Goal: Task Accomplishment & Management: Manage account settings

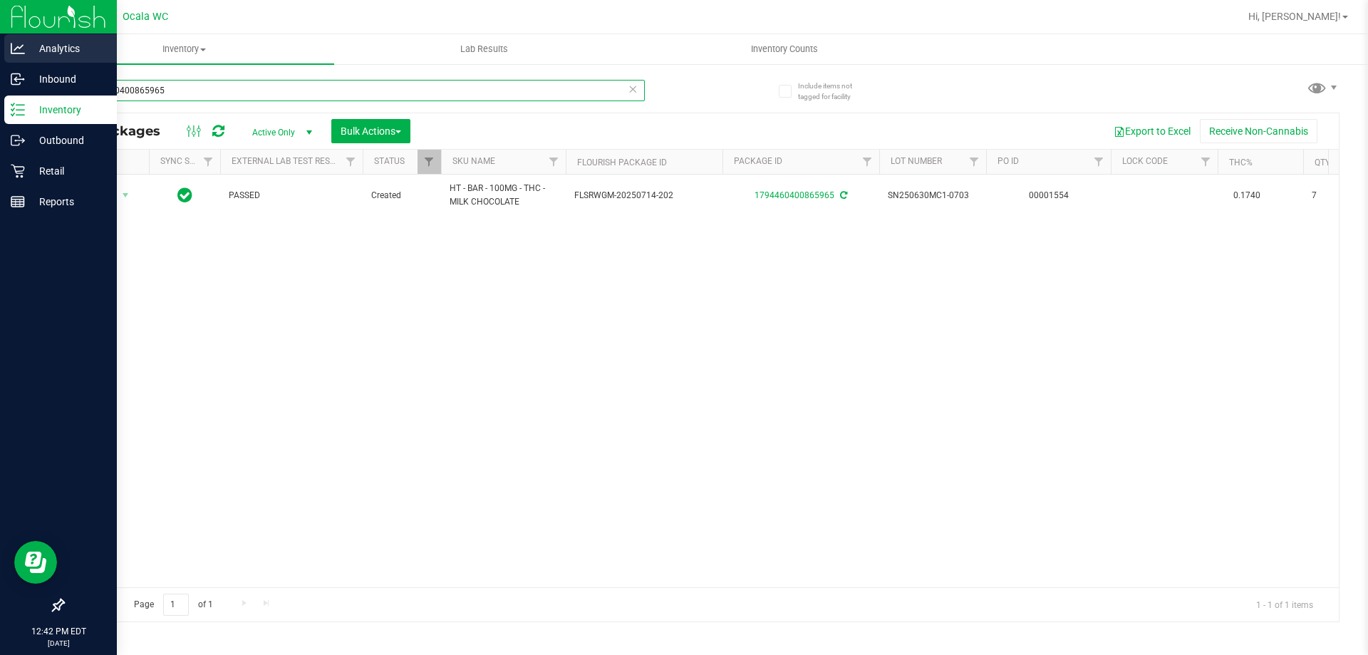
drag, startPoint x: 232, startPoint y: 91, endPoint x: 0, endPoint y: 4, distance: 247.4
click at [0, 47] on div "Analytics Inbound Inventory Outbound Retail Reports 12:42 PM EDT 09/25/2025 09/…" at bounding box center [684, 327] width 1368 height 655
type input "5330161997424546"
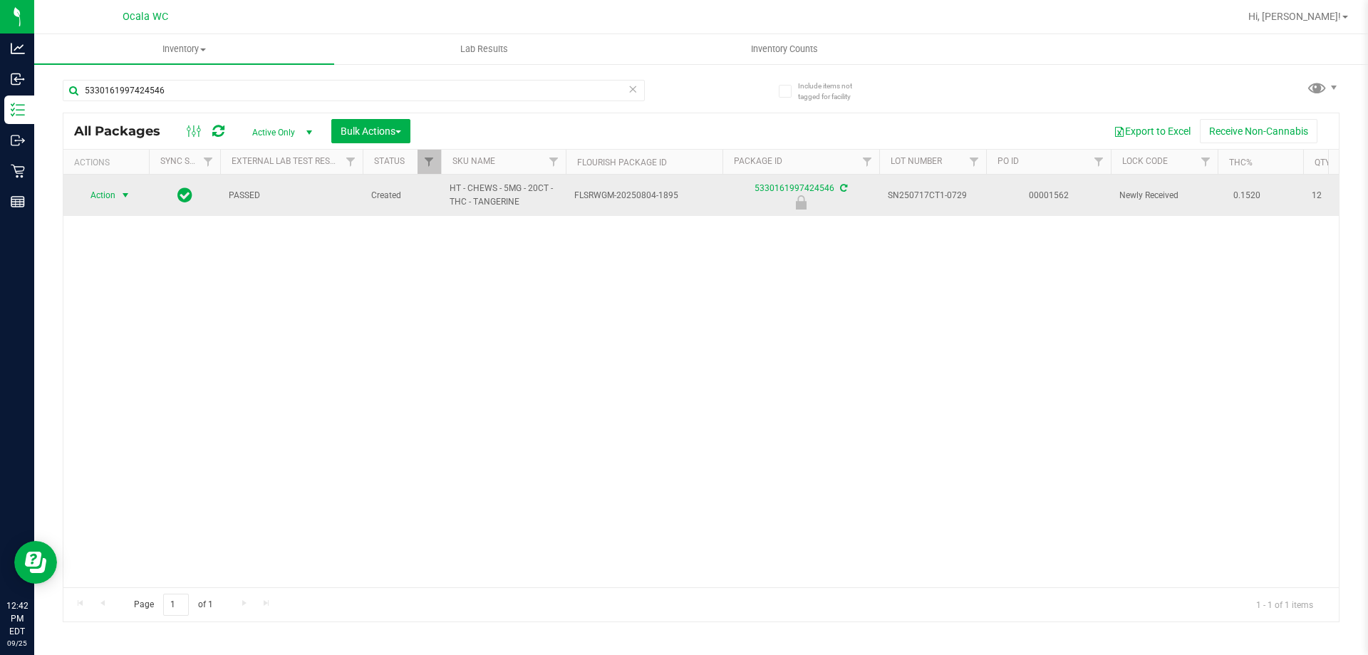
click at [94, 201] on span "Action" at bounding box center [97, 195] width 38 height 20
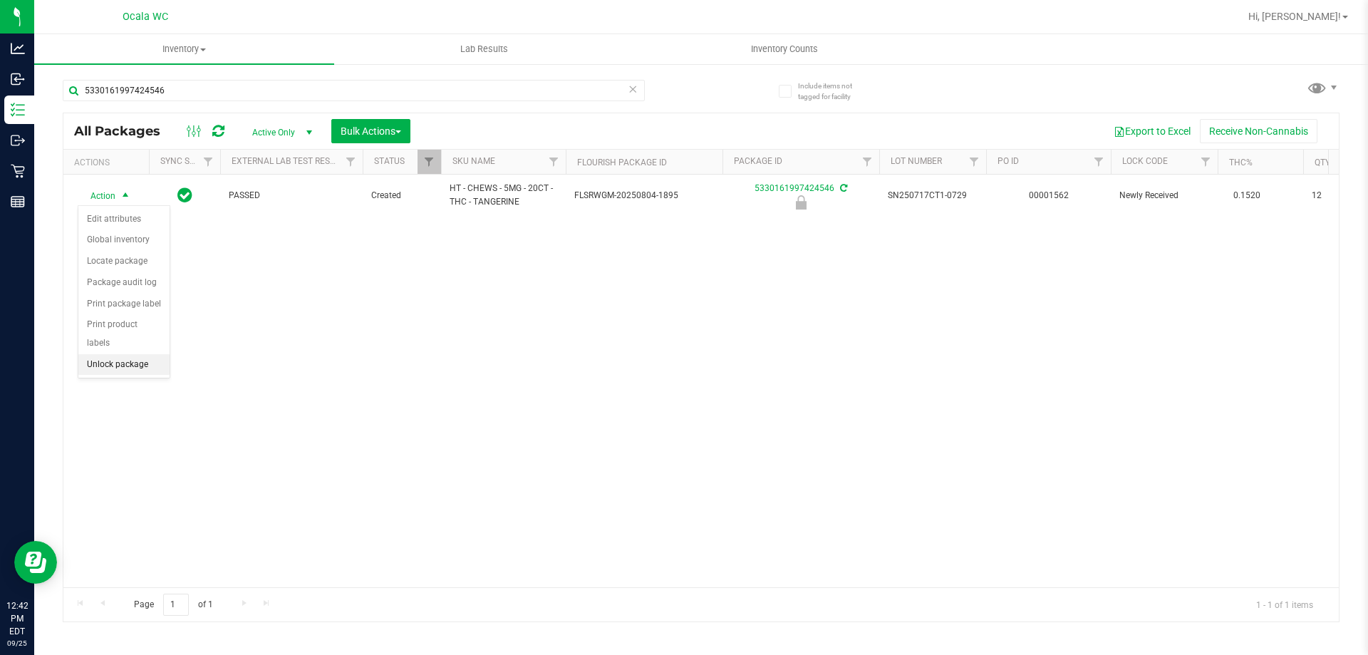
click at [124, 354] on li "Unlock package" at bounding box center [123, 364] width 91 height 21
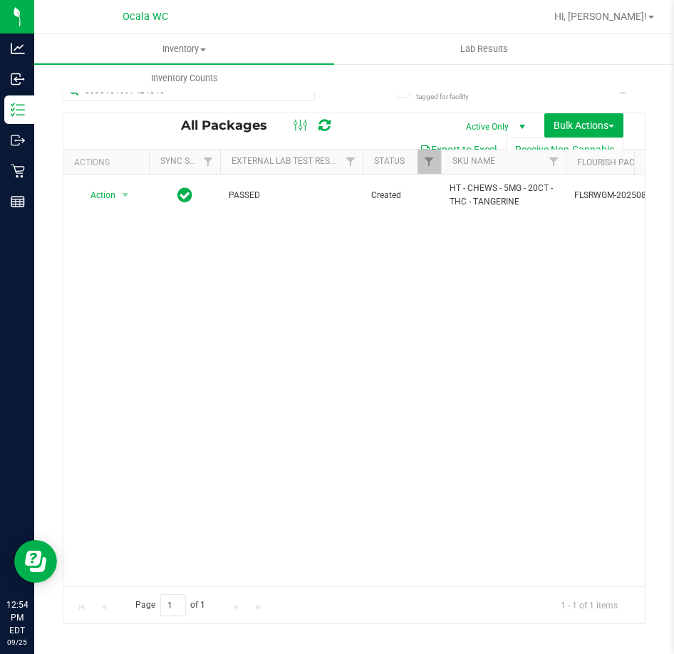
drag, startPoint x: 236, startPoint y: 404, endPoint x: 237, endPoint y: 396, distance: 7.9
click at [237, 404] on div "Action Action Adjust qty Create package Edit attributes Global inventory Locate…" at bounding box center [354, 381] width 582 height 412
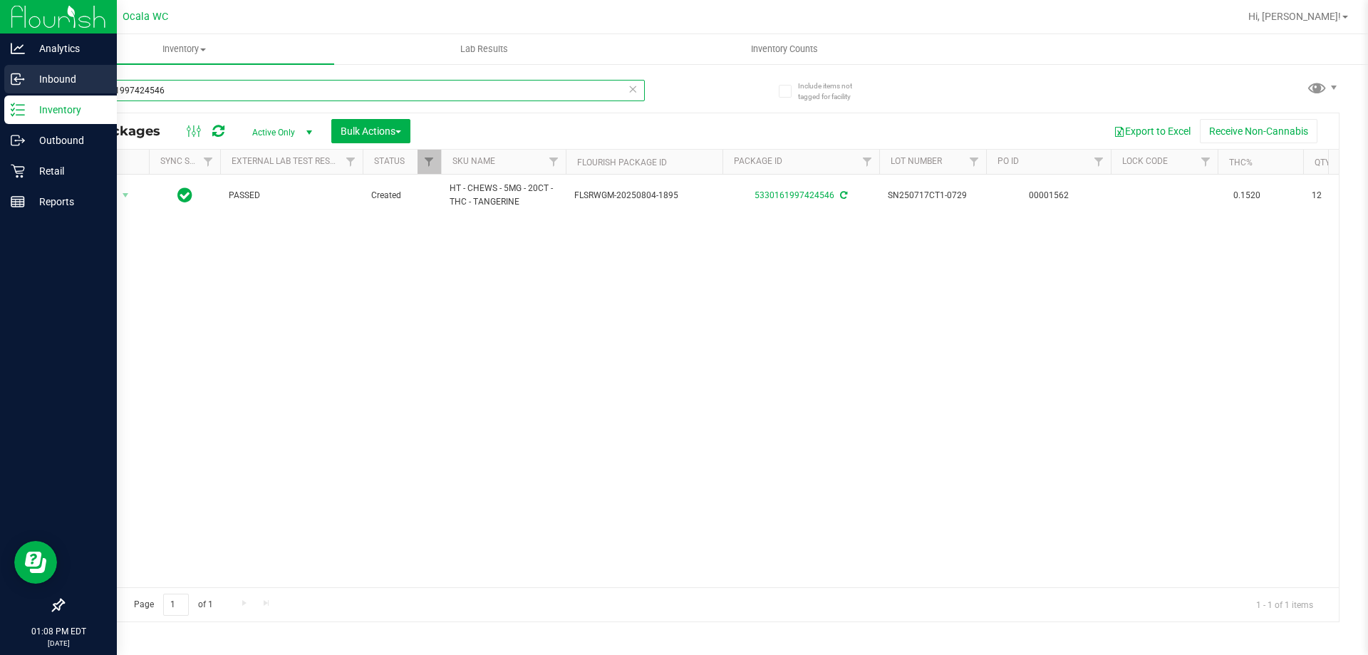
drag, startPoint x: 185, startPoint y: 84, endPoint x: 0, endPoint y: 83, distance: 185.3
click at [0, 83] on div "Analytics Inbound Inventory Outbound Retail Reports 01:08 PM EDT 09/25/2025 09/…" at bounding box center [684, 327] width 1368 height 655
type input "3782502419418573"
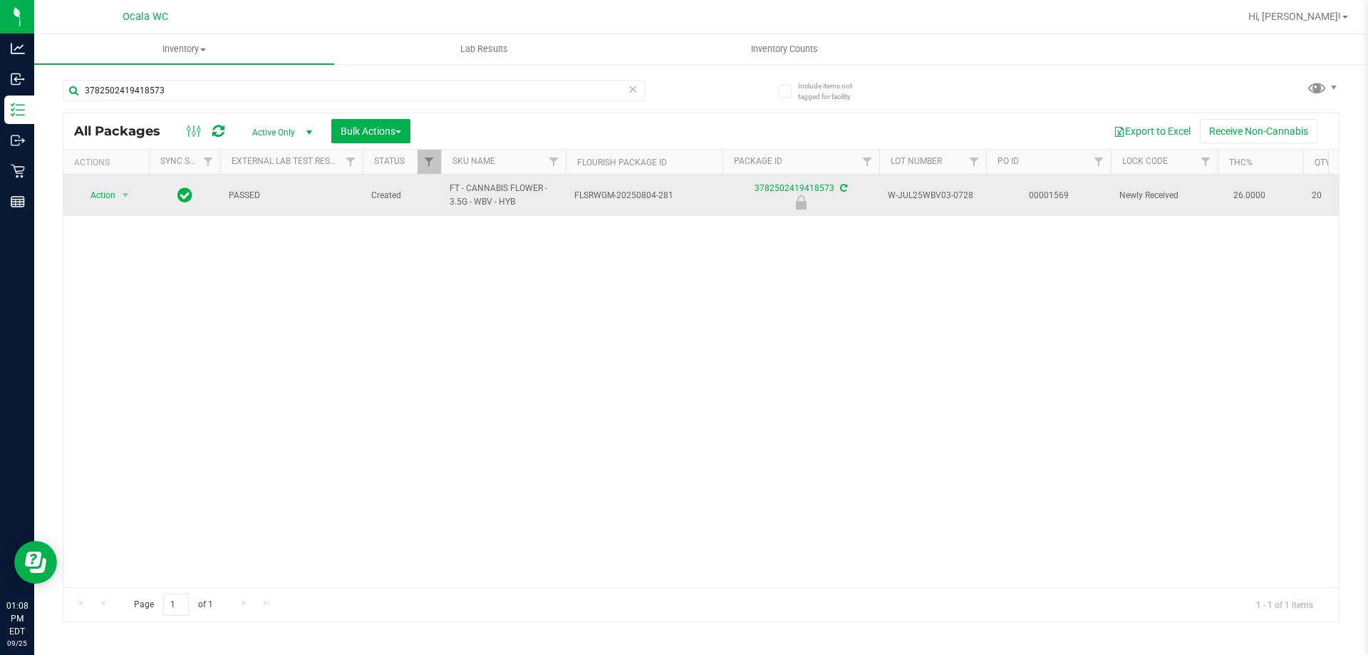
click at [111, 185] on td "Action Action Edit attributes Global inventory Locate package Package audit log…" at bounding box center [106, 195] width 86 height 41
click at [103, 200] on span "Action" at bounding box center [97, 195] width 38 height 20
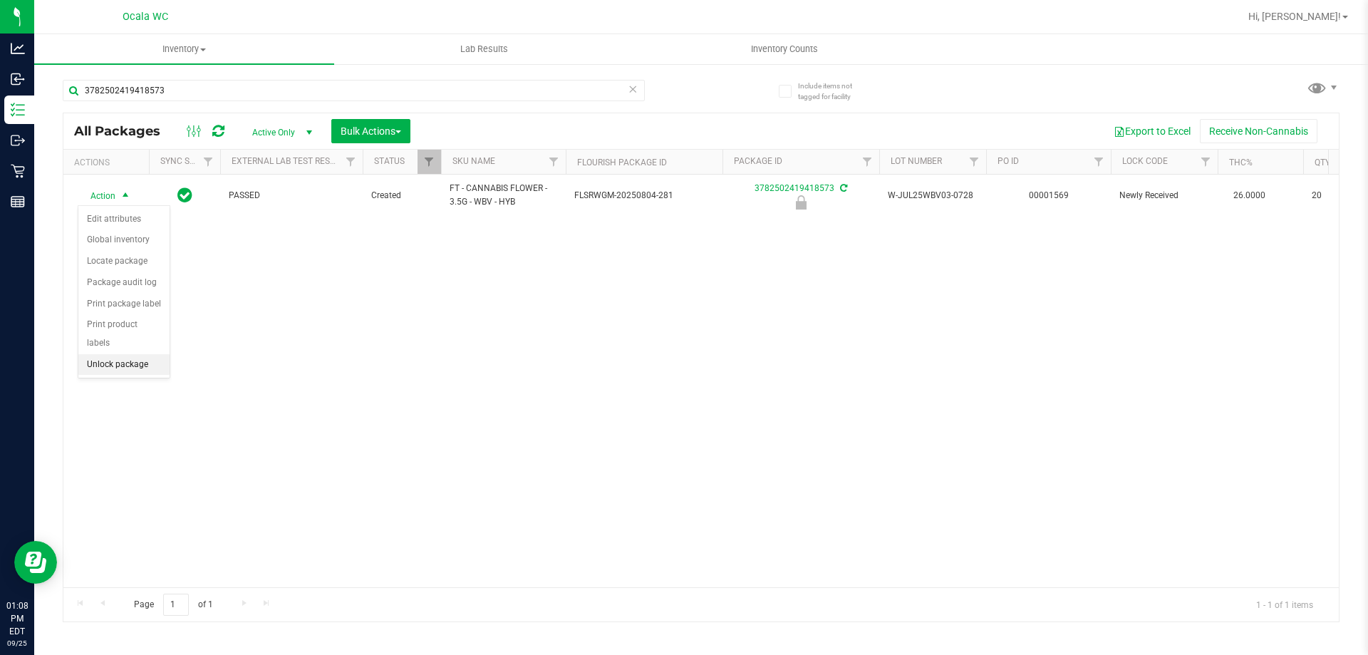
click at [103, 354] on li "Unlock package" at bounding box center [123, 364] width 91 height 21
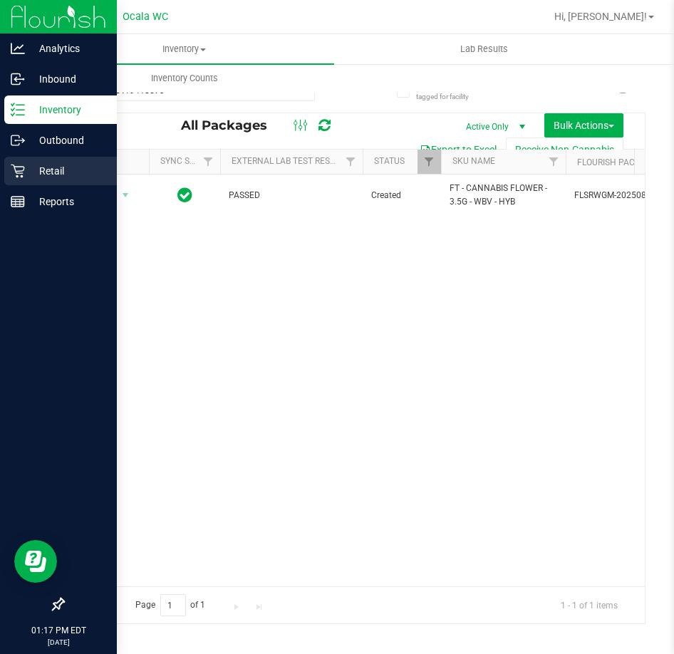
click at [36, 175] on p "Retail" at bounding box center [68, 171] width 86 height 17
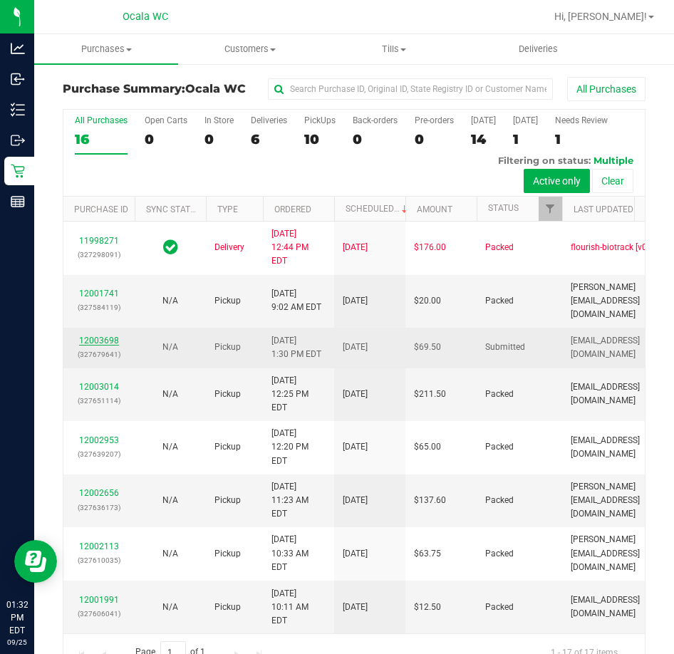
click at [116, 346] on link "12003698" at bounding box center [99, 341] width 40 height 10
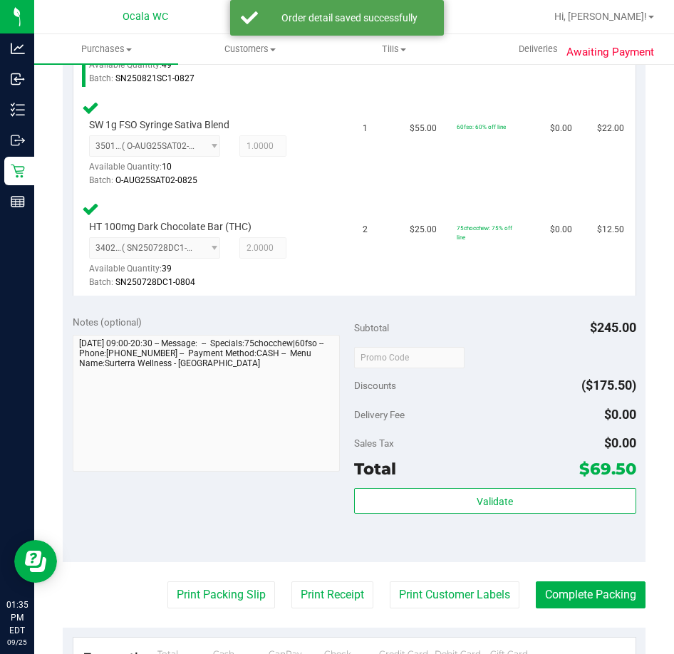
scroll to position [570, 0]
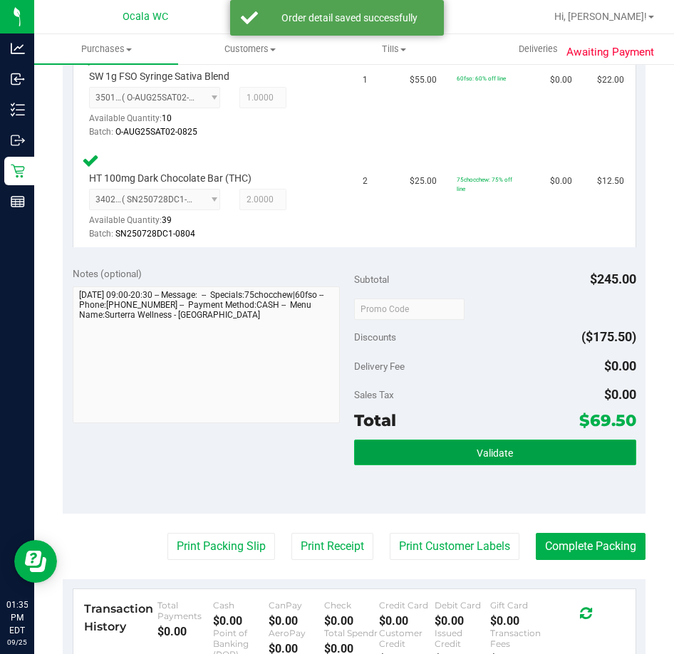
click at [512, 445] on button "Validate" at bounding box center [495, 453] width 282 height 26
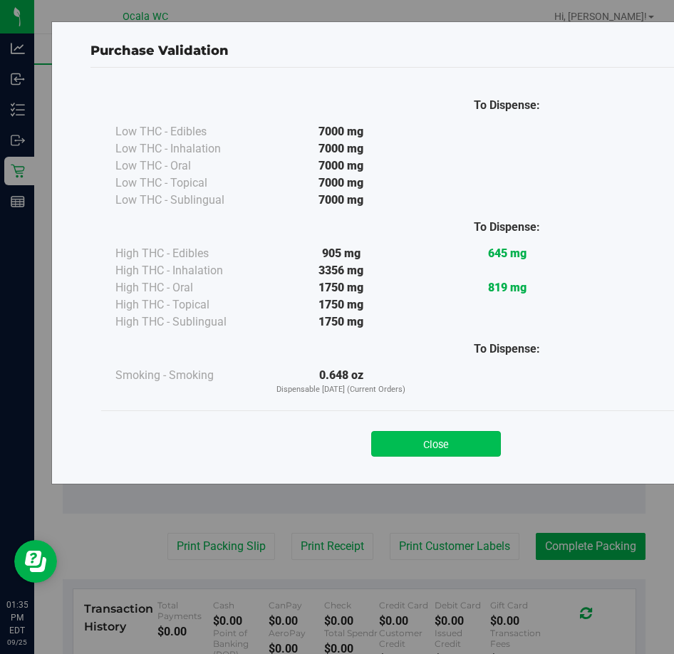
click at [443, 437] on button "Close" at bounding box center [436, 444] width 130 height 26
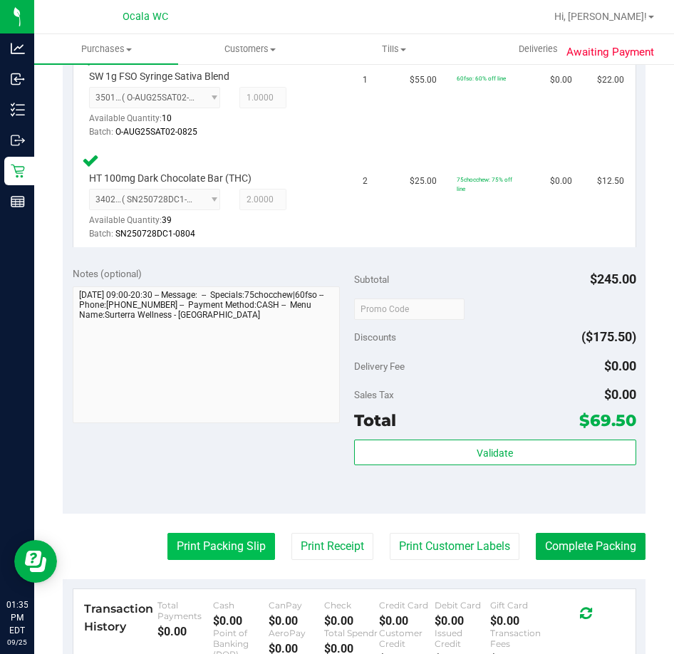
click at [217, 536] on button "Print Packing Slip" at bounding box center [221, 546] width 108 height 27
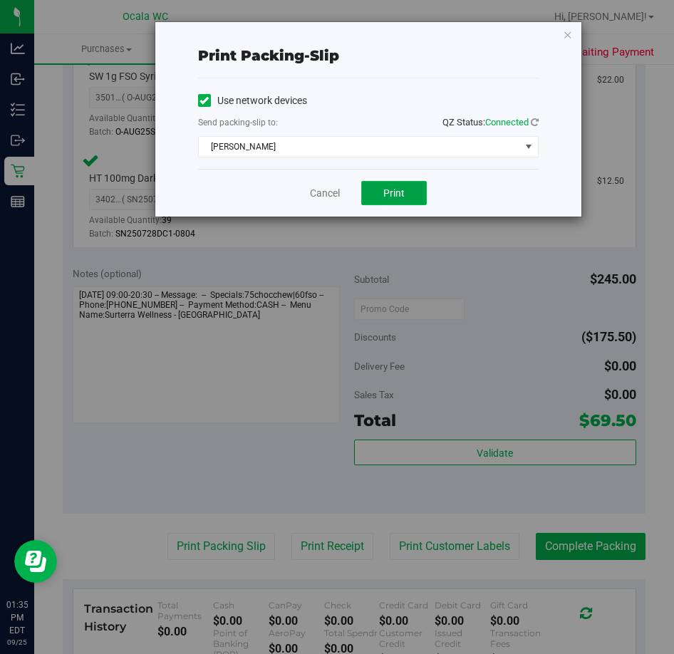
click at [388, 183] on button "Print" at bounding box center [394, 193] width 66 height 24
click at [327, 194] on link "Cancel" at bounding box center [325, 193] width 30 height 15
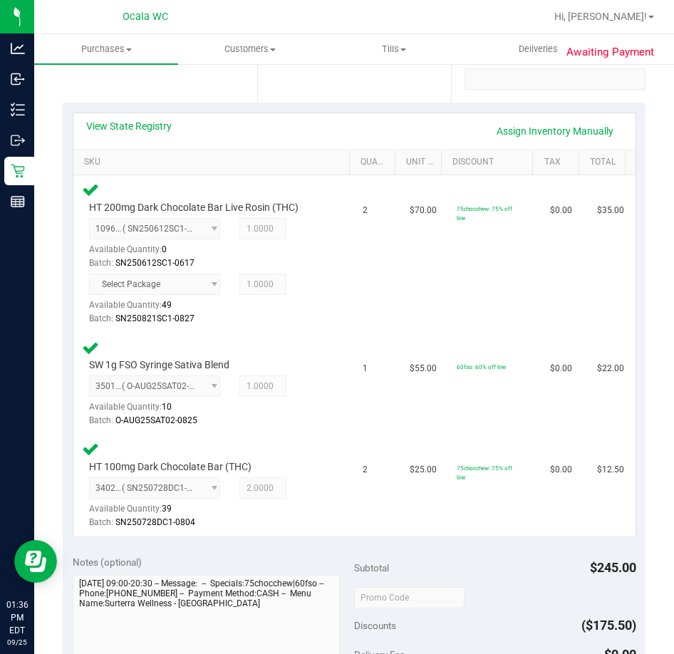
scroll to position [499, 0]
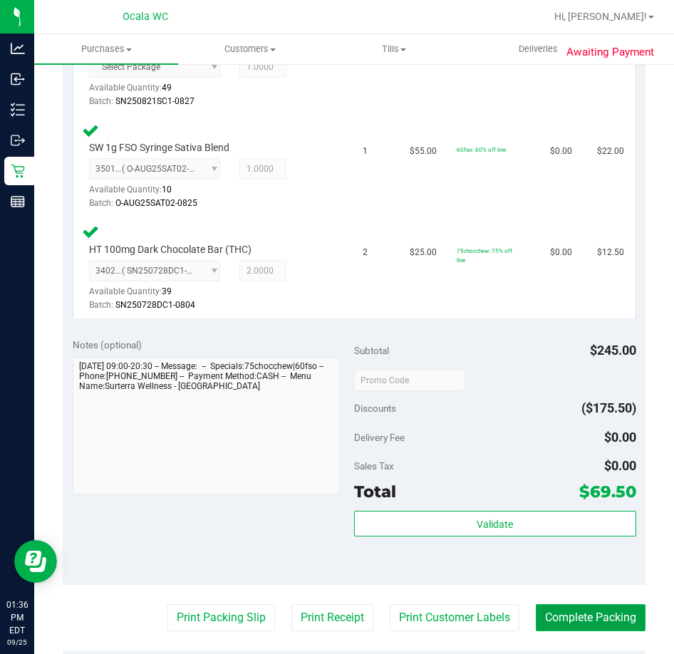
click at [577, 617] on button "Complete Packing" at bounding box center [591, 617] width 110 height 27
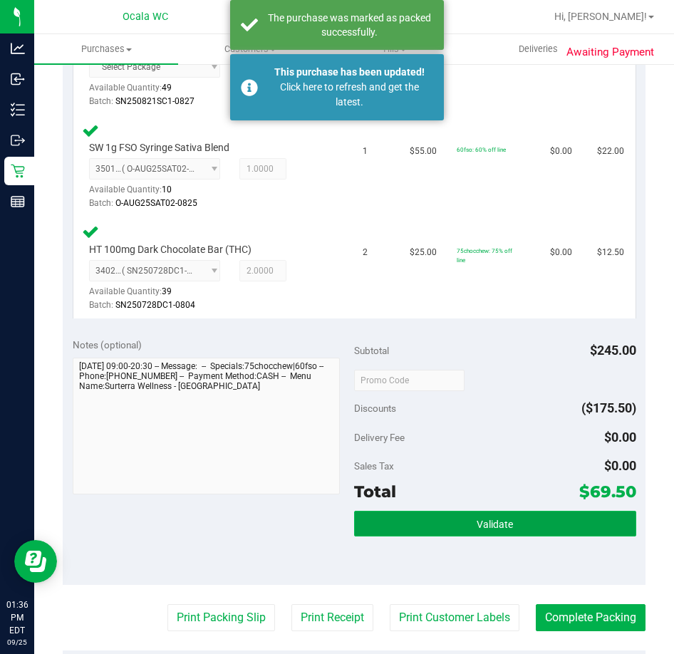
click at [539, 527] on button "Validate" at bounding box center [495, 524] width 282 height 26
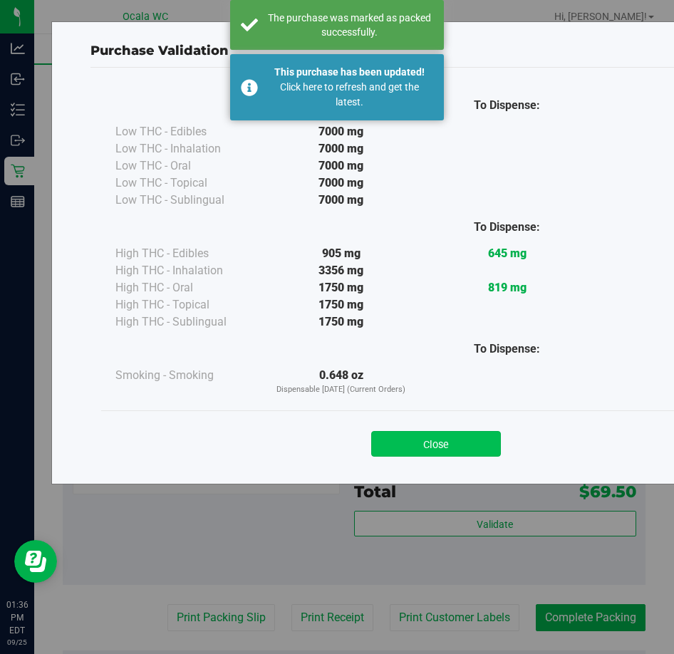
click at [459, 450] on button "Close" at bounding box center [436, 444] width 130 height 26
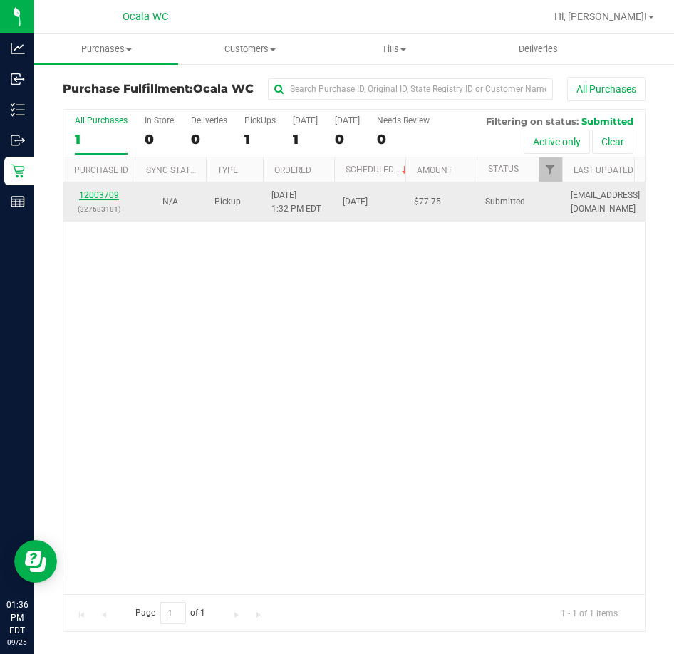
click at [99, 192] on link "12003709" at bounding box center [99, 195] width 40 height 10
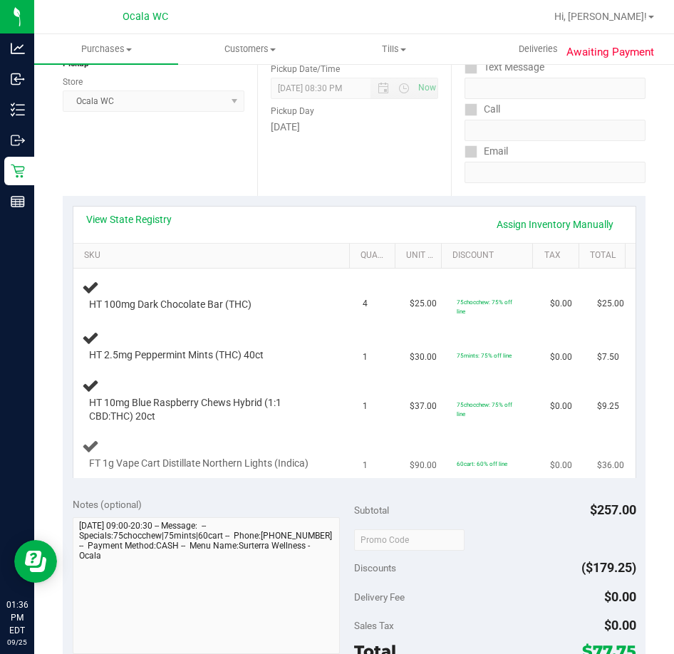
scroll to position [214, 0]
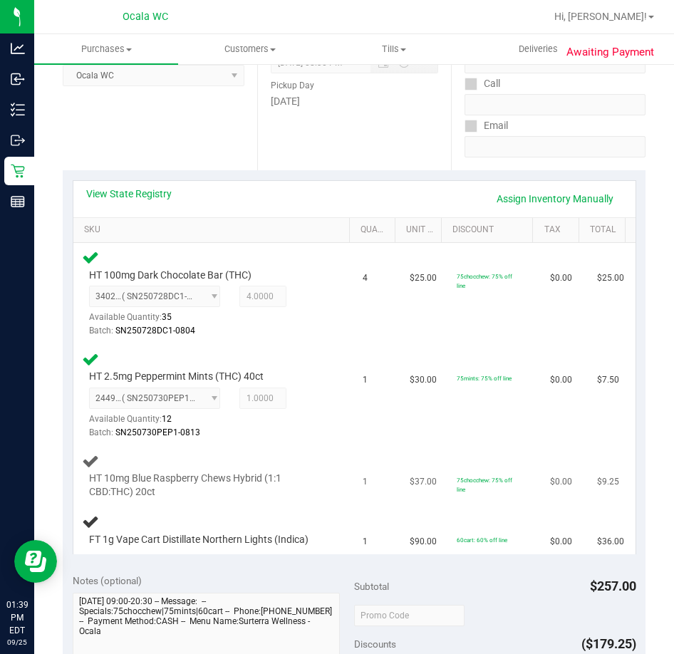
click at [311, 456] on div "HT 10mg Blue Raspberry Chews Hybrid (1:1 CBD:THC) 20ct" at bounding box center [214, 477] width 264 height 48
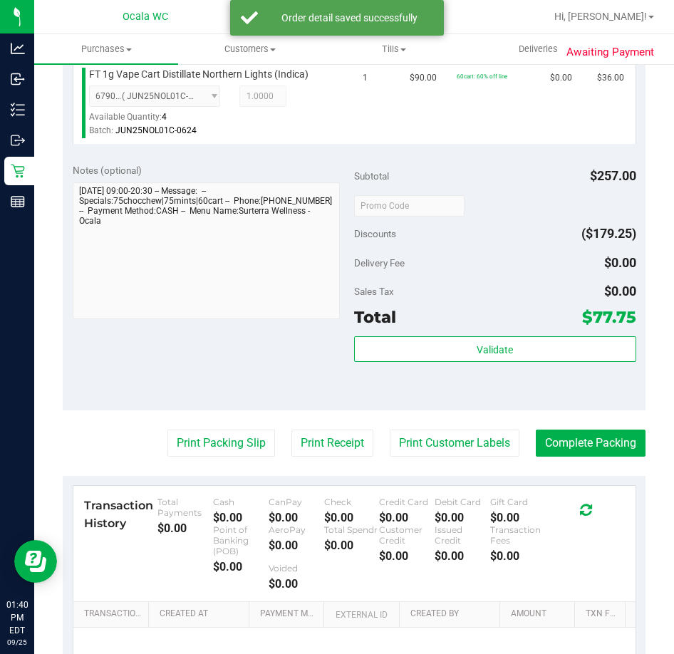
scroll to position [784, 0]
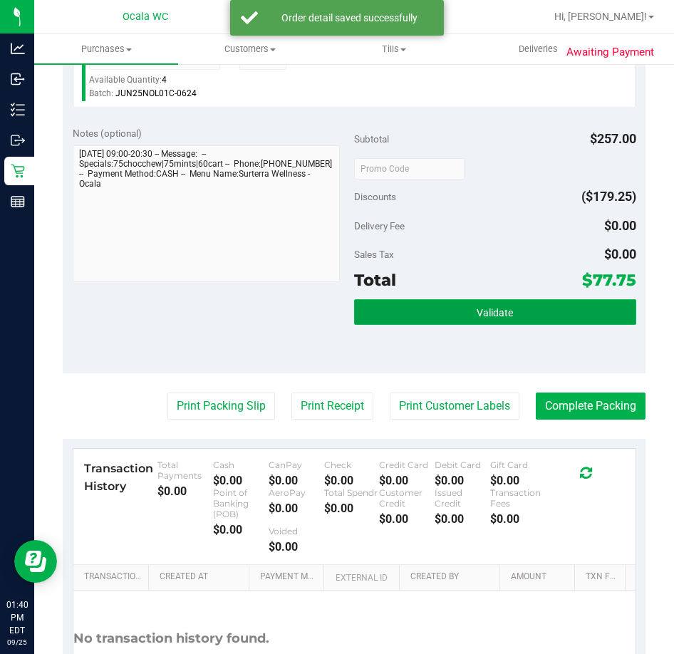
click at [555, 316] on button "Validate" at bounding box center [495, 312] width 282 height 26
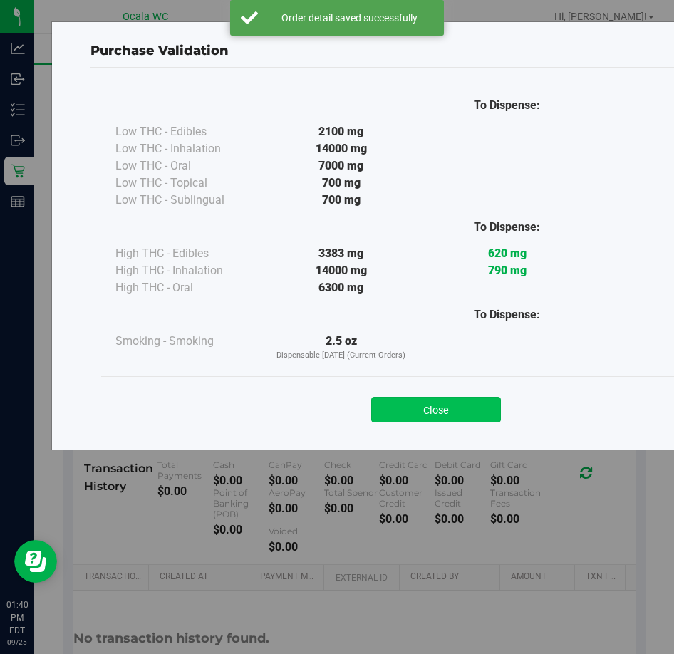
click at [476, 420] on button "Close" at bounding box center [436, 410] width 130 height 26
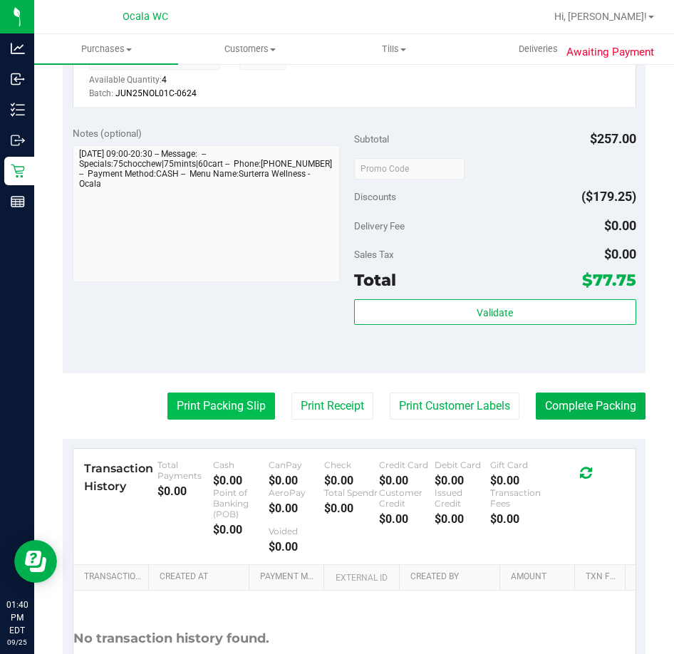
click at [210, 401] on button "Print Packing Slip" at bounding box center [221, 406] width 108 height 27
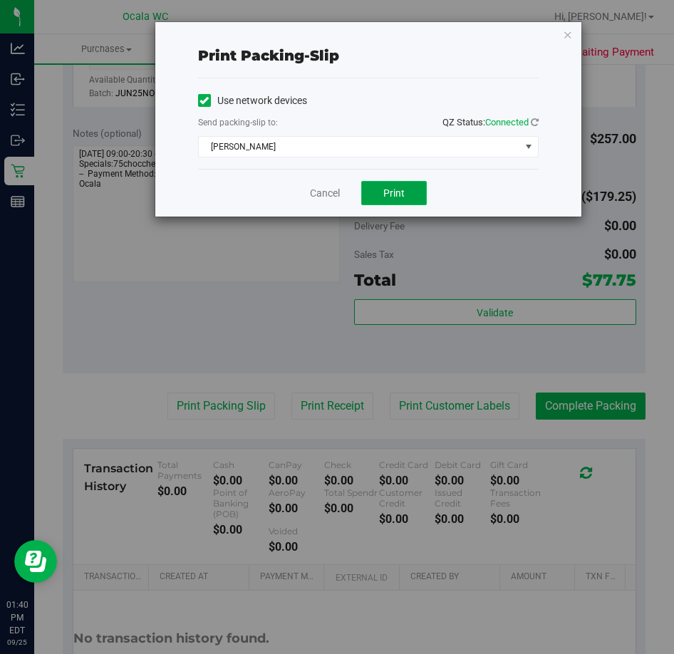
click at [419, 184] on button "Print" at bounding box center [394, 193] width 66 height 24
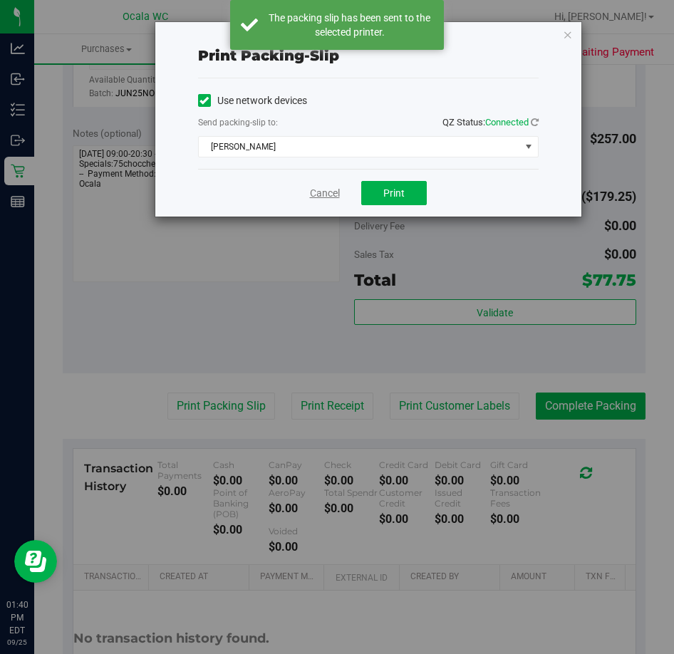
click at [316, 194] on link "Cancel" at bounding box center [325, 193] width 30 height 15
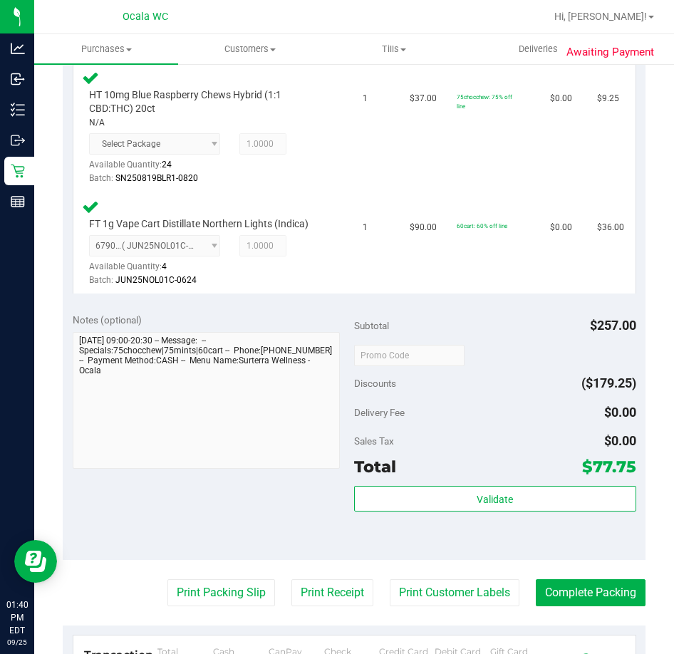
scroll to position [855, 0]
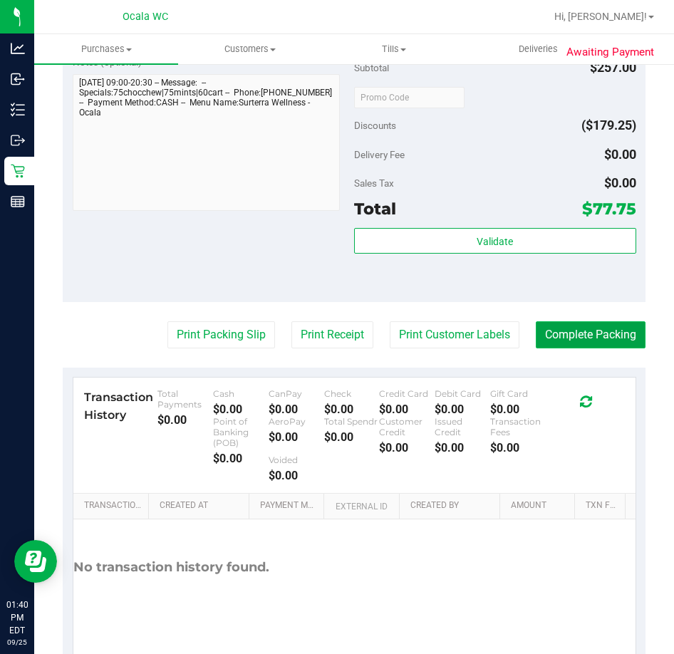
click at [569, 325] on button "Complete Packing" at bounding box center [591, 334] width 110 height 27
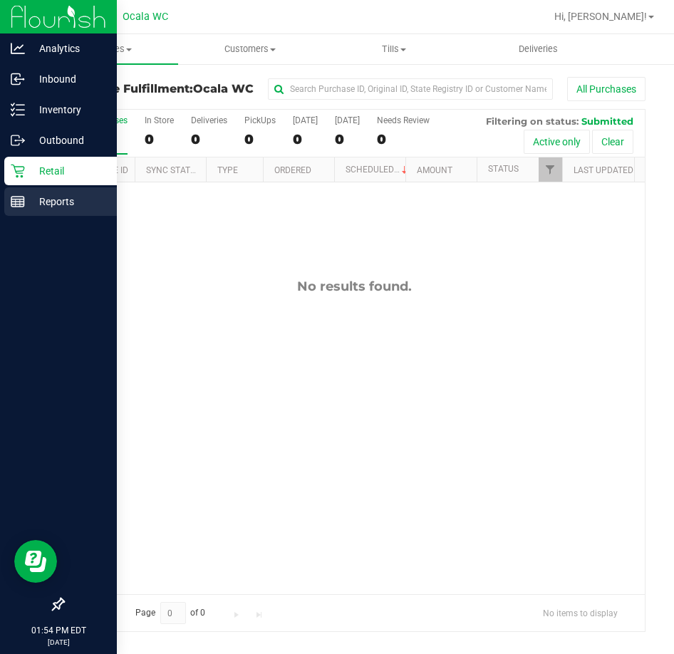
click at [36, 212] on div "Reports" at bounding box center [60, 201] width 113 height 29
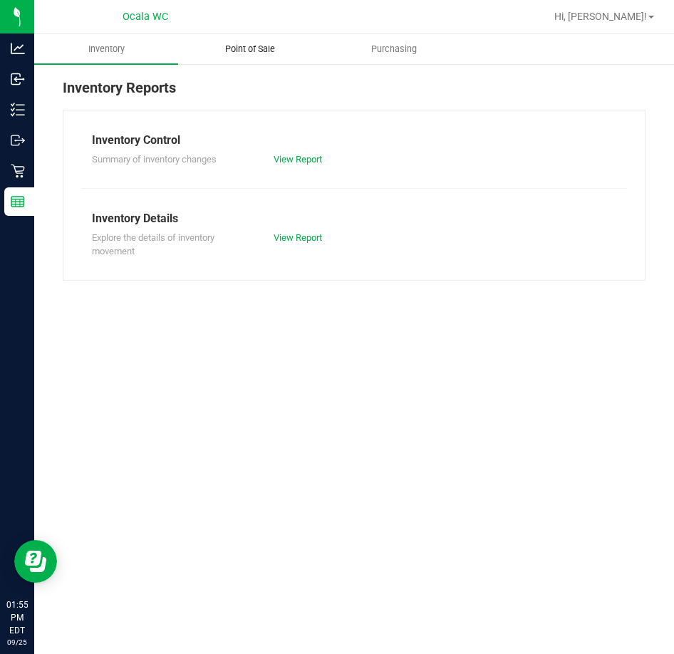
click at [254, 52] on span "Point of Sale" at bounding box center [250, 49] width 88 height 13
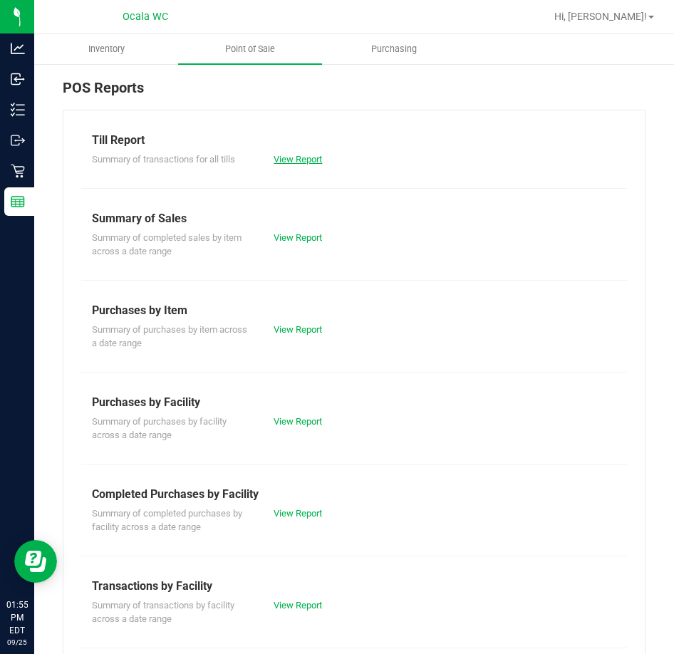
click at [305, 162] on link "View Report" at bounding box center [298, 159] width 48 height 11
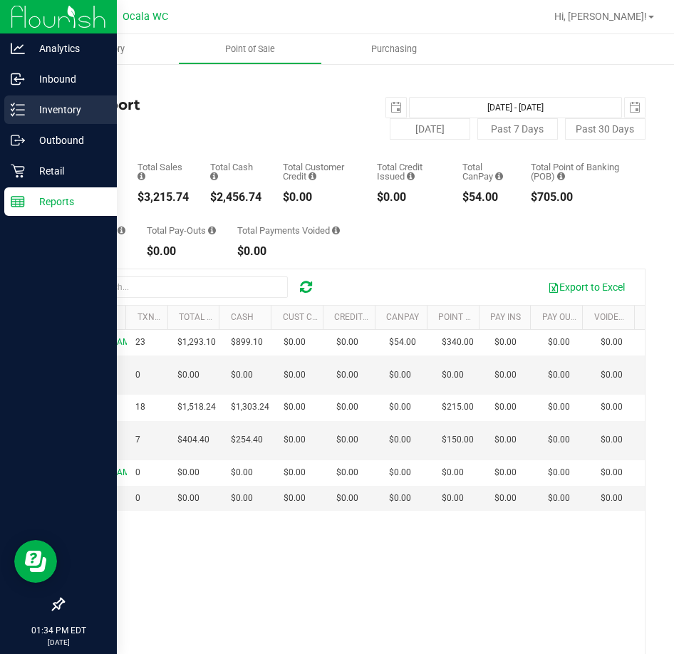
click at [26, 101] on p "Inventory" at bounding box center [68, 109] width 86 height 17
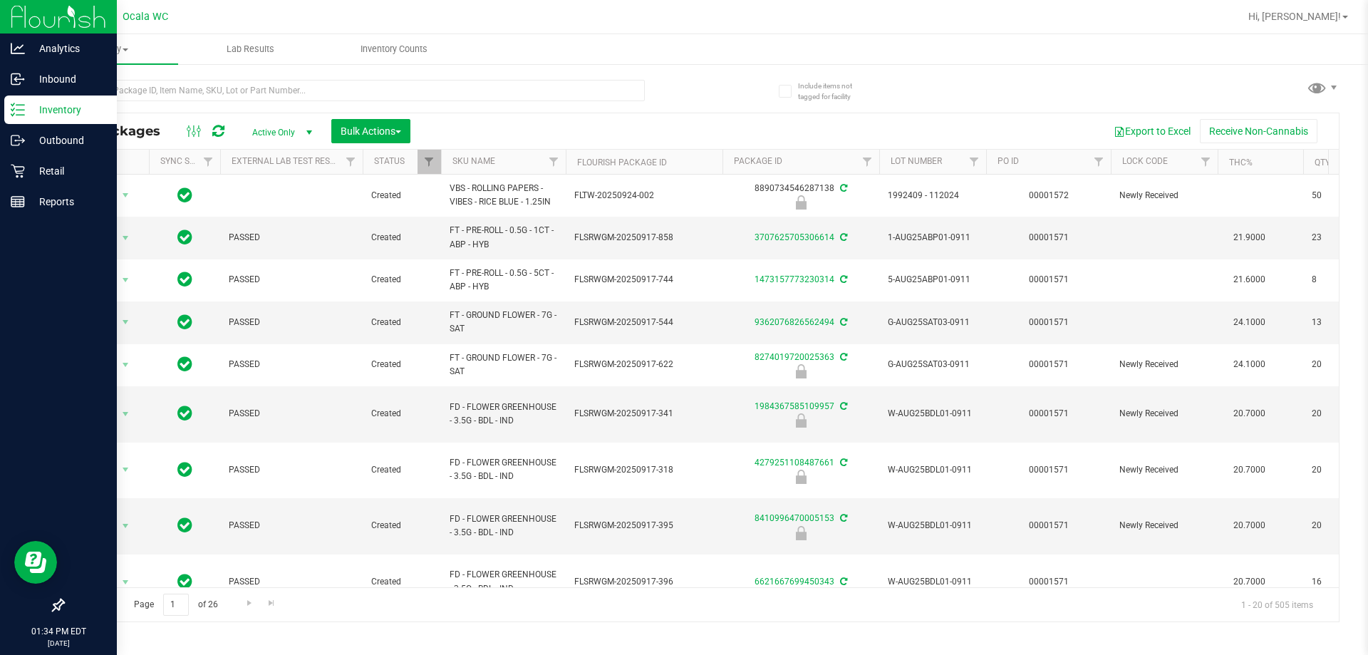
click at [190, 117] on div "All Packages Active Only Active Only Lab Samples Locked All External Internal B…" at bounding box center [701, 131] width 1276 height 36
click at [197, 85] on input "text" at bounding box center [354, 90] width 582 height 21
type input "8697168320272648"
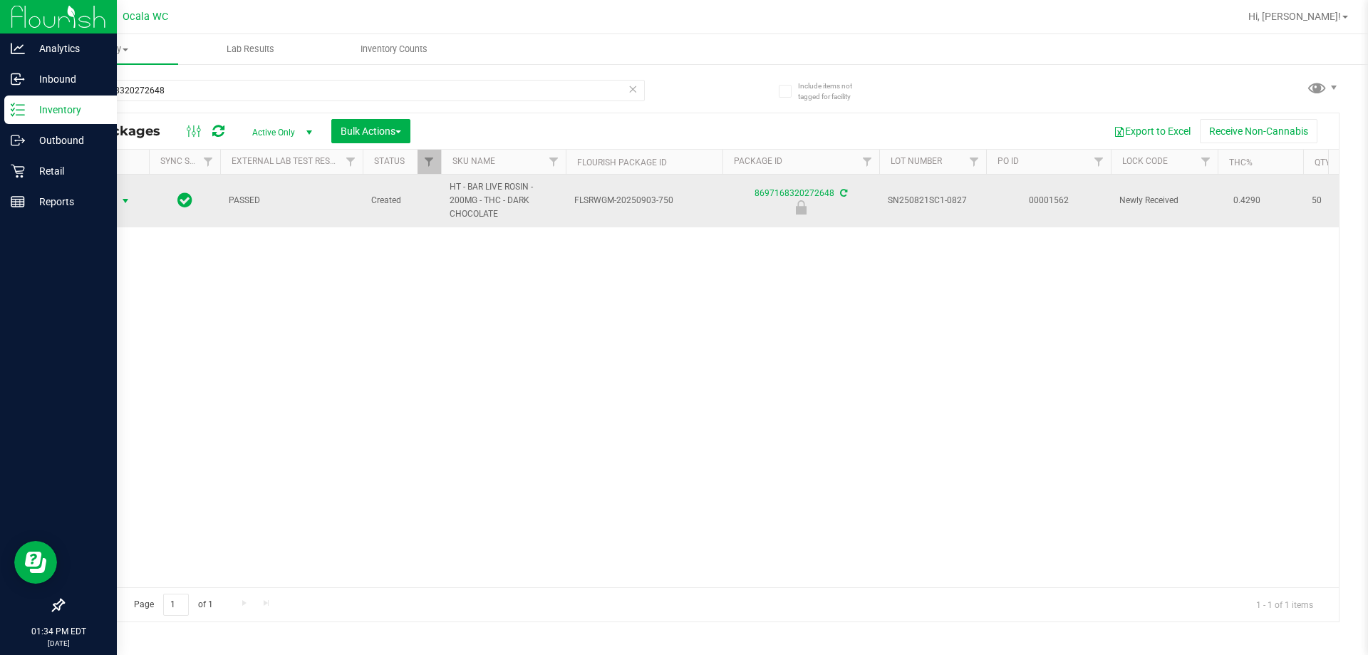
click at [111, 205] on span "Action" at bounding box center [97, 201] width 38 height 20
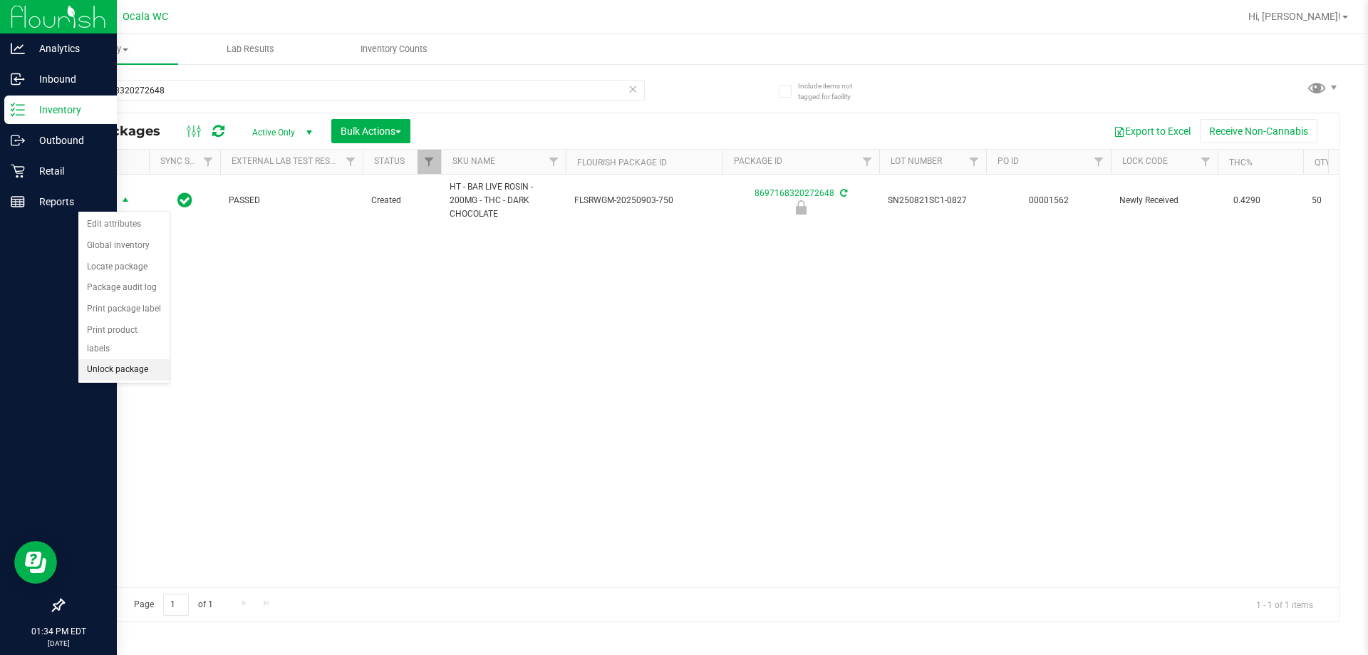
click at [143, 359] on li "Unlock package" at bounding box center [123, 369] width 91 height 21
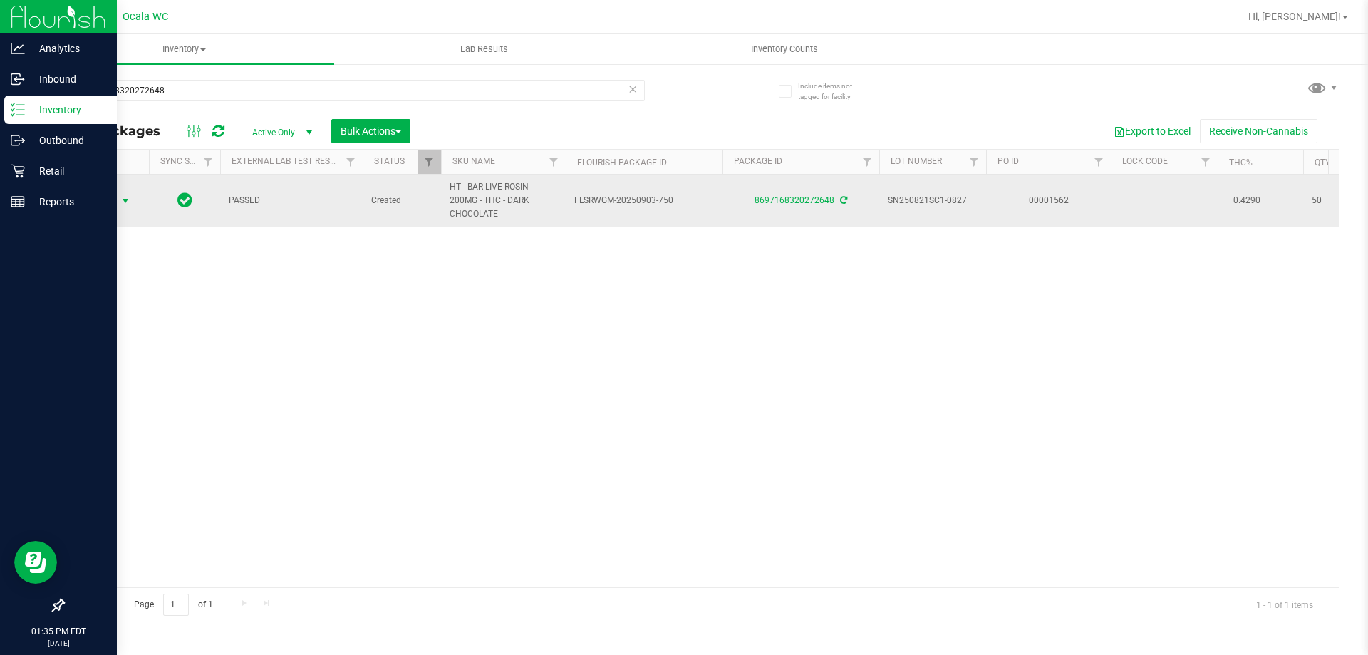
click at [105, 197] on span "Action" at bounding box center [97, 201] width 38 height 20
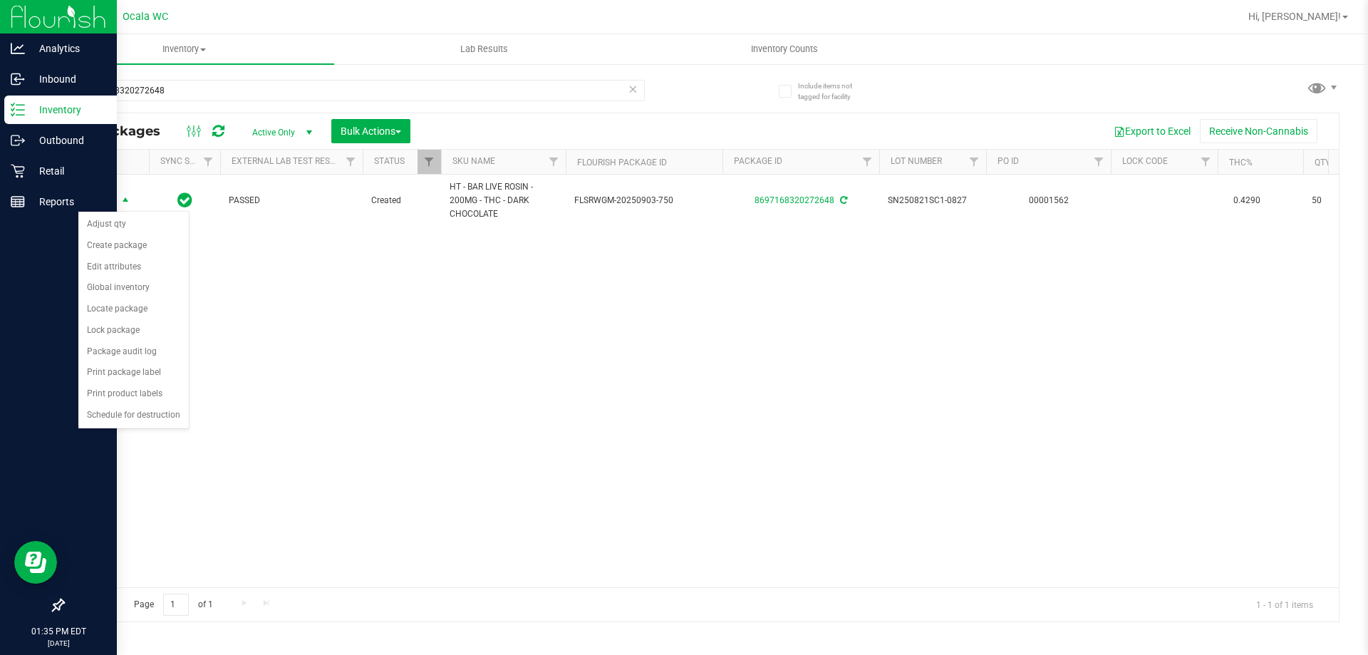
click at [472, 480] on div "Action Action Adjust qty Create package Edit attributes Global inventory Locate…" at bounding box center [701, 381] width 1276 height 413
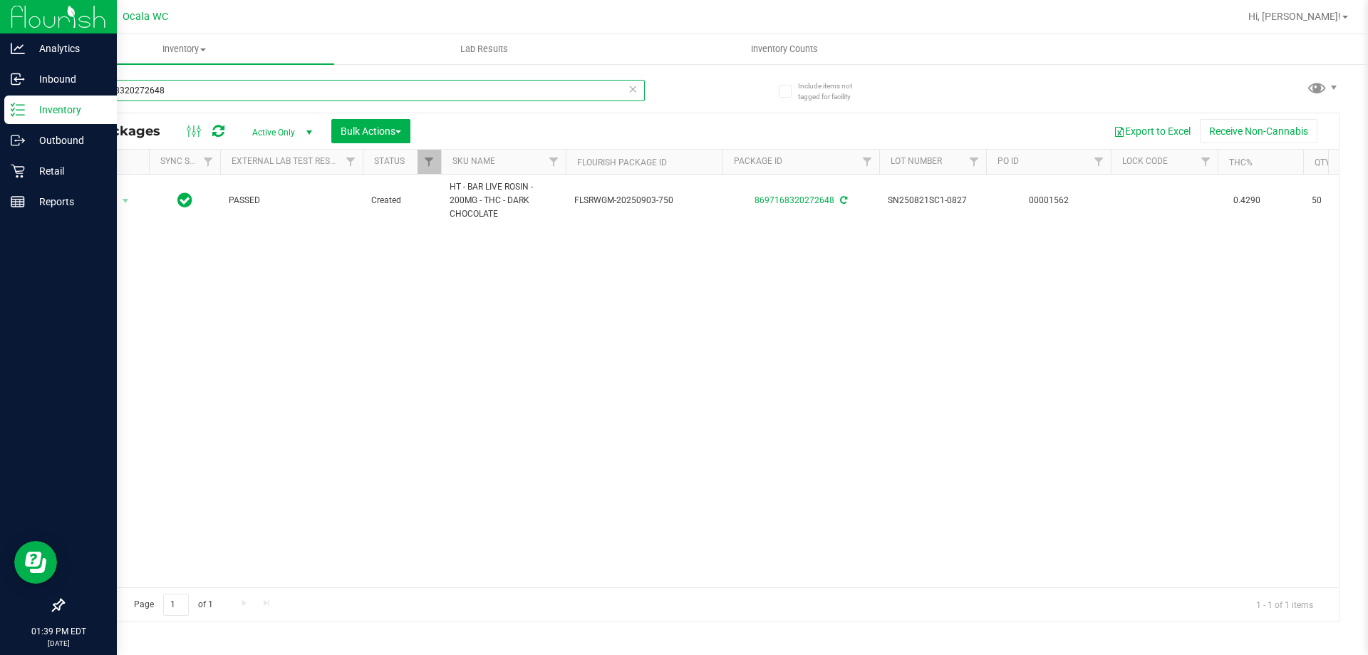
drag, startPoint x: 179, startPoint y: 91, endPoint x: 0, endPoint y: -86, distance: 252.0
click at [0, 0] on html "Analytics Inbound Inventory Outbound Retail Reports 01:39 PM EDT 09/25/2025 09/…" at bounding box center [684, 327] width 1368 height 655
type input "8313520649853947"
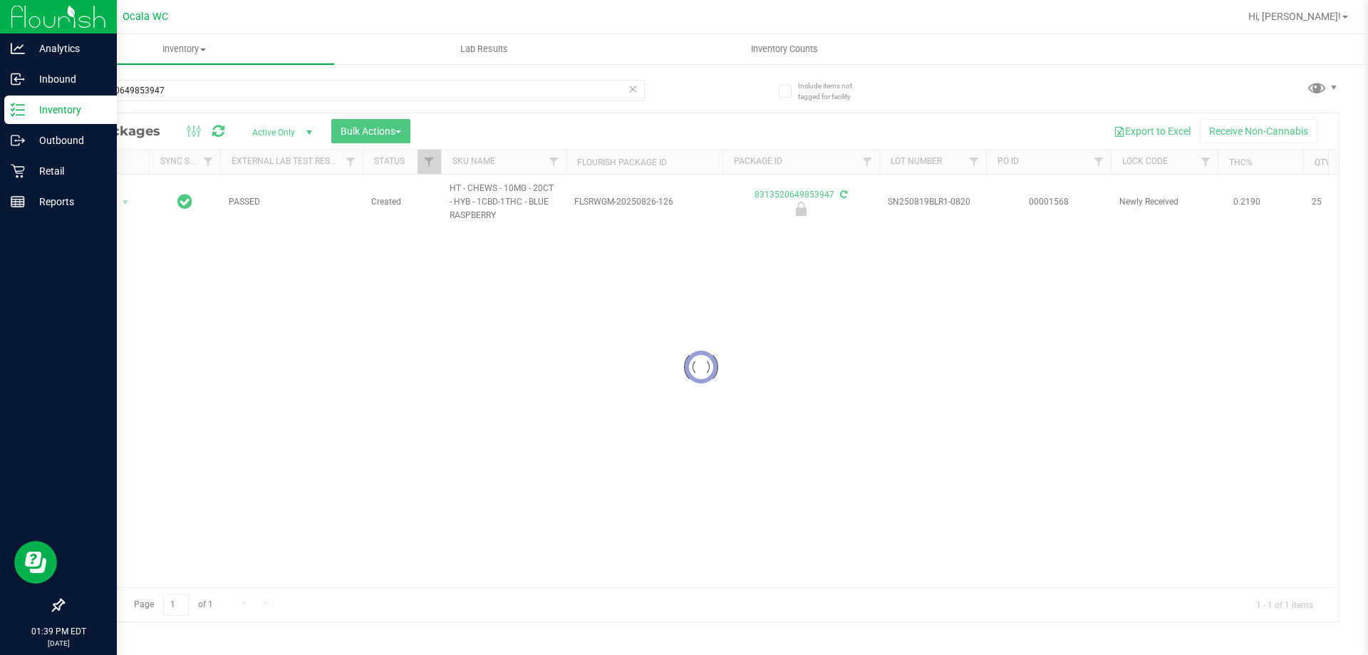
click at [93, 199] on div at bounding box center [701, 367] width 1276 height 508
click at [103, 201] on span "Action" at bounding box center [97, 202] width 38 height 20
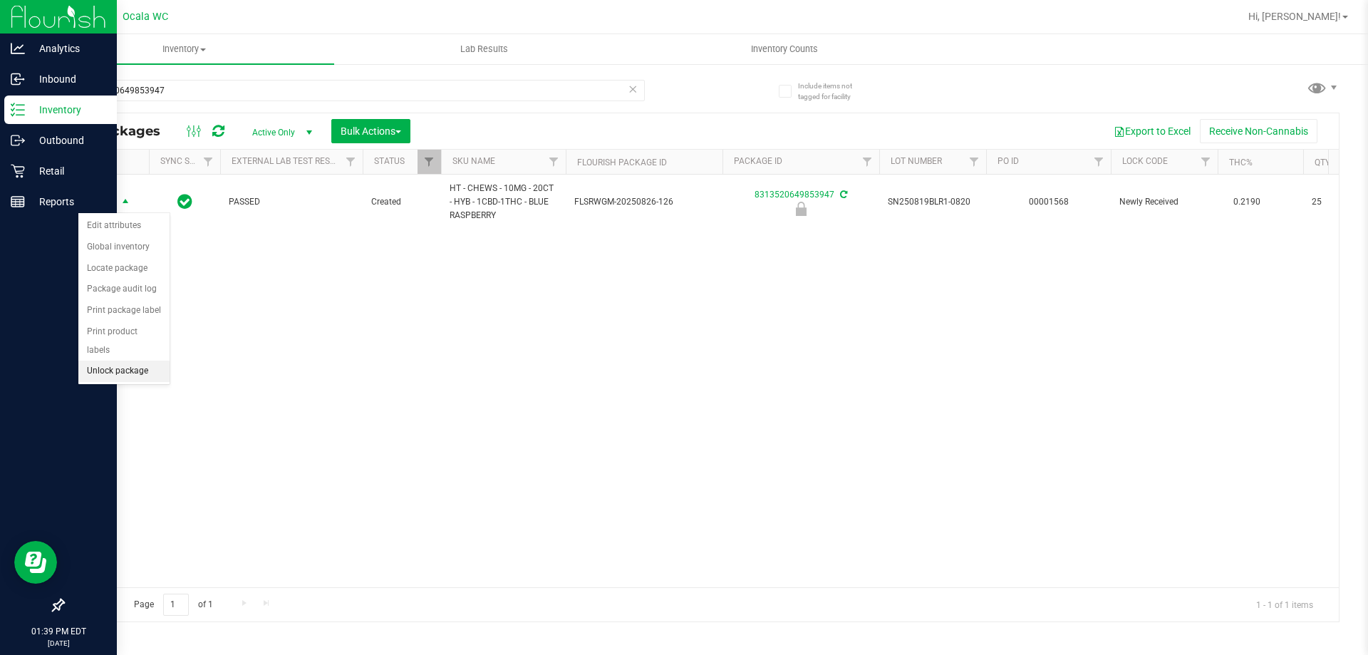
click at [117, 361] on li "Unlock package" at bounding box center [123, 371] width 91 height 21
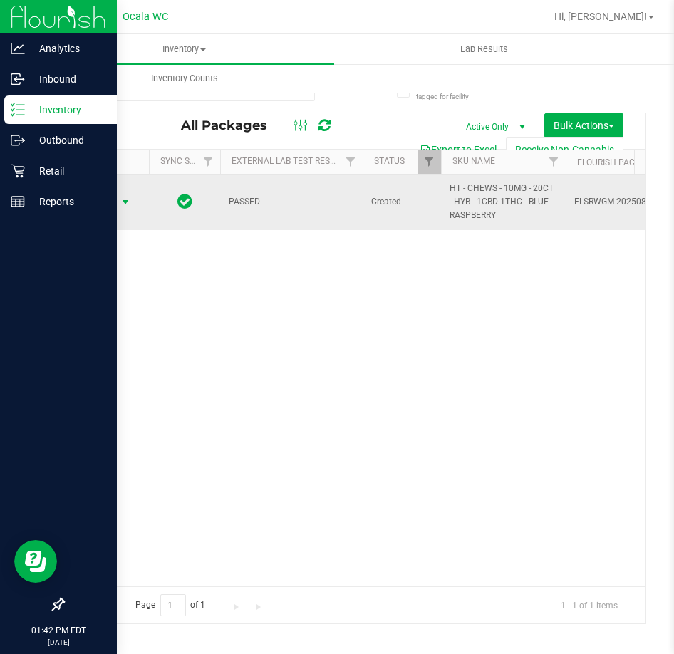
click at [110, 198] on span "Action" at bounding box center [97, 202] width 38 height 20
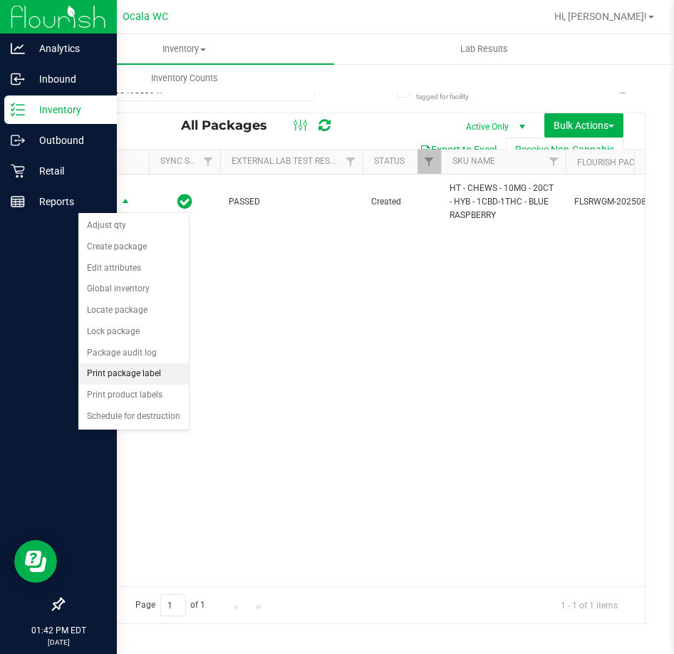
click at [153, 377] on li "Print package label" at bounding box center [133, 373] width 110 height 21
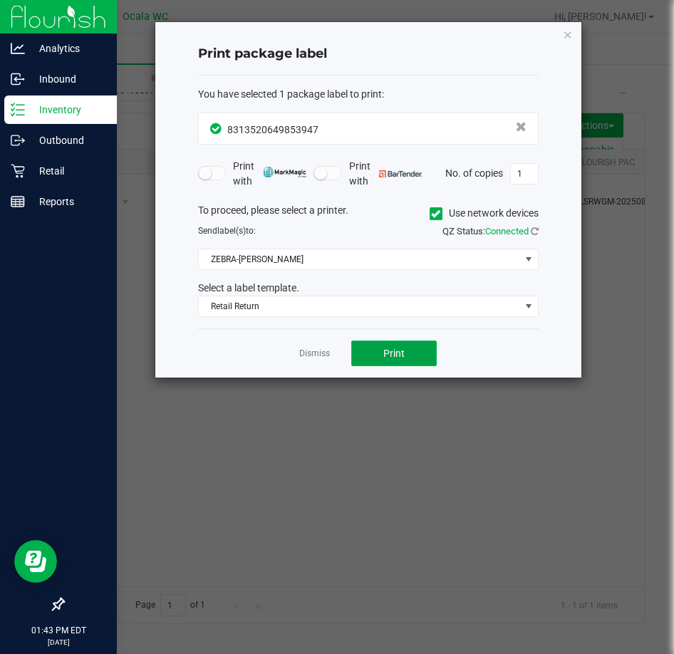
click at [376, 365] on button "Print" at bounding box center [394, 354] width 86 height 26
click at [321, 353] on link "Dismiss" at bounding box center [314, 354] width 31 height 12
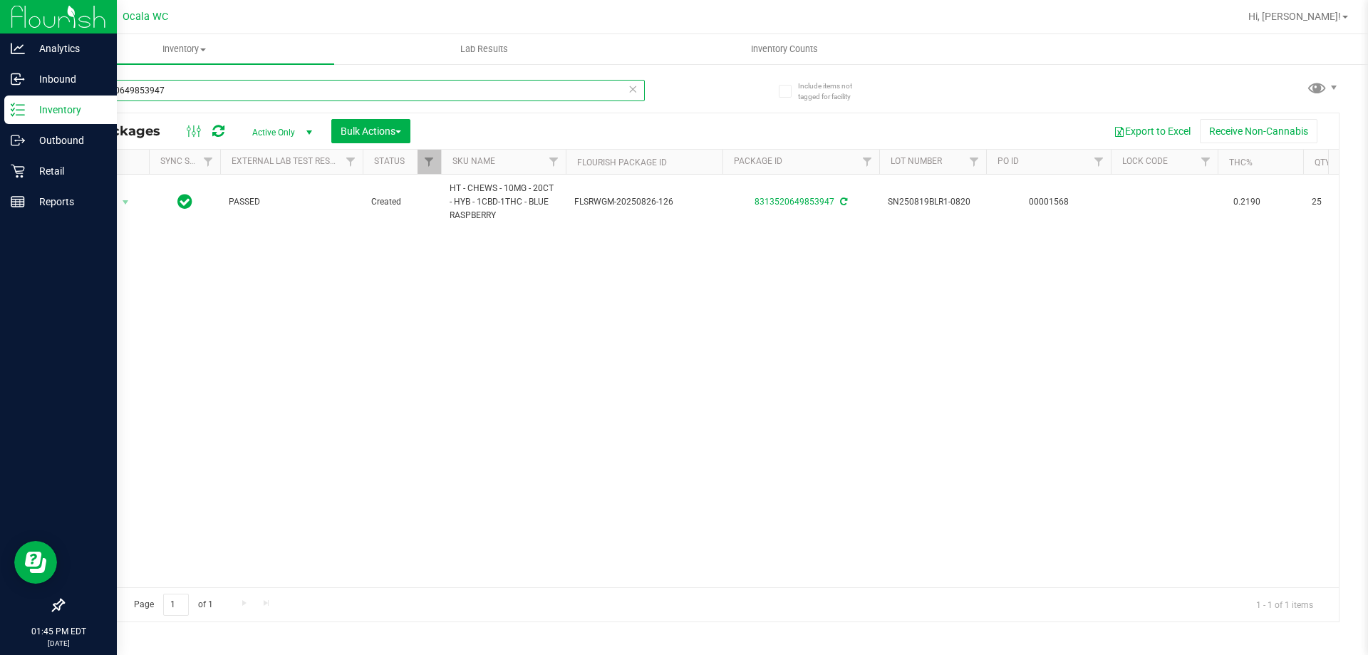
drag, startPoint x: 187, startPoint y: 96, endPoint x: 0, endPoint y: 33, distance: 196.8
click at [0, 33] on div "Analytics Inbound Inventory Outbound Retail Reports 01:45 PM EDT 09/25/2025 09/…" at bounding box center [684, 327] width 1368 height 655
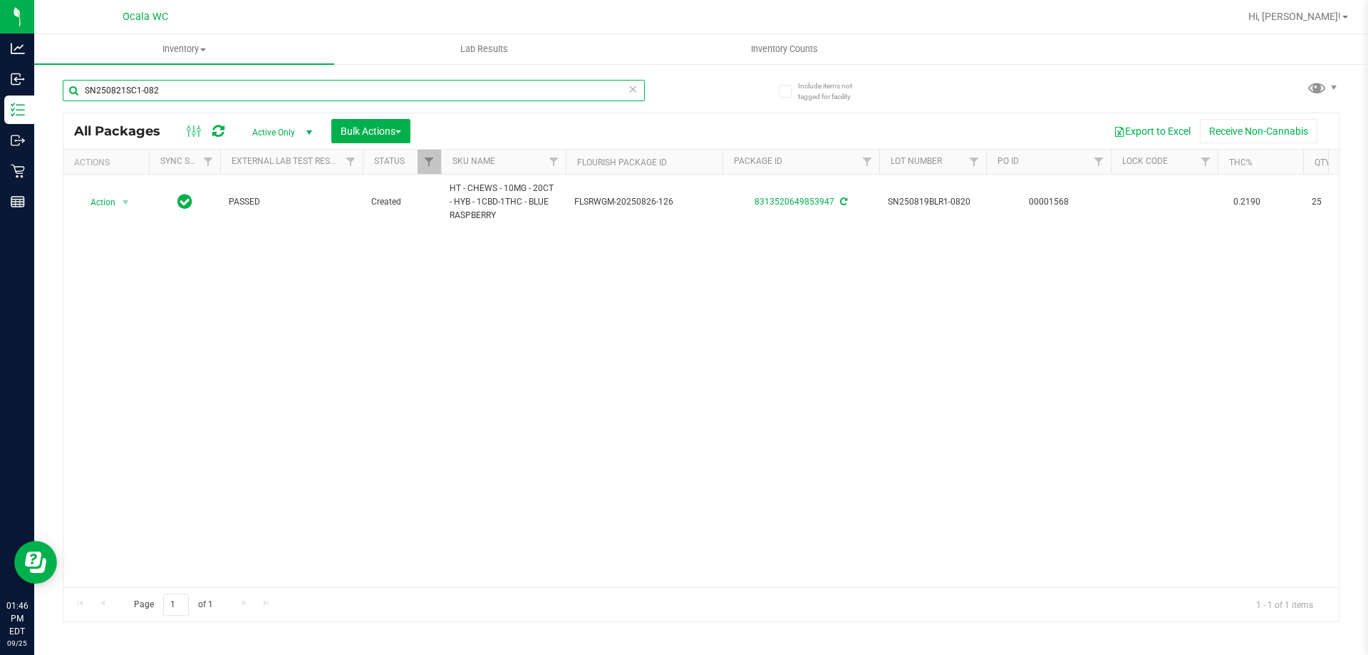
type input "SN250821SC1-0827"
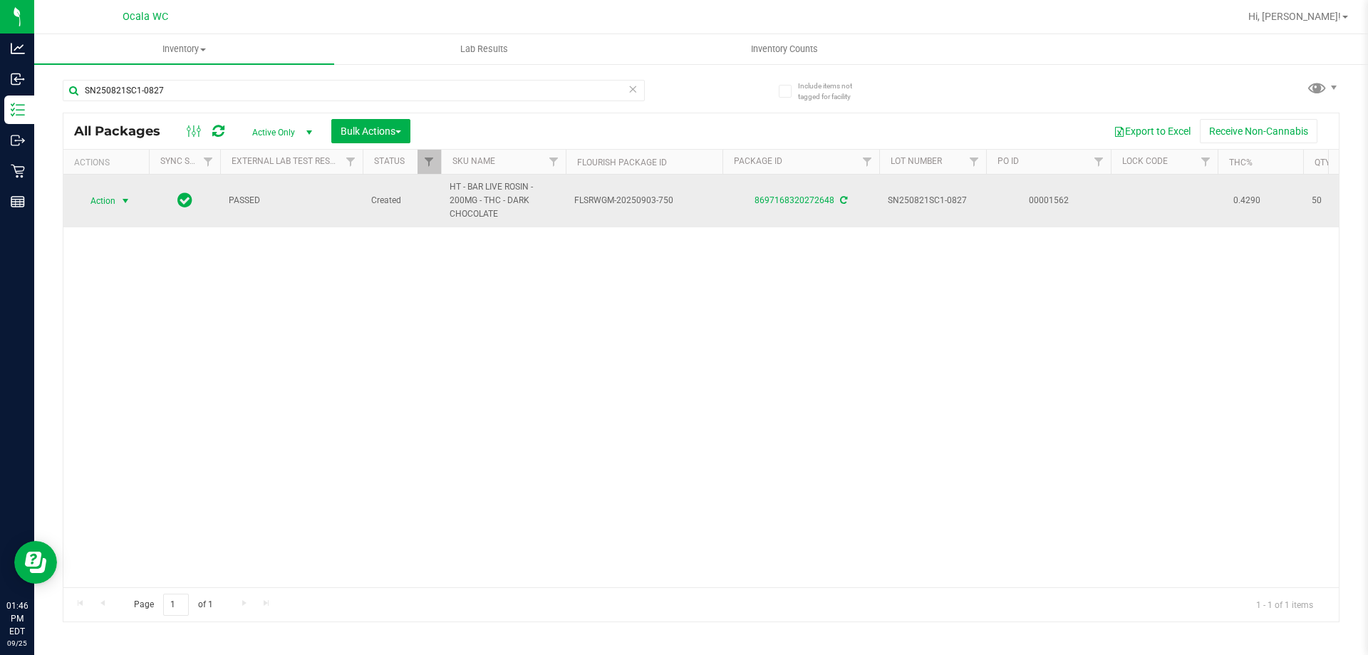
click at [100, 192] on span "Action" at bounding box center [97, 201] width 38 height 20
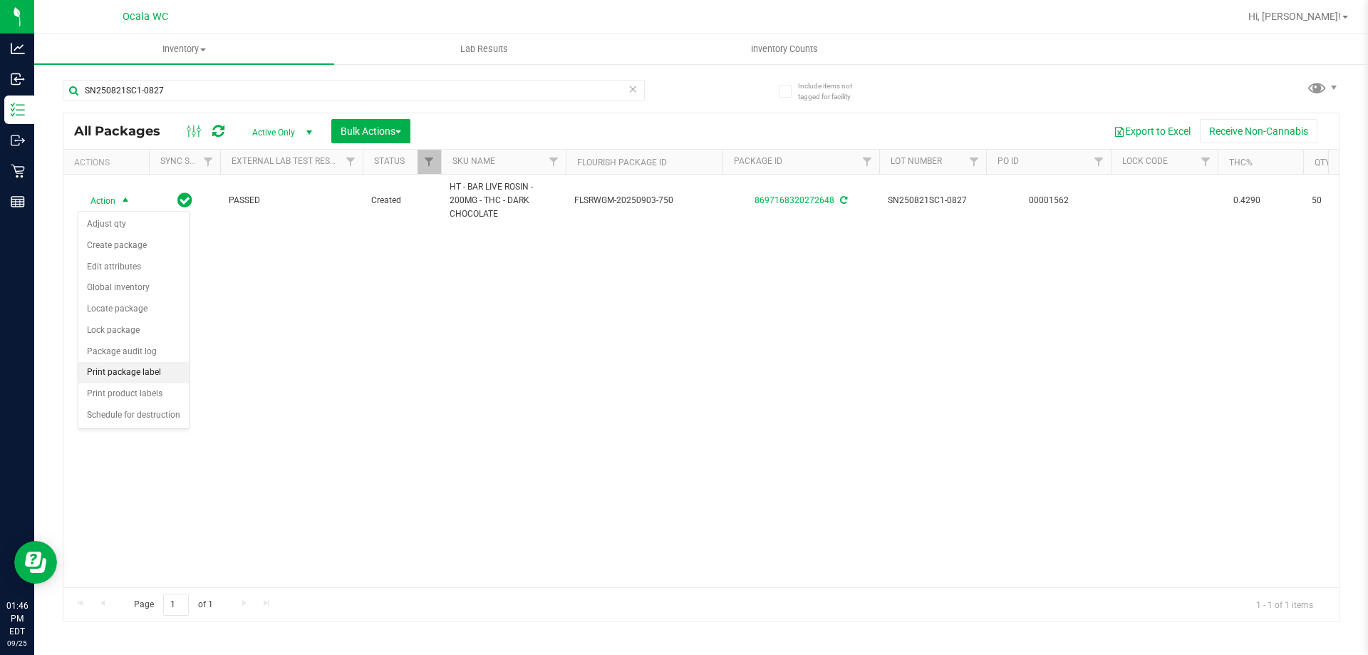
click at [149, 373] on li "Print package label" at bounding box center [133, 372] width 110 height 21
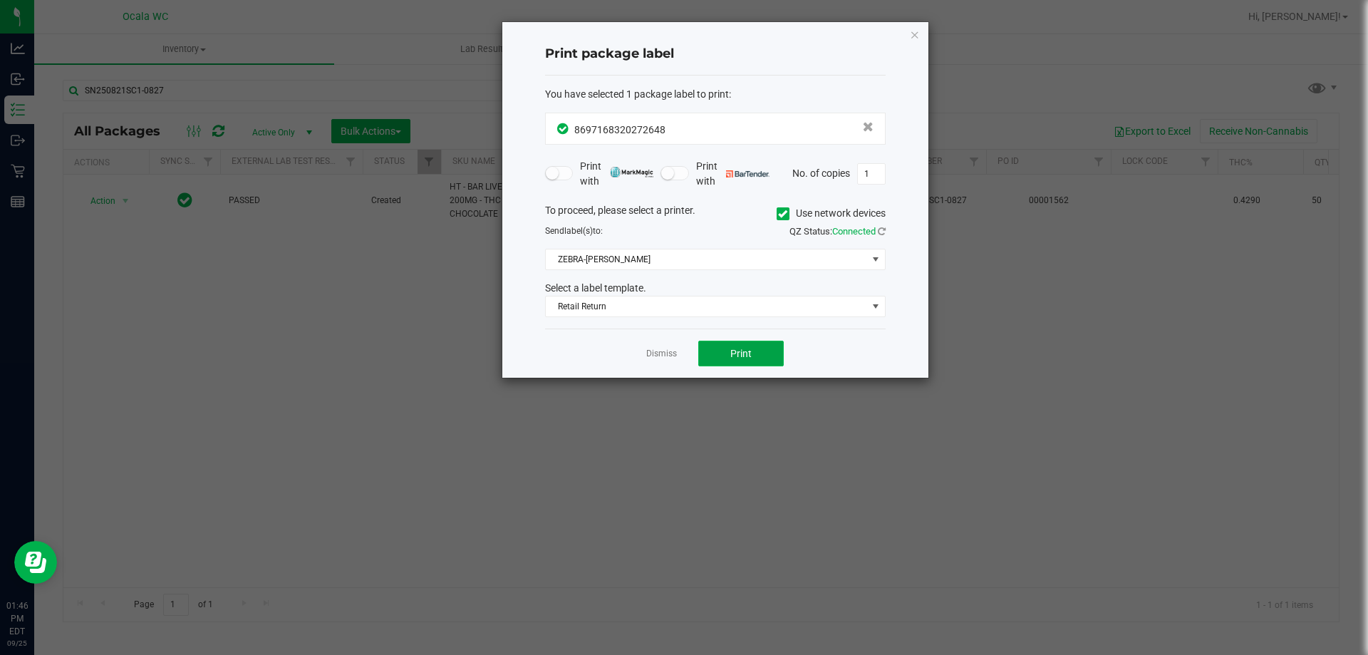
click at [674, 348] on span "Print" at bounding box center [741, 353] width 21 height 11
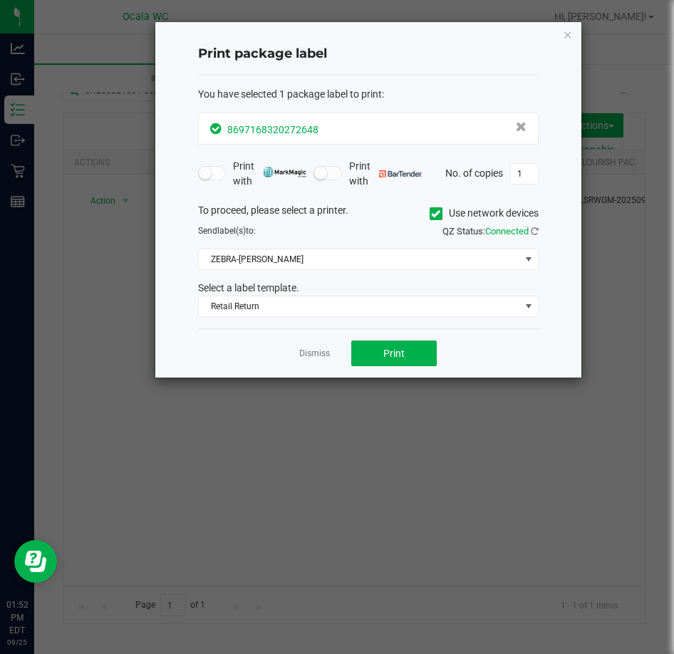
click at [336, 130] on div "8697168320272648" at bounding box center [368, 128] width 316 height 19
click at [310, 359] on link "Dismiss" at bounding box center [314, 354] width 31 height 12
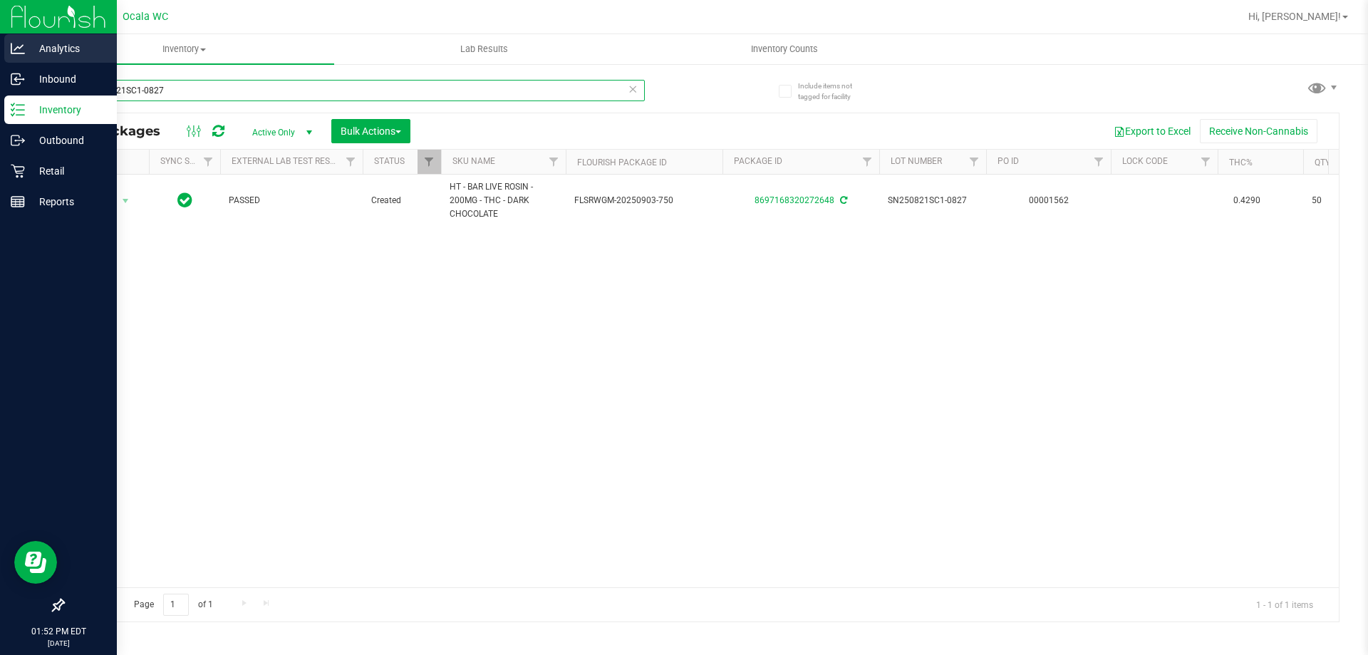
drag, startPoint x: 188, startPoint y: 91, endPoint x: 0, endPoint y: 45, distance: 193.6
click at [0, 43] on div "Analytics Inbound Inventory Outbound Retail Reports 01:52 PM EDT 09/25/2025 09/…" at bounding box center [684, 327] width 1368 height 655
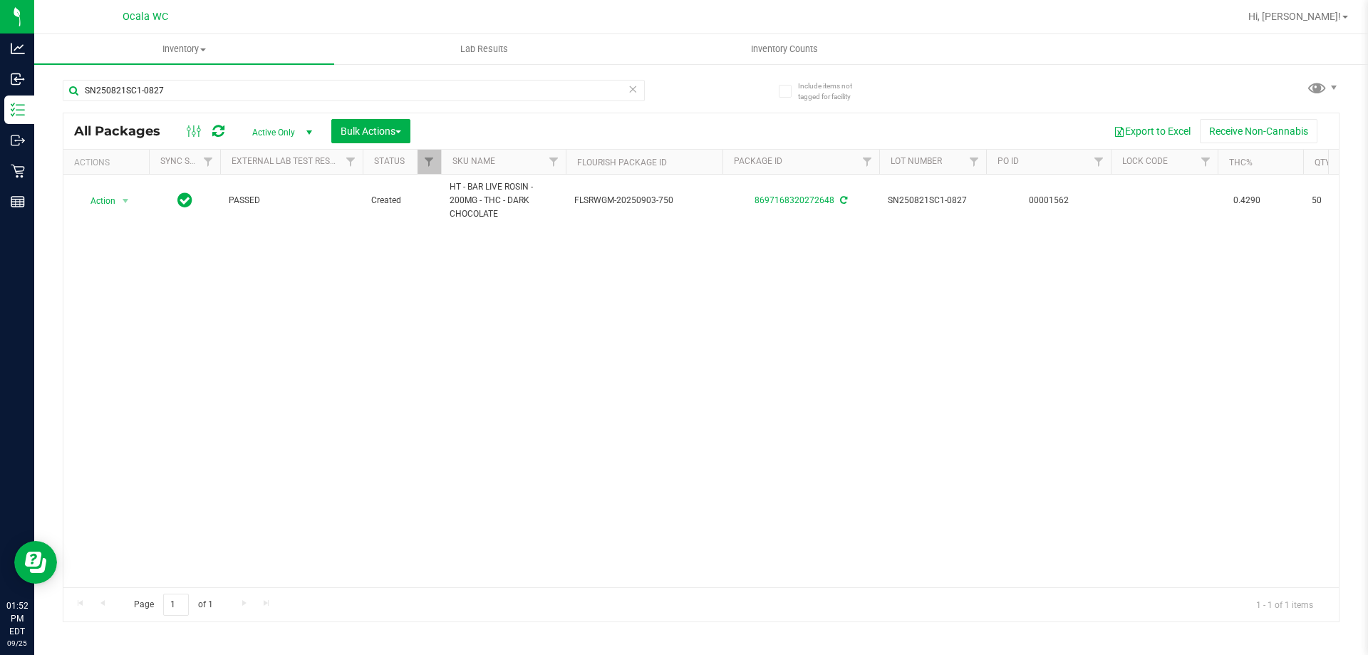
click at [674, 590] on div "Page 1 of 1 1 - 1 of 1 items" at bounding box center [701, 604] width 1276 height 34
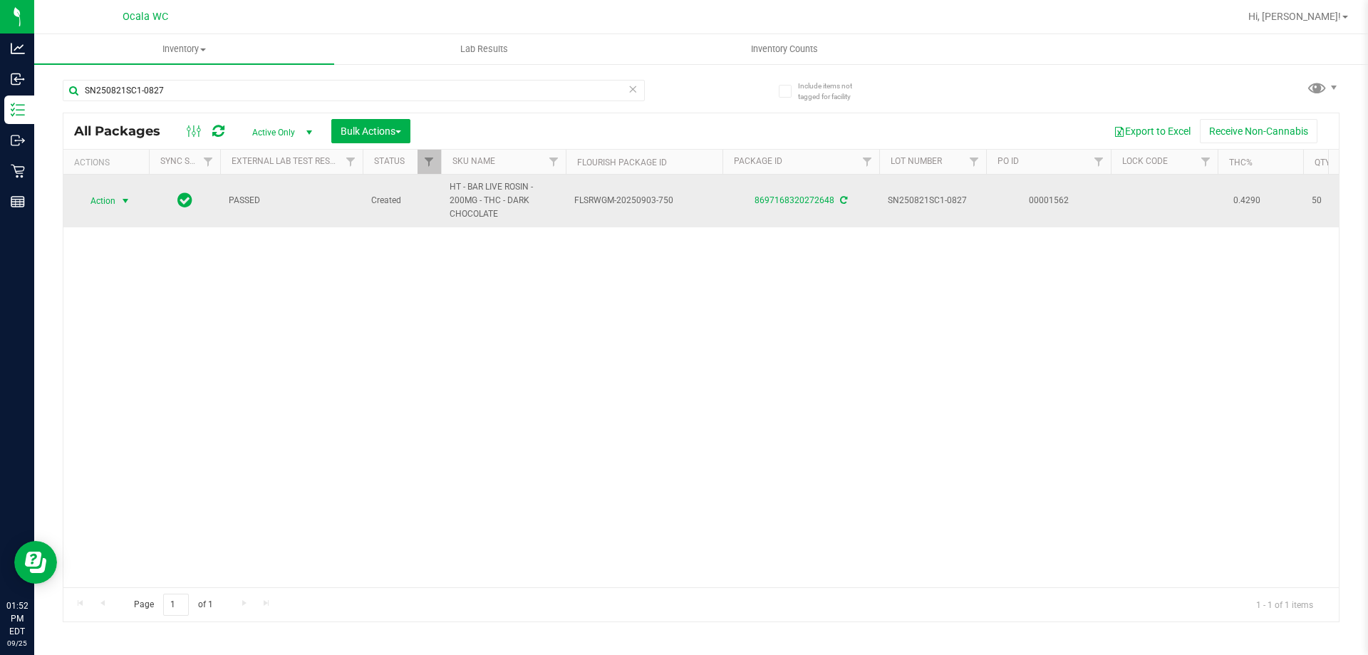
click at [100, 202] on span "Action" at bounding box center [97, 201] width 38 height 20
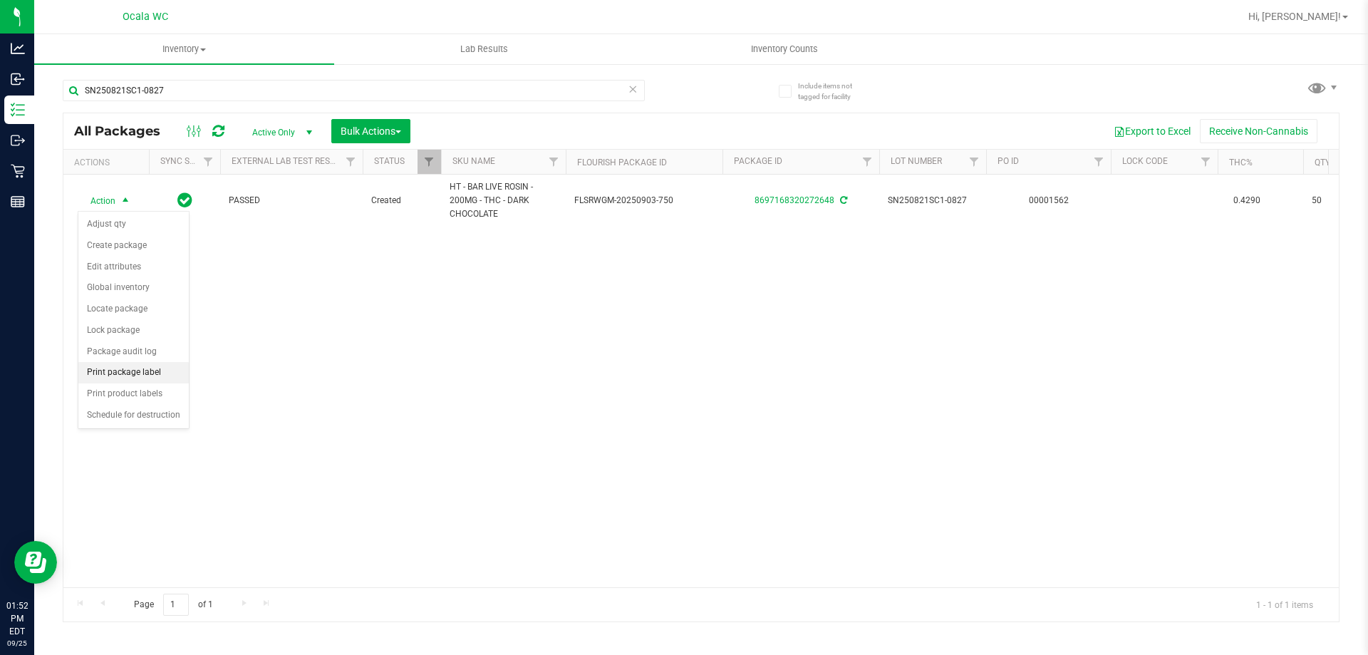
click at [129, 368] on li "Print package label" at bounding box center [133, 372] width 110 height 21
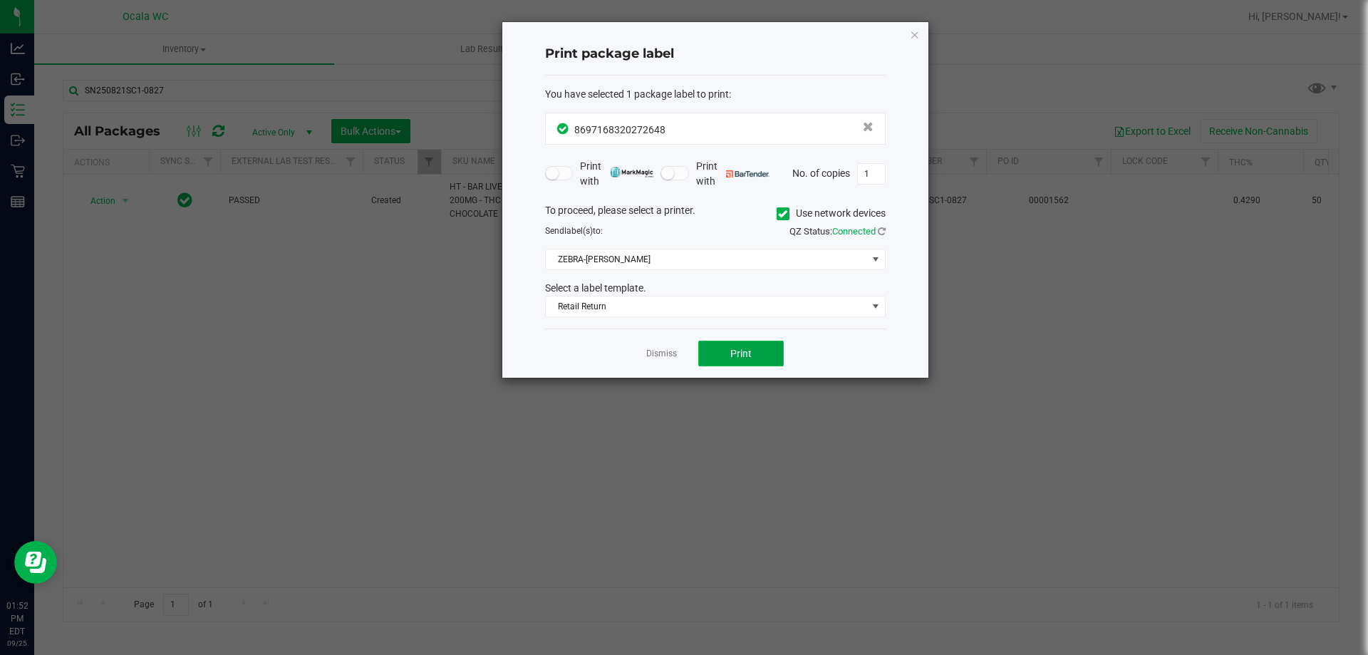
click at [674, 361] on button "Print" at bounding box center [741, 354] width 86 height 26
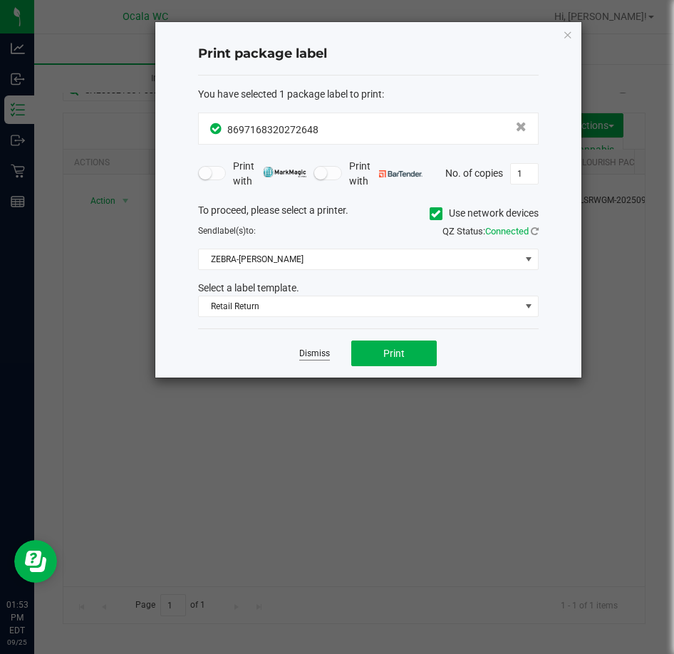
click at [318, 357] on link "Dismiss" at bounding box center [314, 354] width 31 height 12
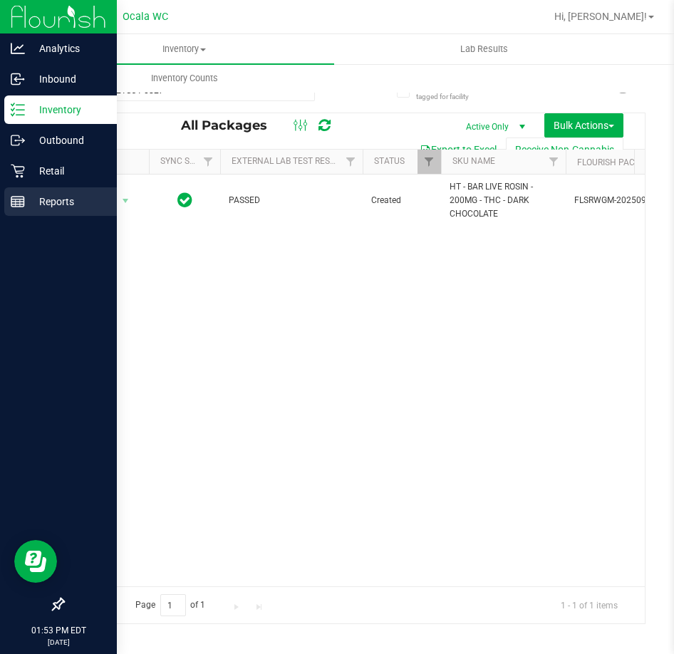
click at [38, 204] on p "Reports" at bounding box center [68, 201] width 86 height 17
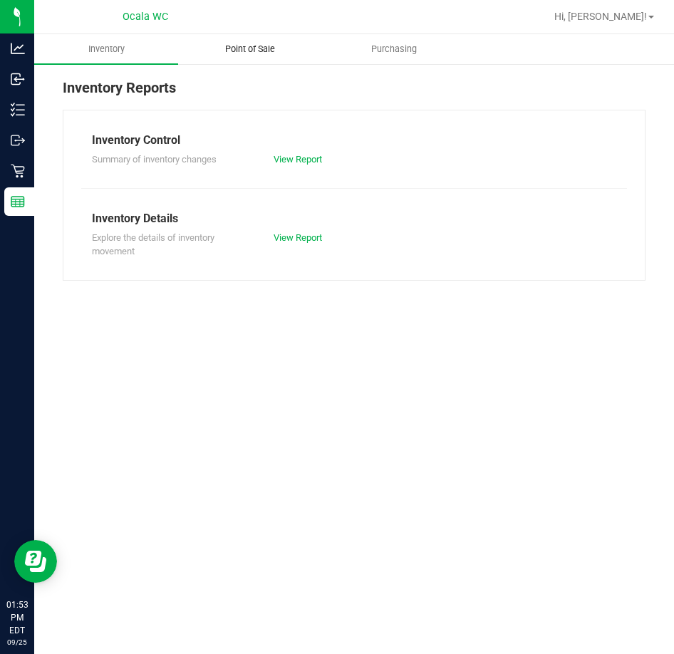
click at [257, 42] on uib-tab-heading "Point of Sale" at bounding box center [250, 49] width 143 height 29
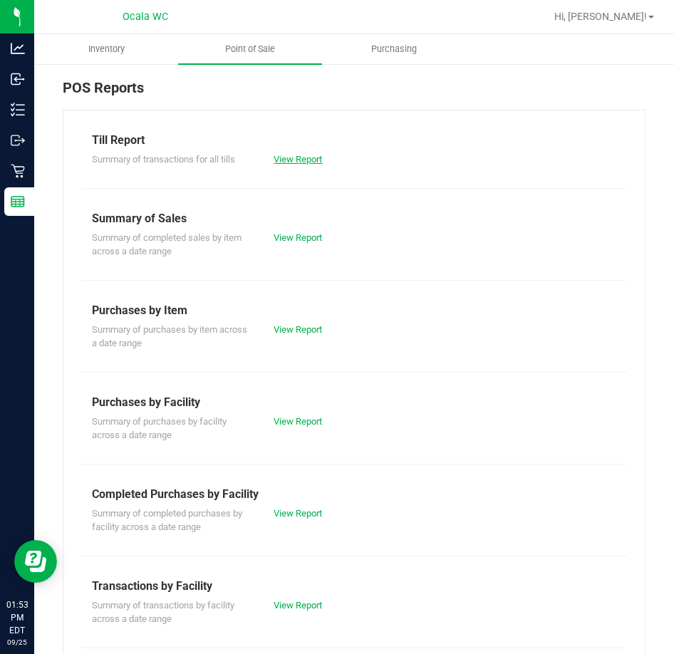
click at [310, 157] on link "View Report" at bounding box center [298, 159] width 48 height 11
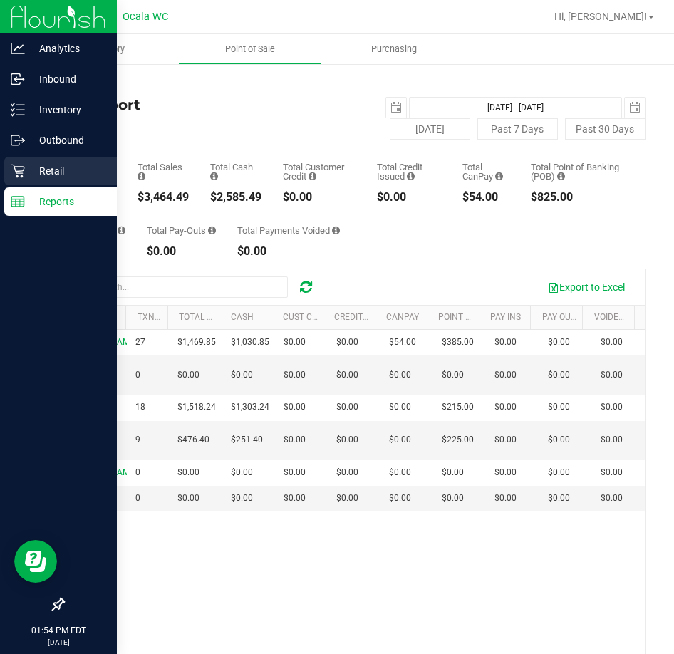
click at [33, 167] on p "Retail" at bounding box center [68, 171] width 86 height 17
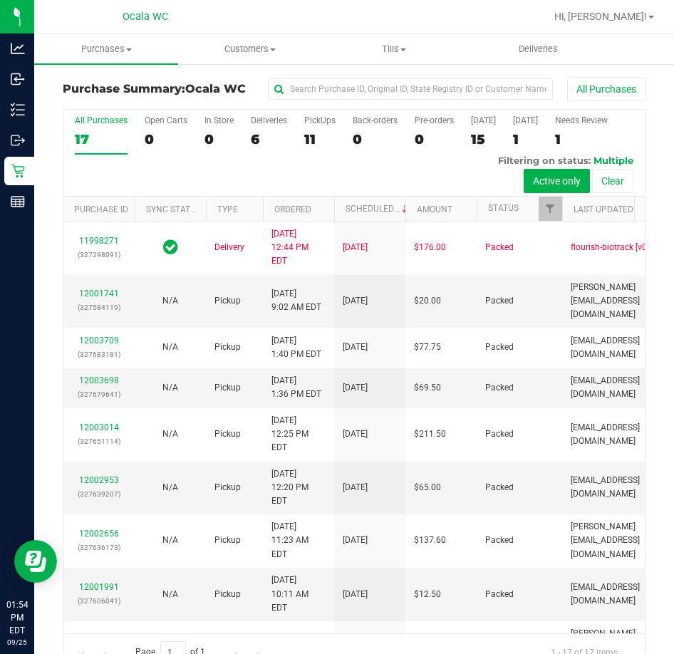
click at [262, 128] on label "Deliveries 6" at bounding box center [269, 134] width 36 height 39
click at [0, 0] on input "Deliveries 6" at bounding box center [0, 0] width 0 height 0
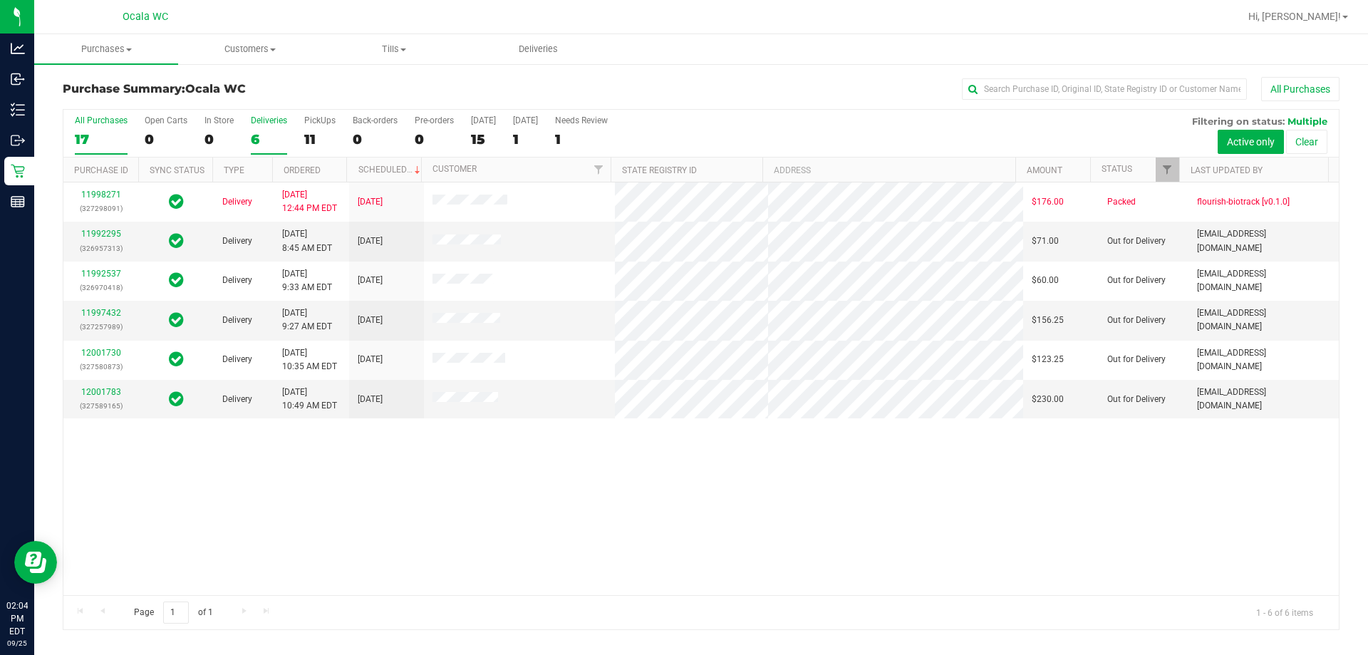
click at [105, 125] on label "All Purchases 17" at bounding box center [101, 134] width 53 height 39
click at [0, 0] on input "All Purchases 17" at bounding box center [0, 0] width 0 height 0
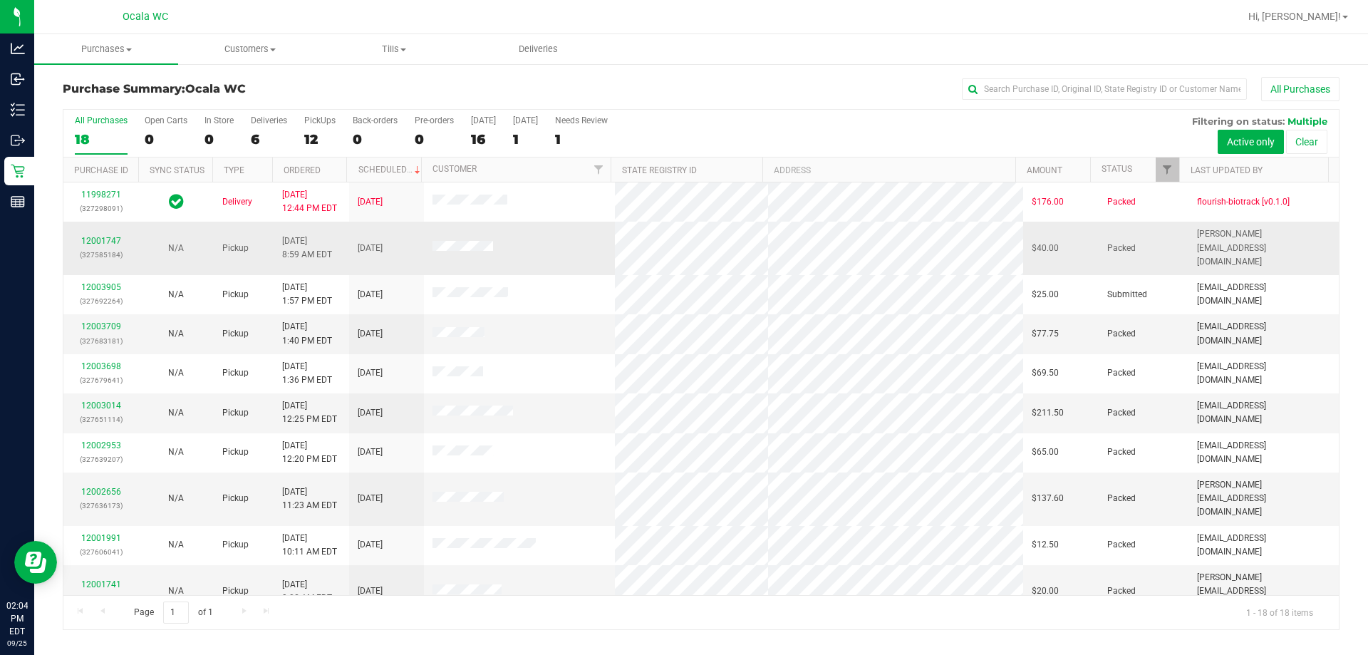
click at [98, 234] on div "12001747 (327585184)" at bounding box center [101, 247] width 58 height 27
click at [97, 236] on link "12001747" at bounding box center [101, 241] width 40 height 10
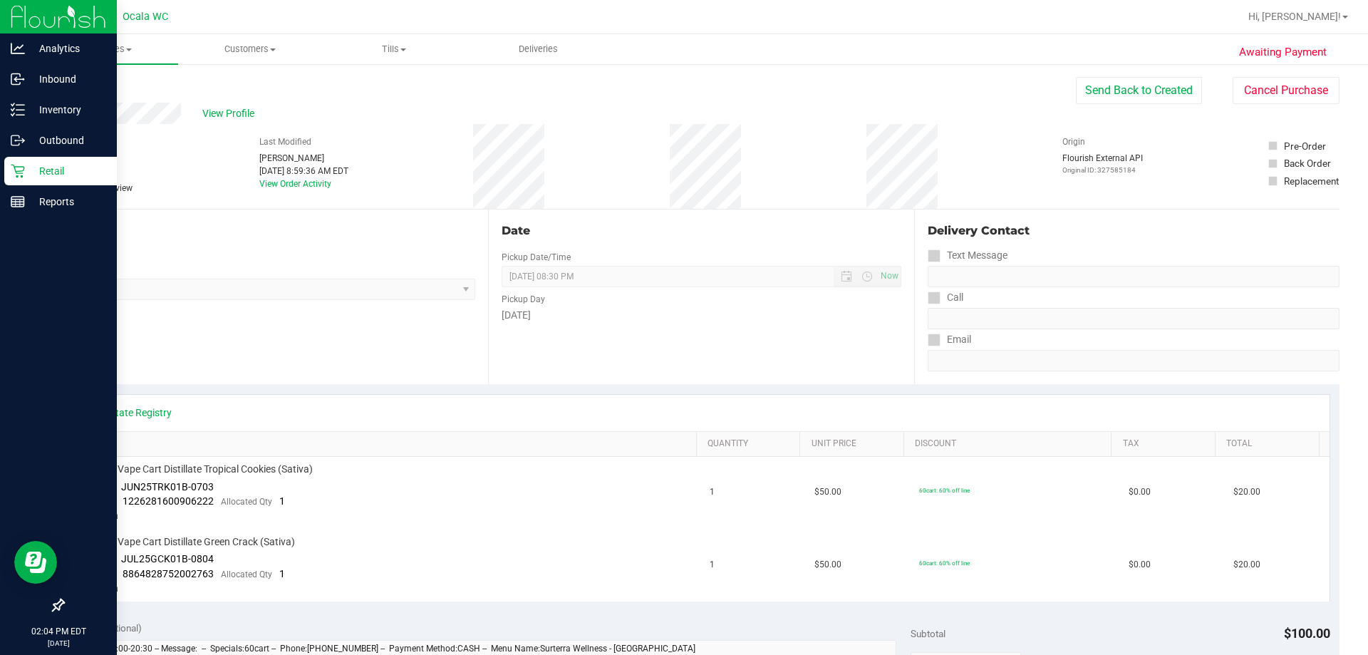
click at [27, 169] on p "Retail" at bounding box center [68, 171] width 86 height 17
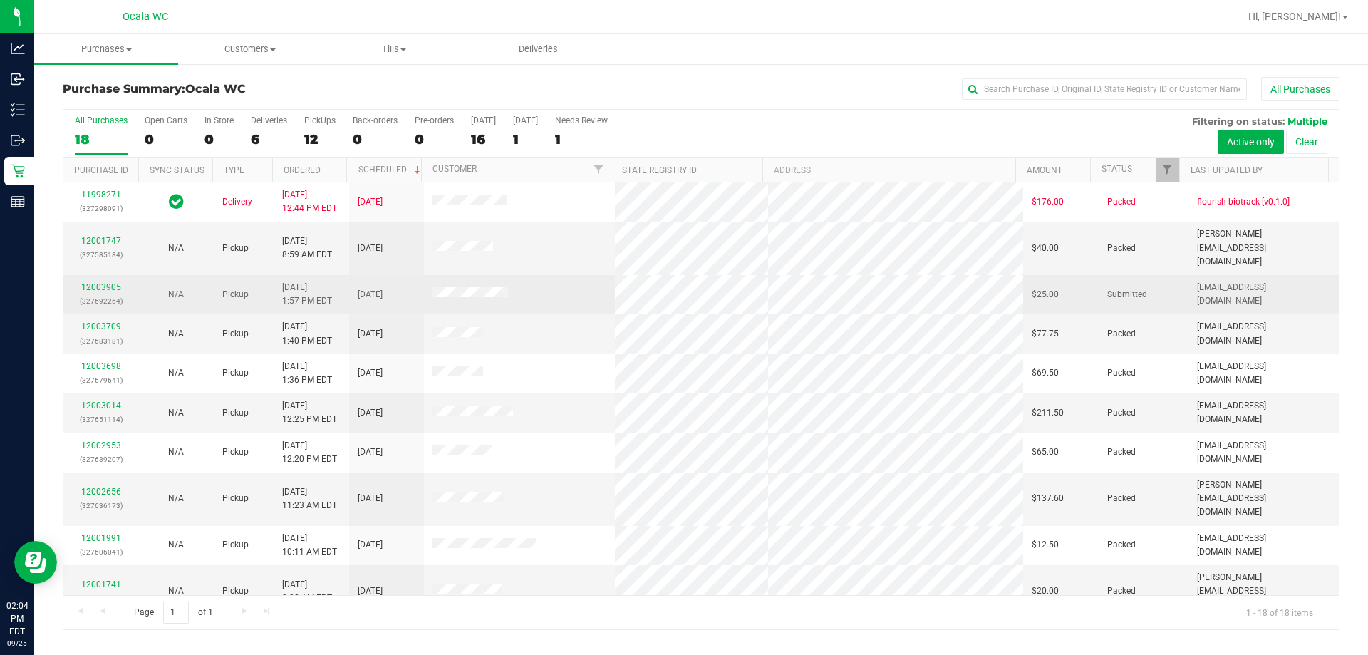
click at [103, 282] on link "12003905" at bounding box center [101, 287] width 40 height 10
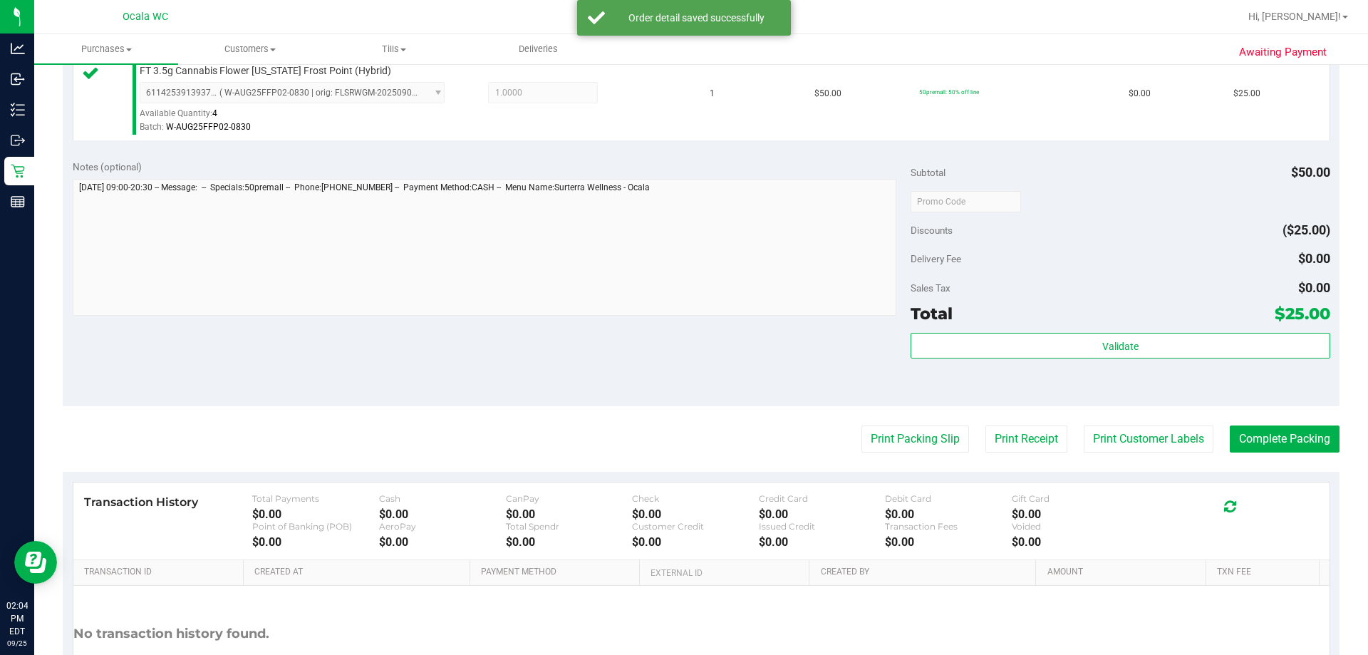
scroll to position [428, 0]
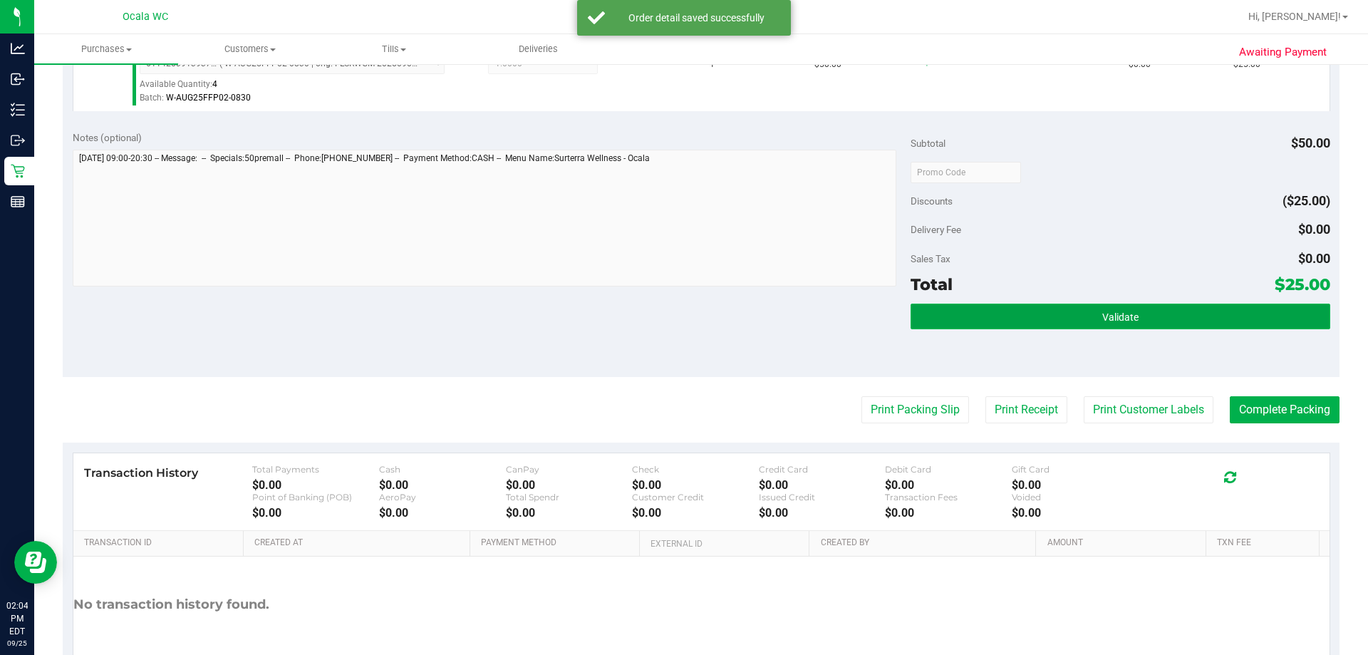
click at [674, 317] on button "Validate" at bounding box center [1120, 317] width 419 height 26
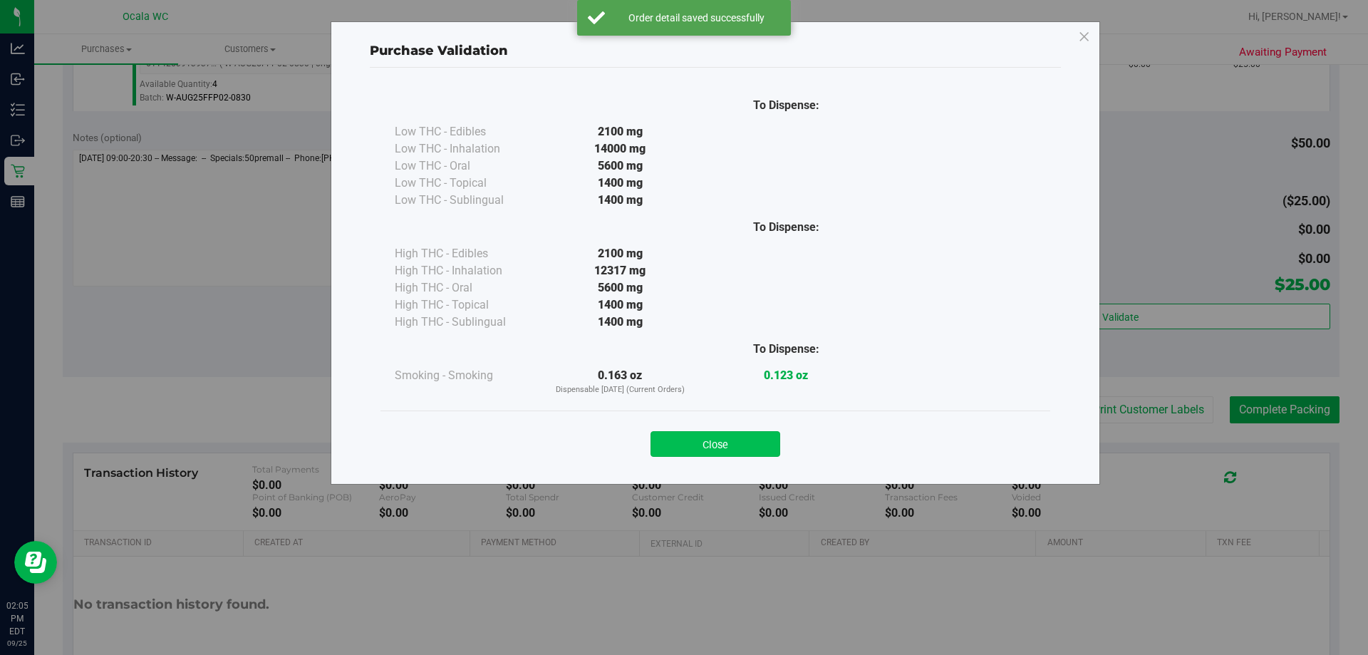
click at [674, 446] on button "Close" at bounding box center [716, 444] width 130 height 26
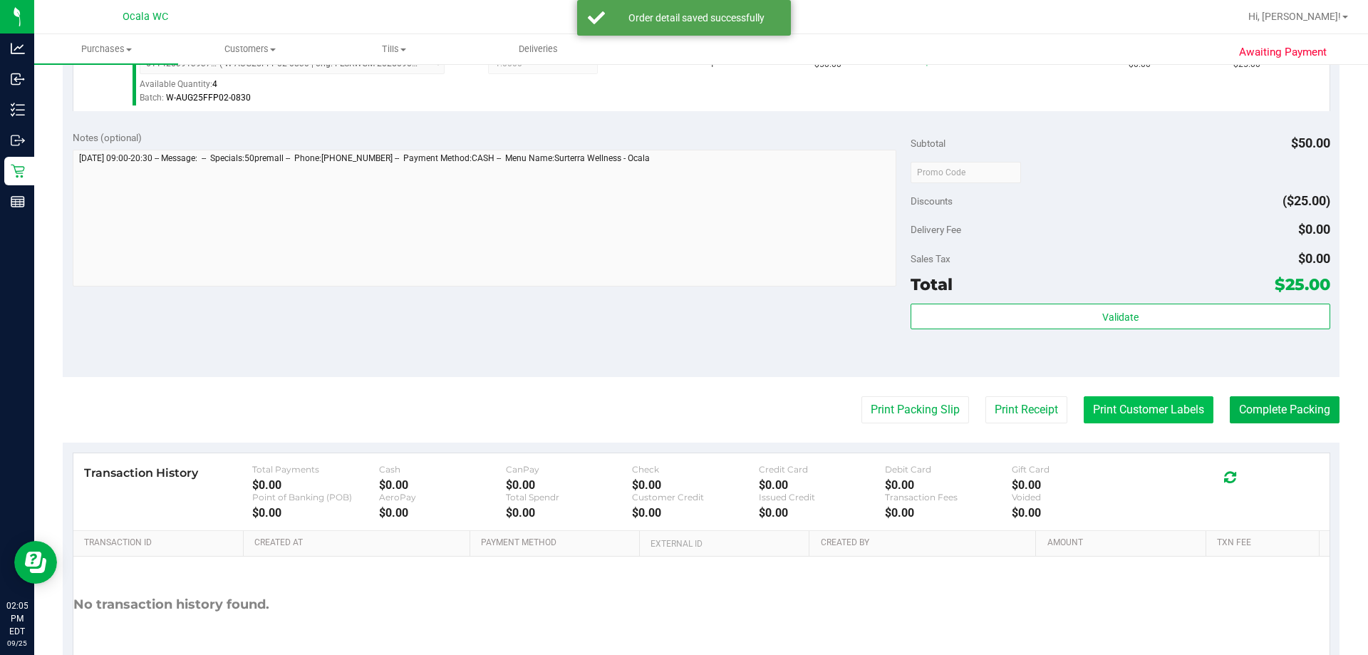
click at [674, 402] on button "Print Customer Labels" at bounding box center [1149, 409] width 130 height 27
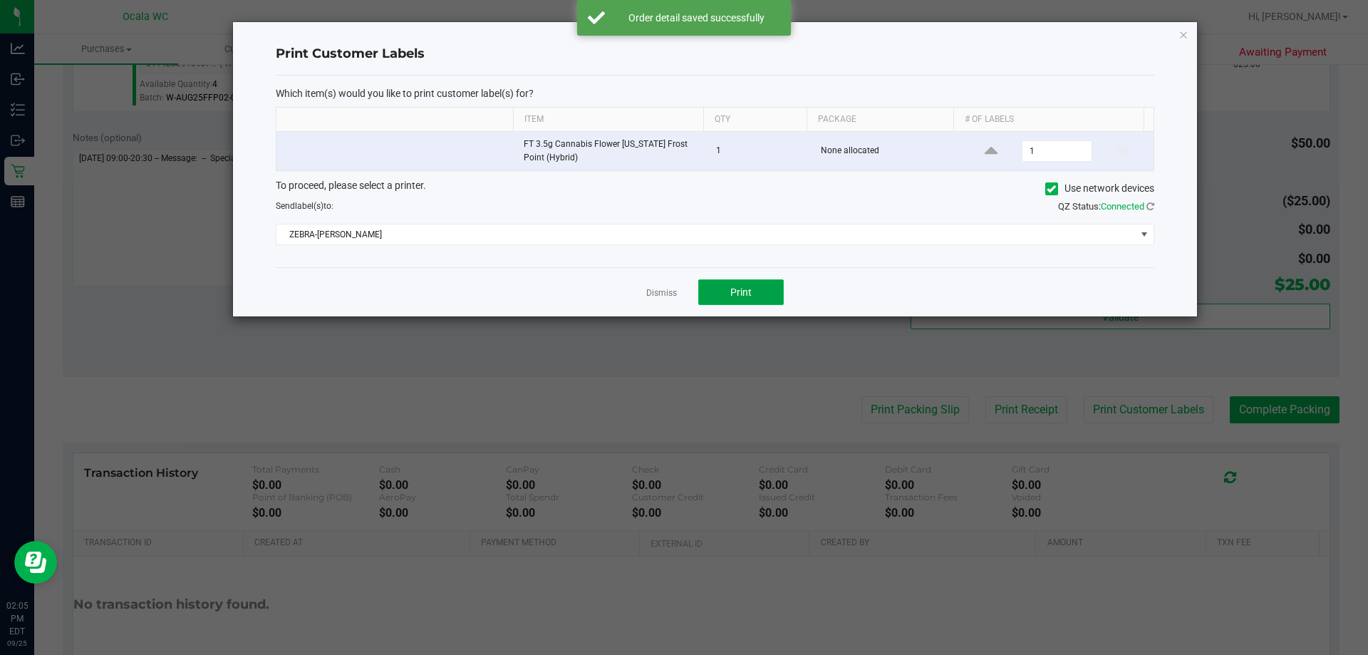
click at [674, 283] on button "Print" at bounding box center [741, 292] width 86 height 26
click at [666, 291] on link "Dismiss" at bounding box center [661, 293] width 31 height 12
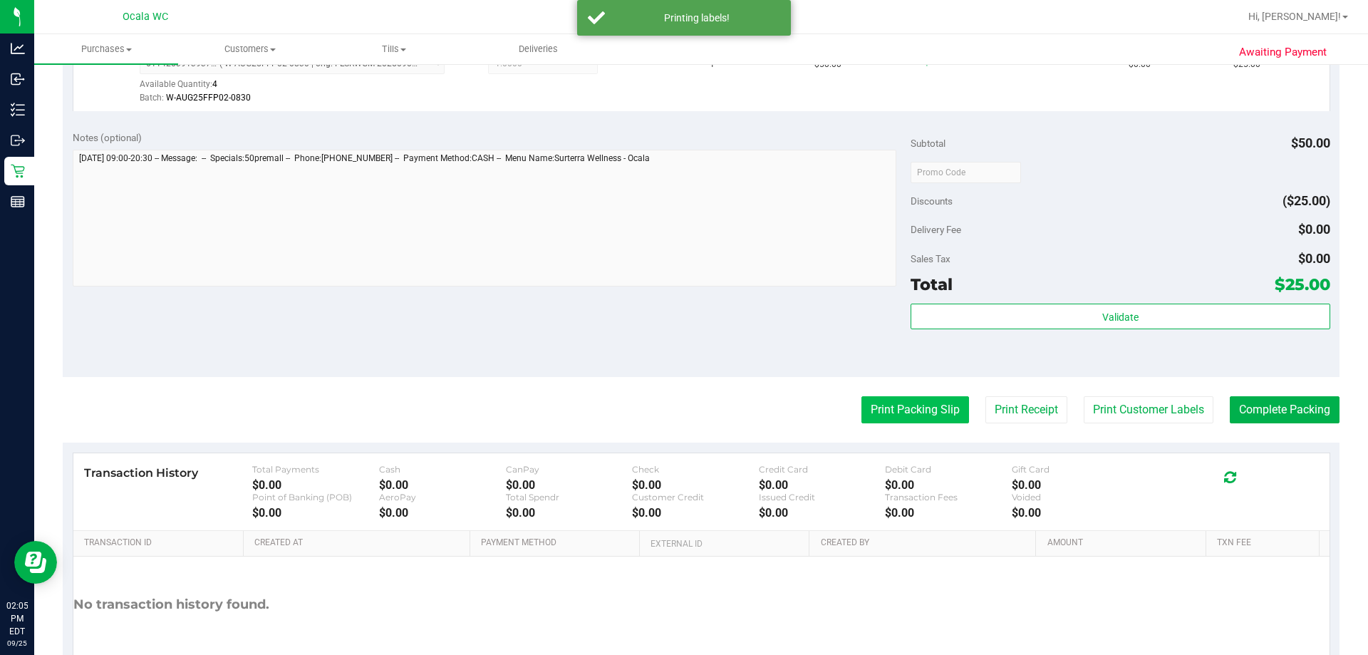
click at [674, 401] on button "Print Packing Slip" at bounding box center [916, 409] width 108 height 27
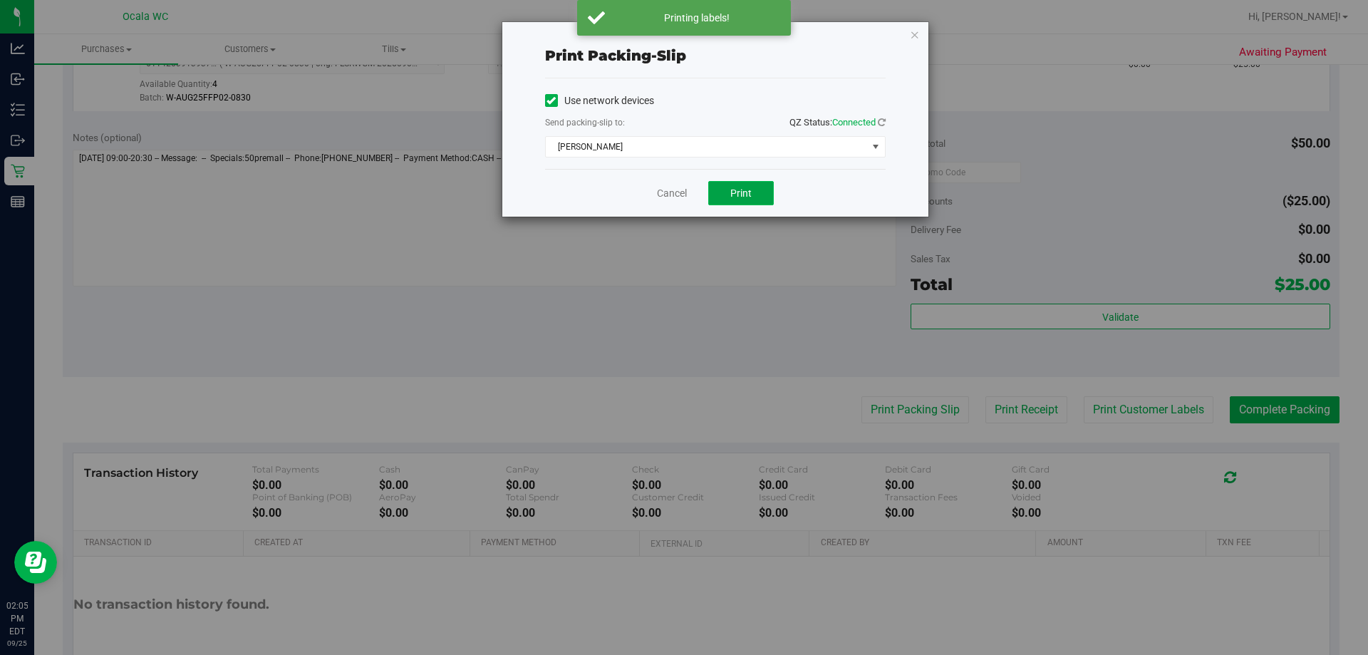
click at [674, 197] on button "Print" at bounding box center [741, 193] width 66 height 24
click at [663, 193] on link "Cancel" at bounding box center [672, 193] width 30 height 15
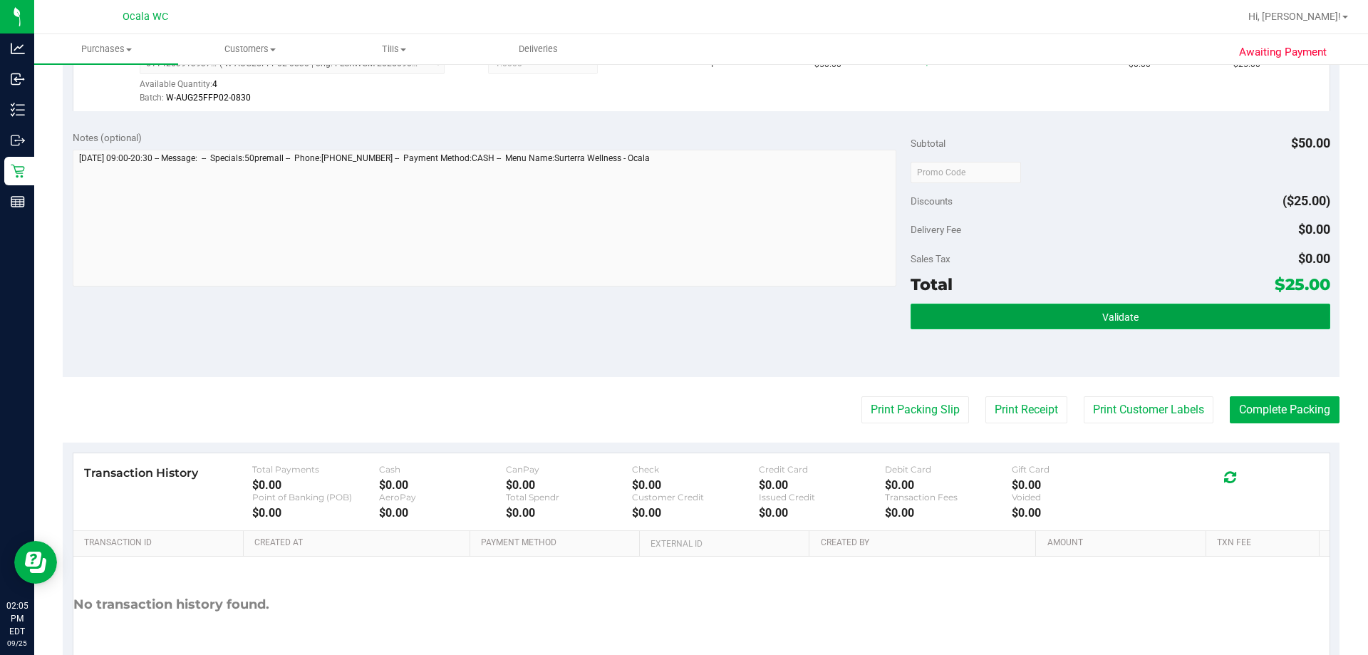
click at [674, 321] on button "Validate" at bounding box center [1120, 317] width 419 height 26
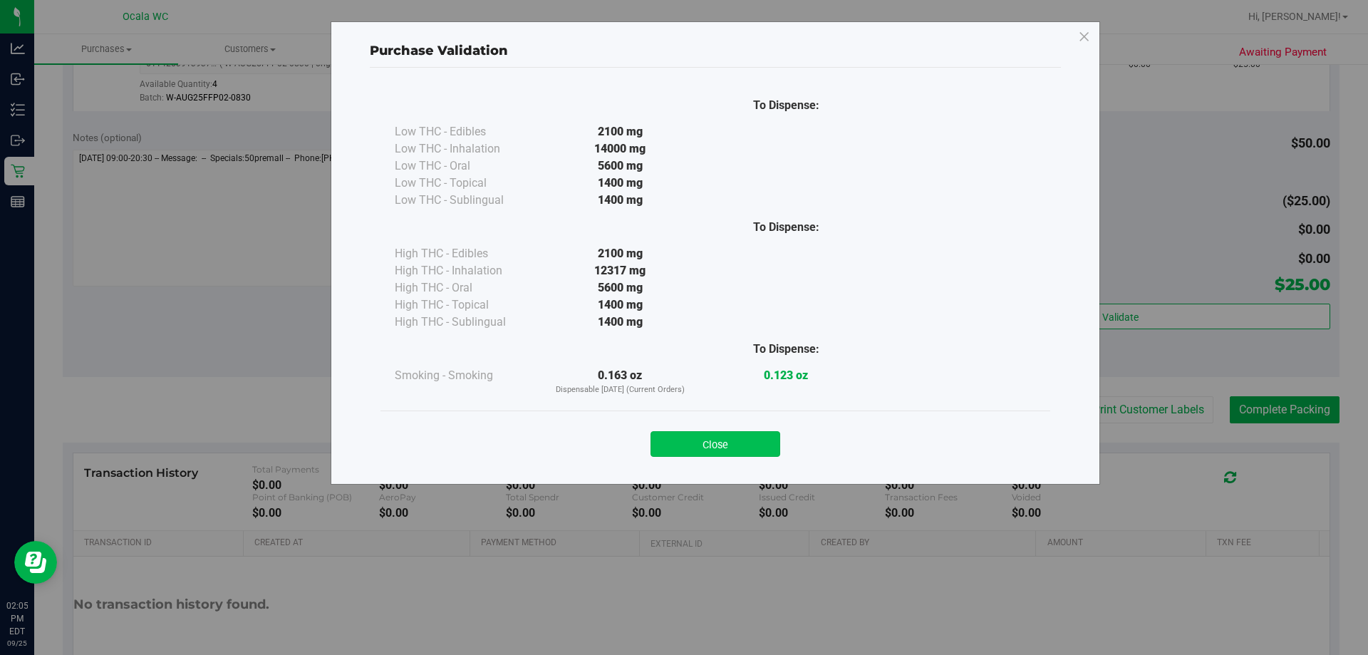
click at [674, 453] on button "Close" at bounding box center [716, 444] width 130 height 26
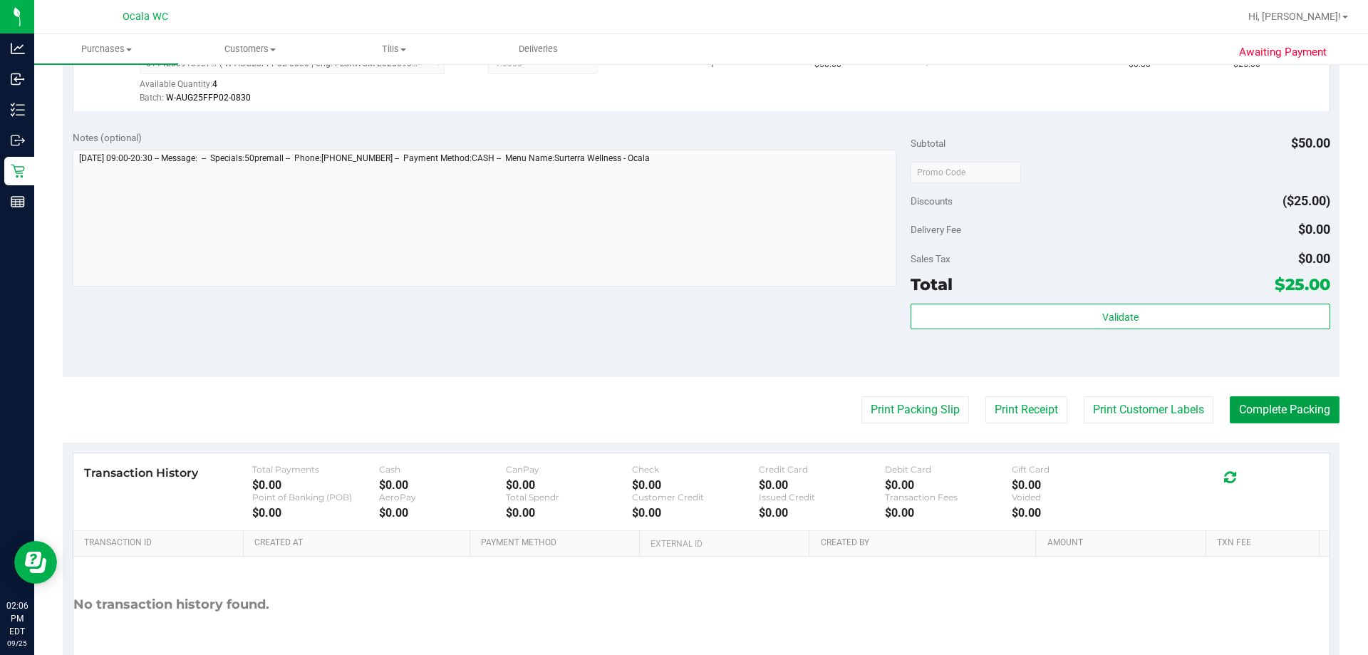
drag, startPoint x: 1279, startPoint y: 406, endPoint x: 1190, endPoint y: 411, distance: 89.2
click at [674, 408] on button "Complete Packing" at bounding box center [1285, 409] width 110 height 27
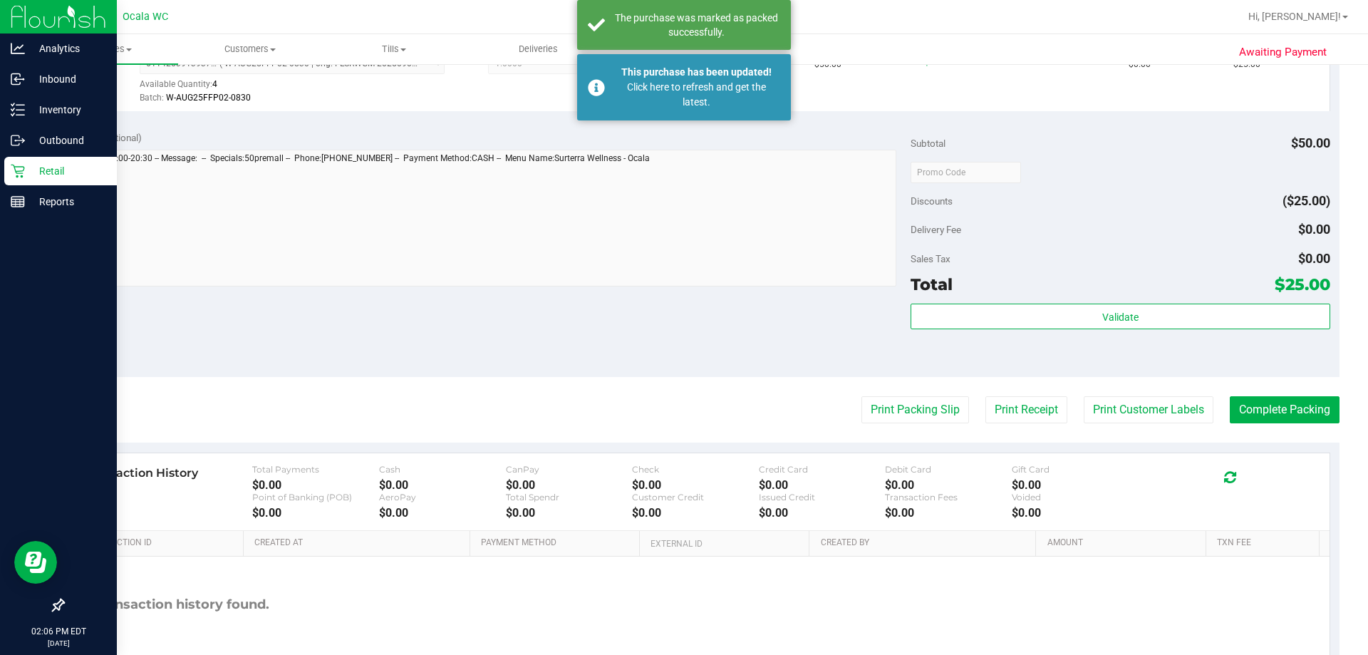
click at [12, 171] on icon at bounding box center [18, 171] width 14 height 14
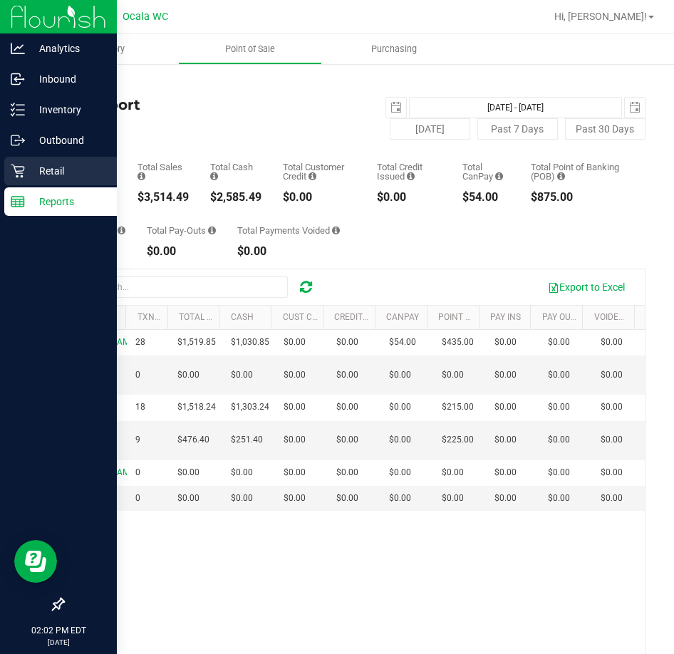
click at [16, 167] on icon at bounding box center [18, 172] width 14 height 14
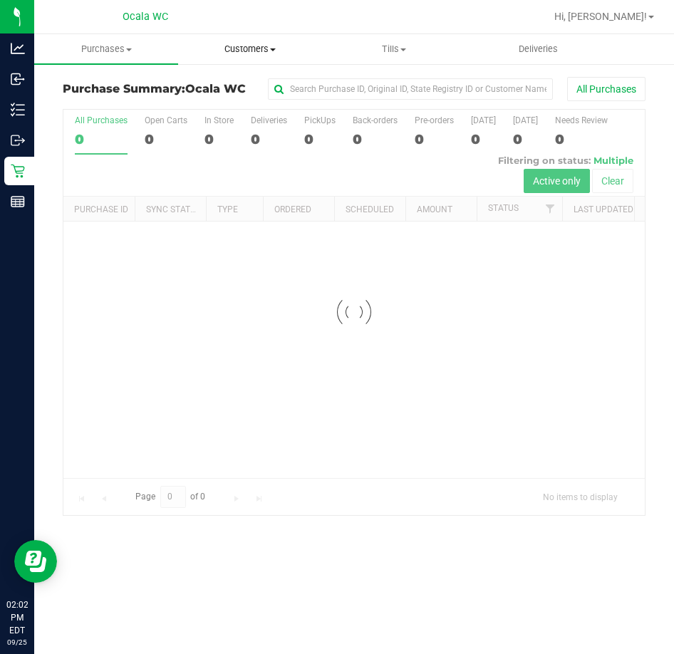
click at [234, 48] on span "Customers" at bounding box center [250, 49] width 143 height 13
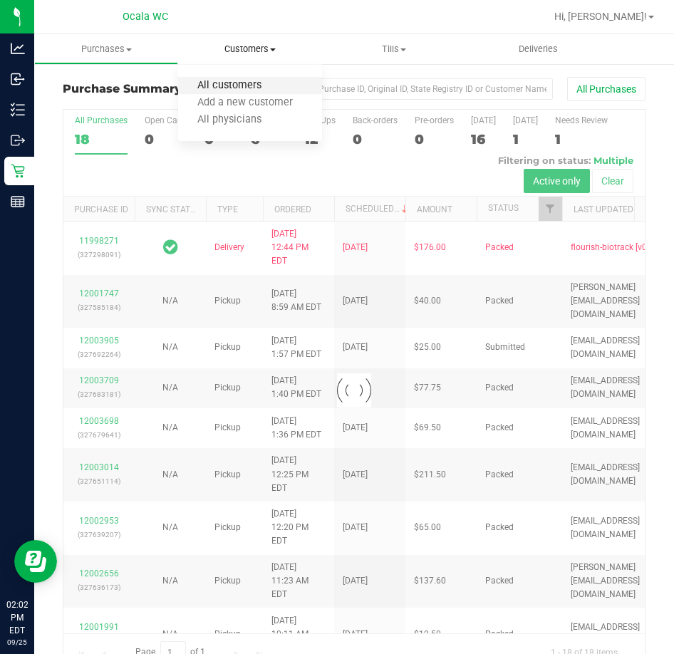
click at [232, 84] on span "All customers" at bounding box center [229, 86] width 103 height 12
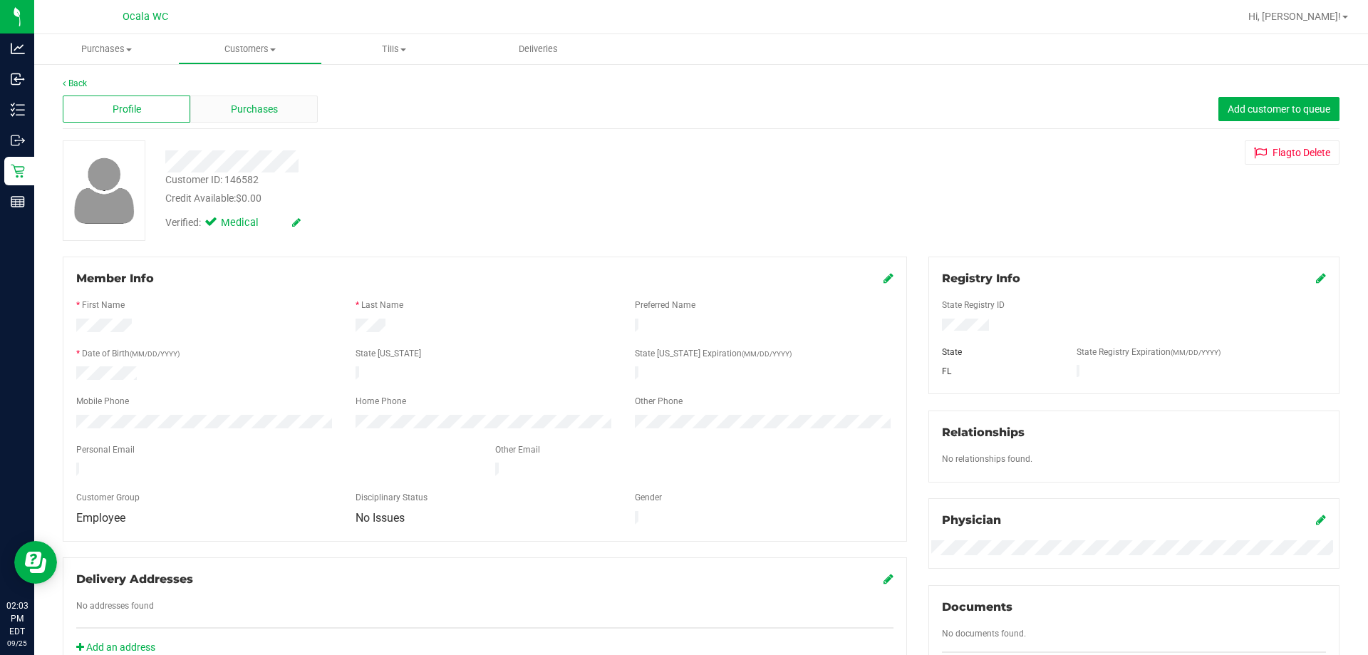
click at [303, 115] on div "Purchases" at bounding box center [254, 109] width 128 height 27
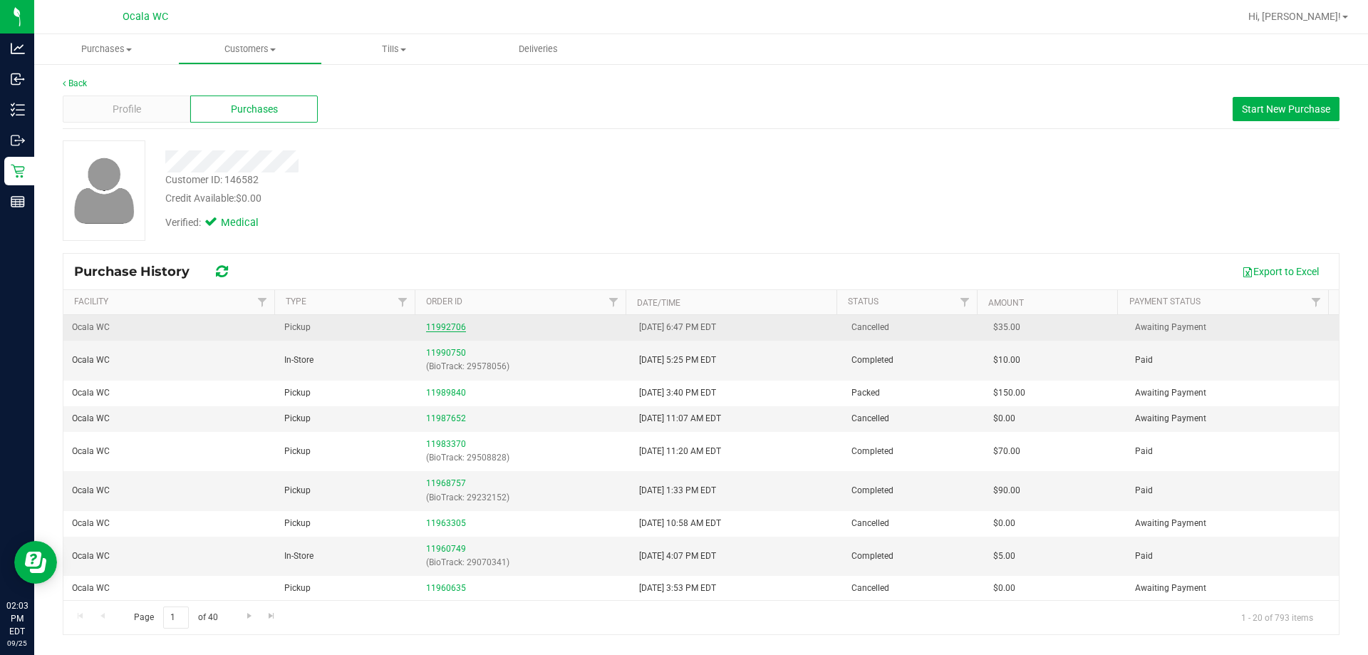
click at [440, 329] on link "11992706" at bounding box center [446, 327] width 40 height 10
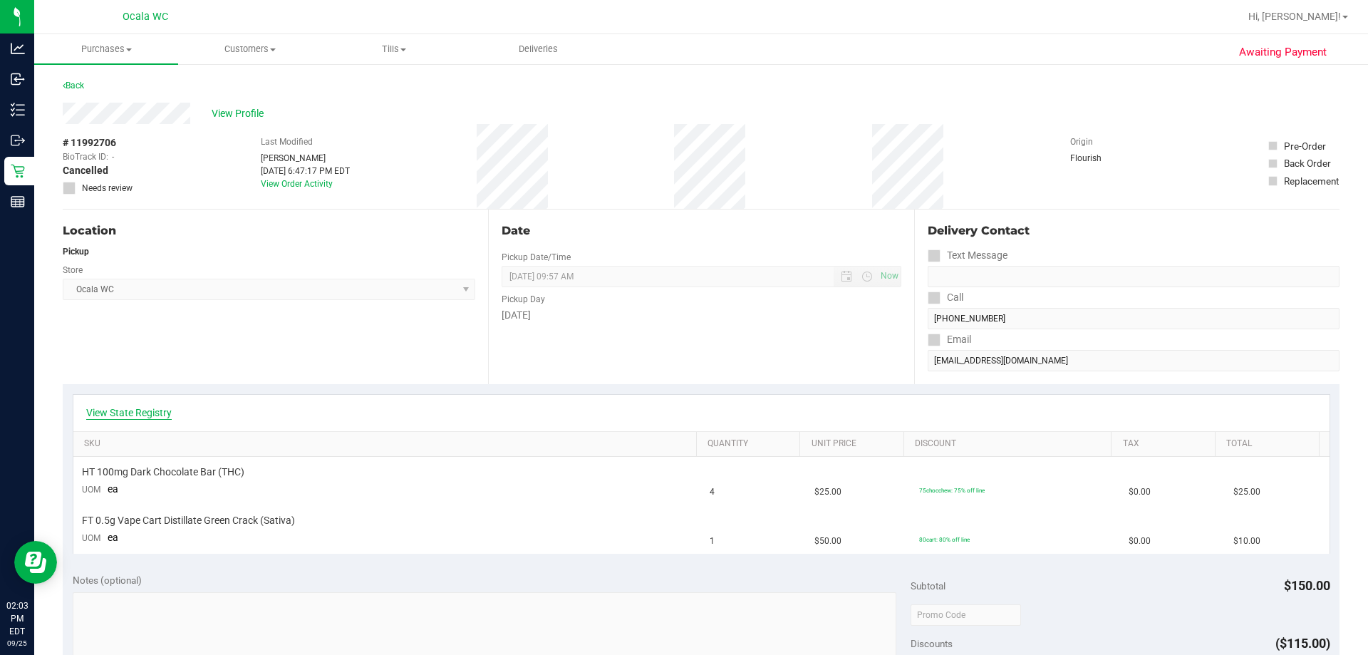
click at [168, 411] on link "View State Registry" at bounding box center [129, 413] width 86 height 14
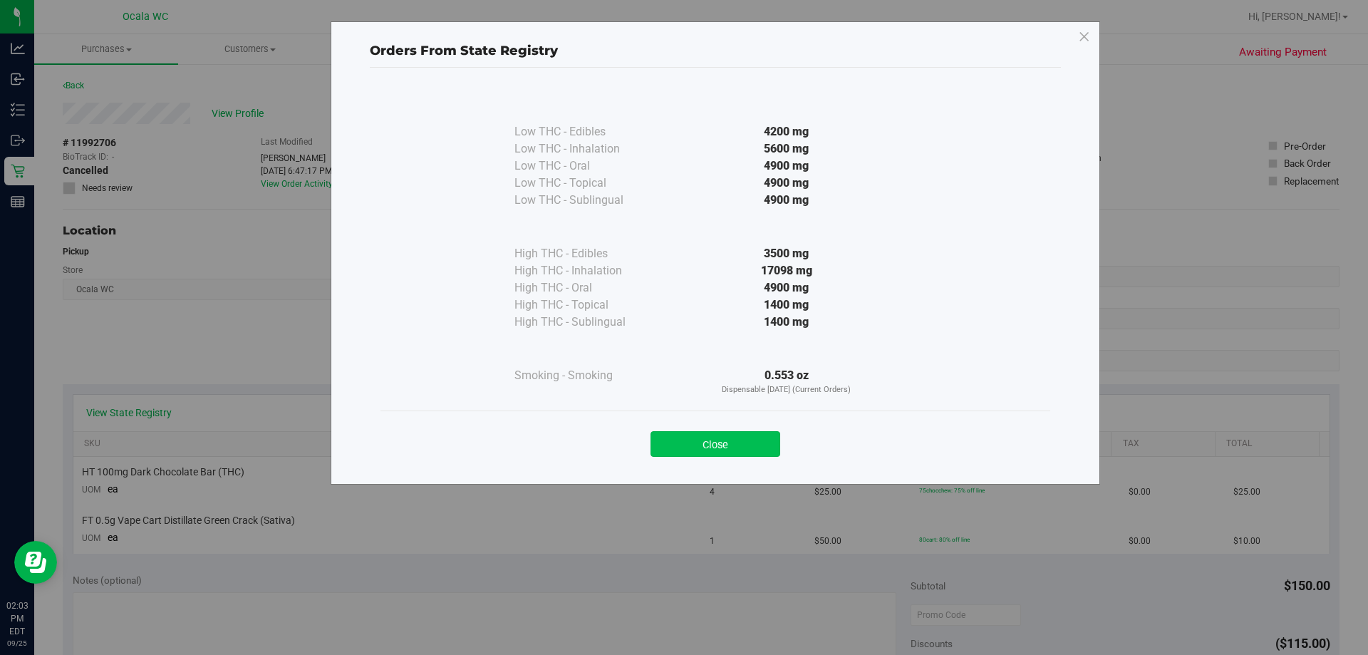
click at [674, 445] on button "Close" at bounding box center [716, 444] width 130 height 26
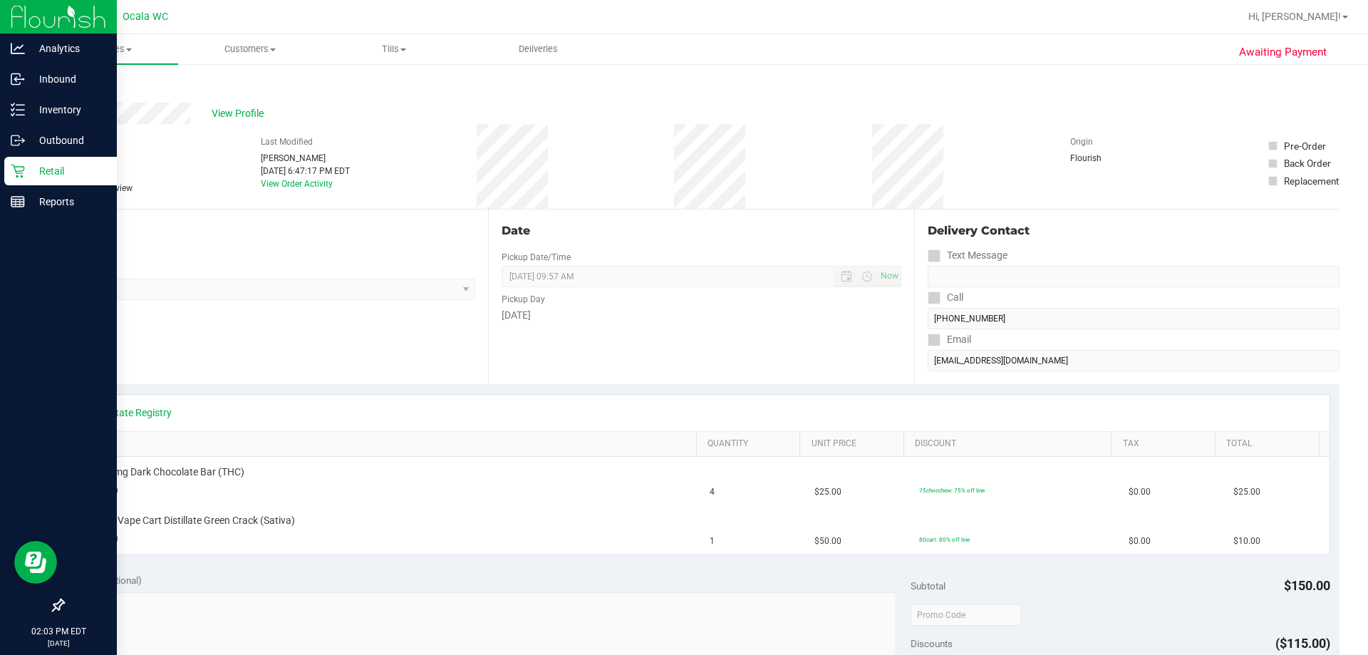
click at [33, 165] on p "Retail" at bounding box center [68, 171] width 86 height 17
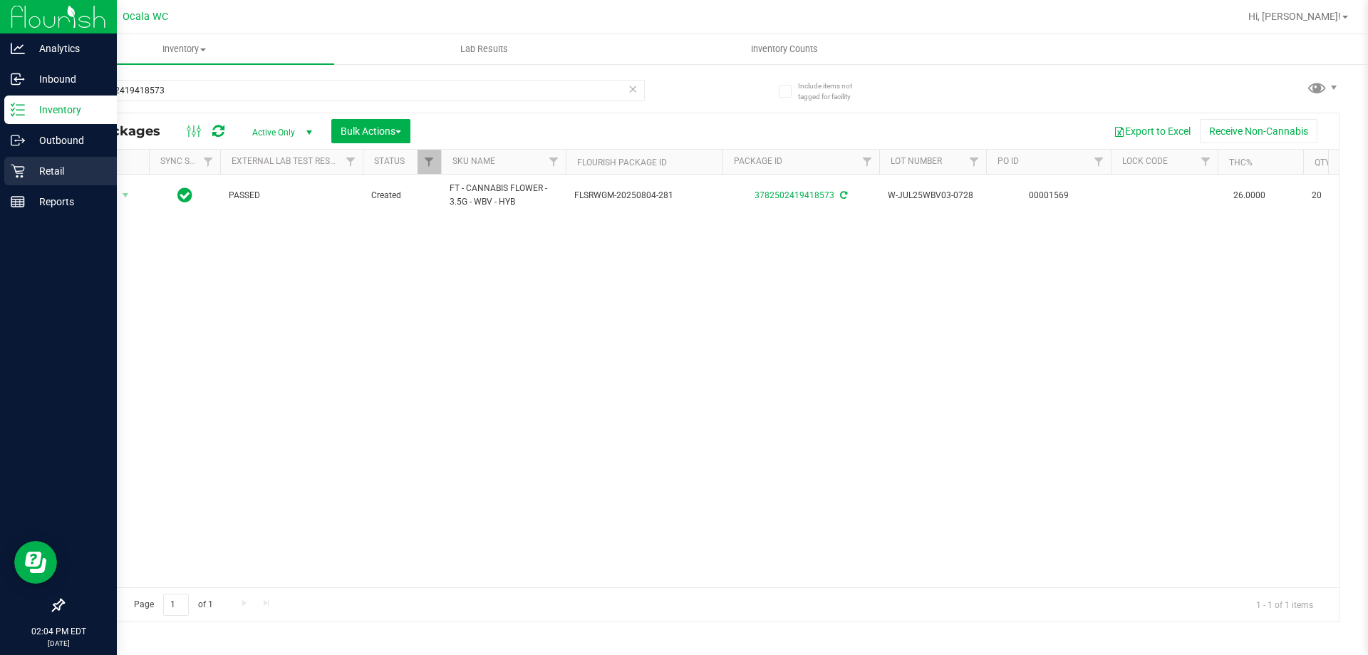
click at [51, 169] on p "Retail" at bounding box center [68, 171] width 86 height 17
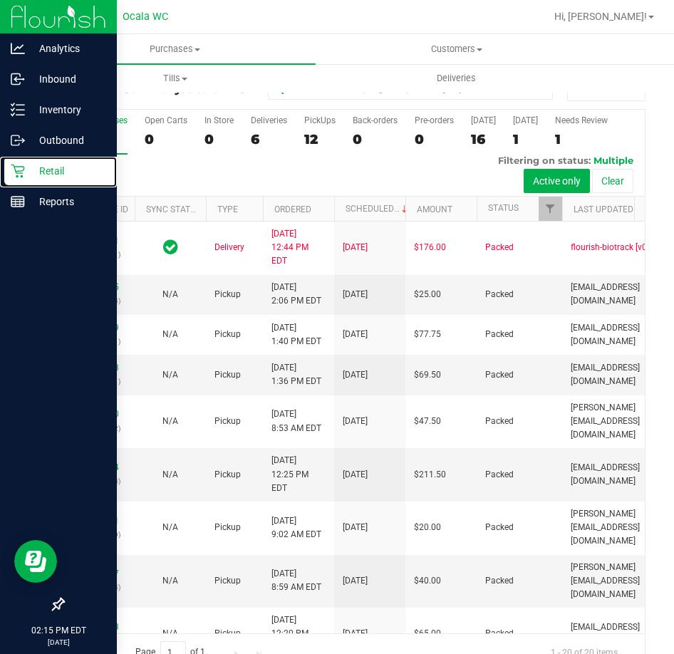
click at [0, 157] on link "Retail" at bounding box center [58, 172] width 117 height 31
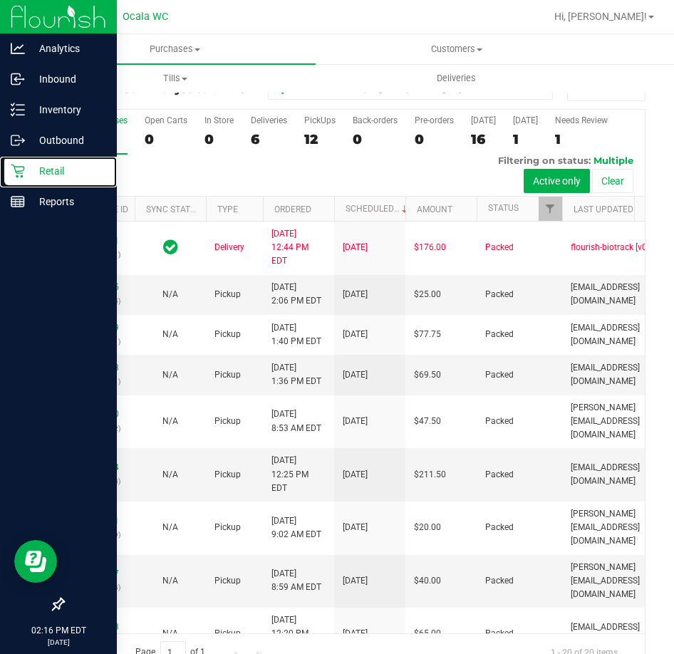
click at [0, 157] on link "Retail" at bounding box center [58, 172] width 117 height 31
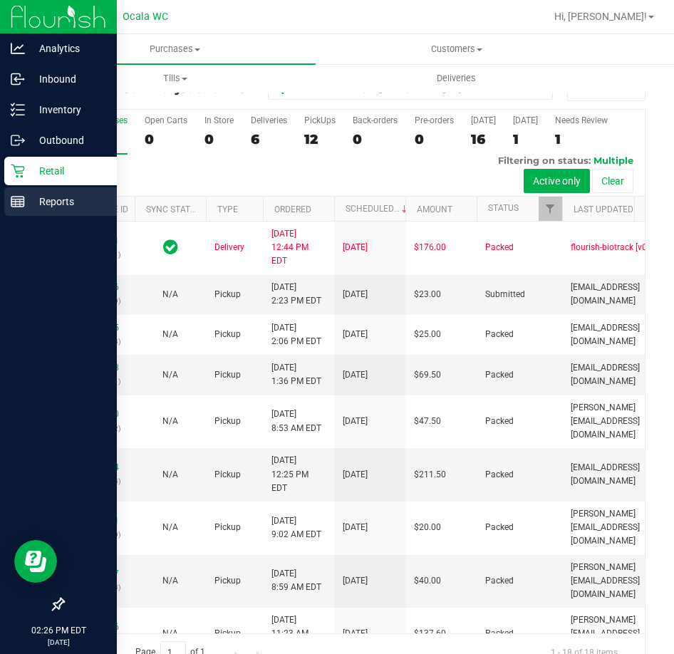
click at [24, 202] on rect at bounding box center [17, 202] width 13 height 10
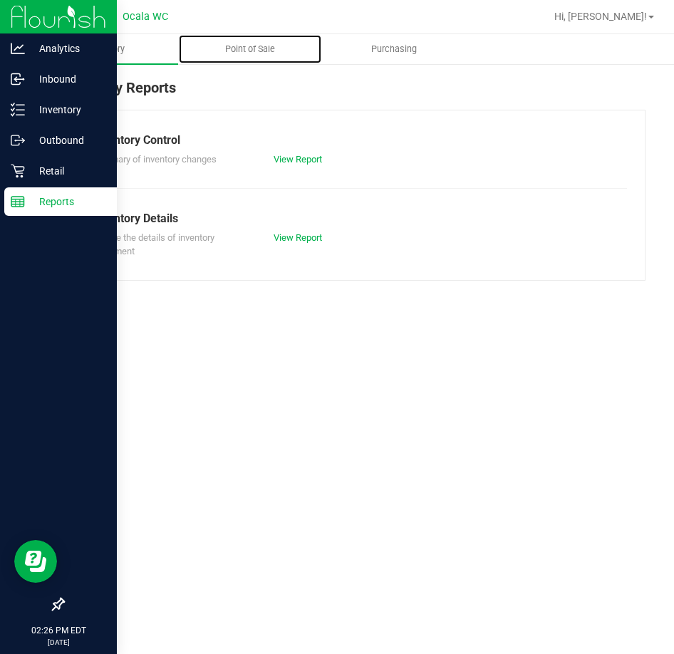
click at [257, 42] on uib-tab-heading "Point of Sale" at bounding box center [250, 49] width 143 height 29
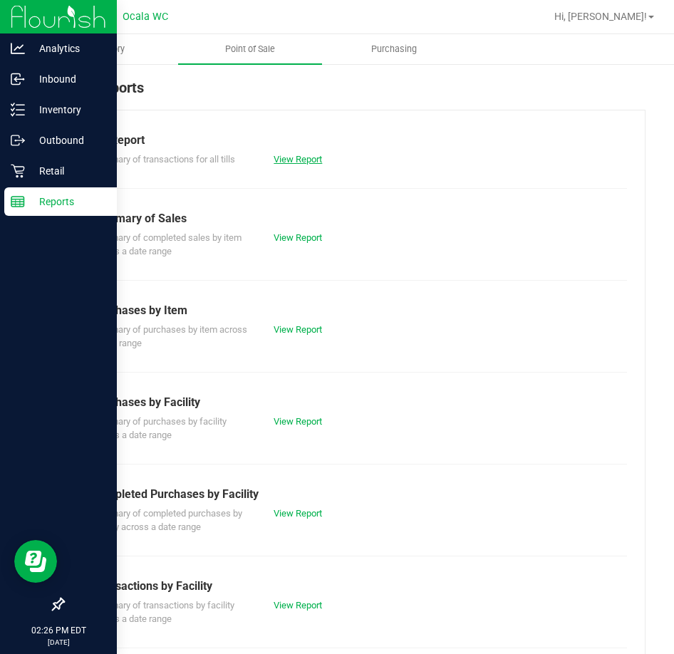
click at [311, 156] on link "View Report" at bounding box center [298, 159] width 48 height 11
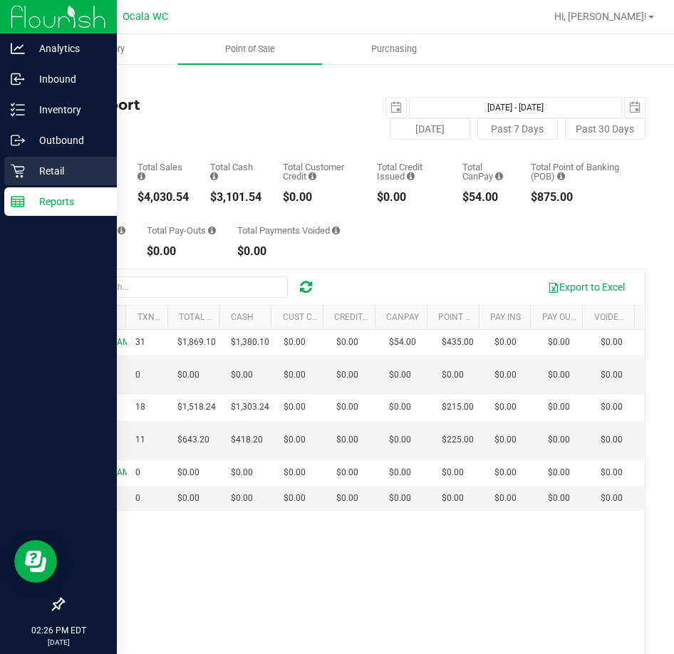
click at [29, 177] on p "Retail" at bounding box center [68, 171] width 86 height 17
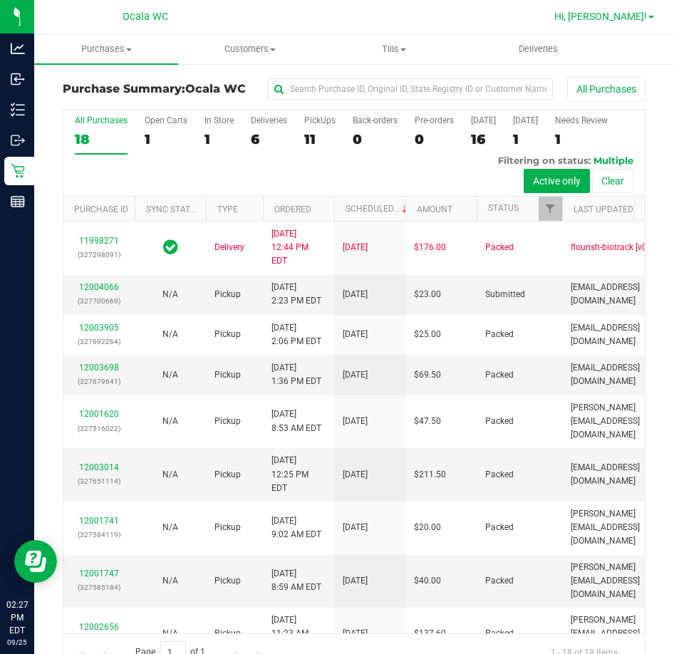
click at [617, 14] on span "Hi, Marjorie!" at bounding box center [601, 16] width 93 height 11
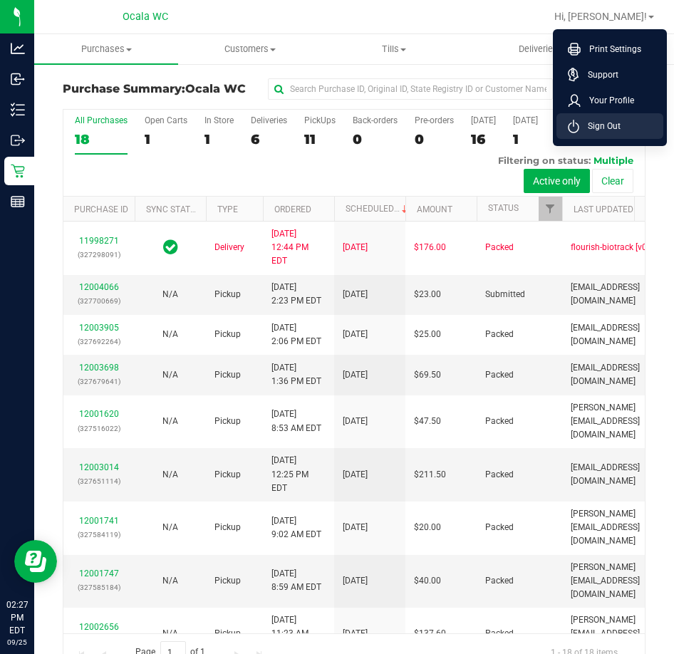
click at [621, 129] on li "Sign Out" at bounding box center [610, 126] width 107 height 26
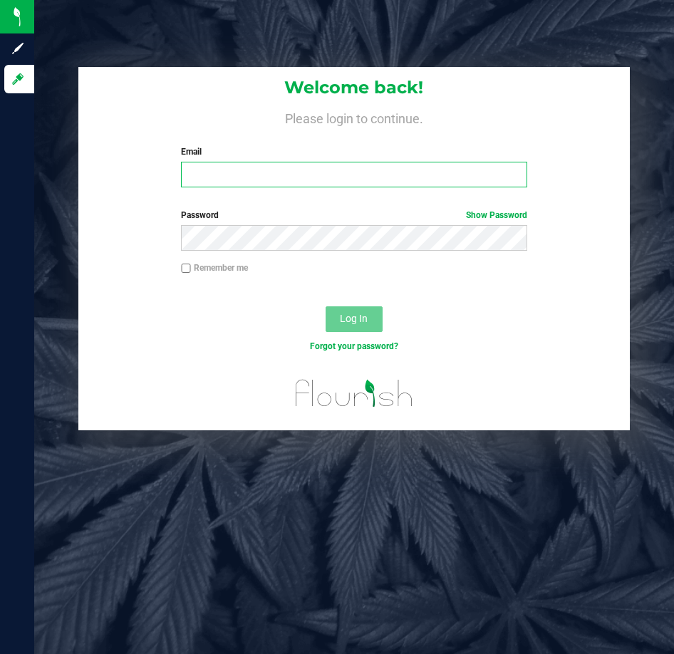
click at [361, 176] on input "Email" at bounding box center [354, 175] width 346 height 26
type input "Mhern@liveparallel.com"
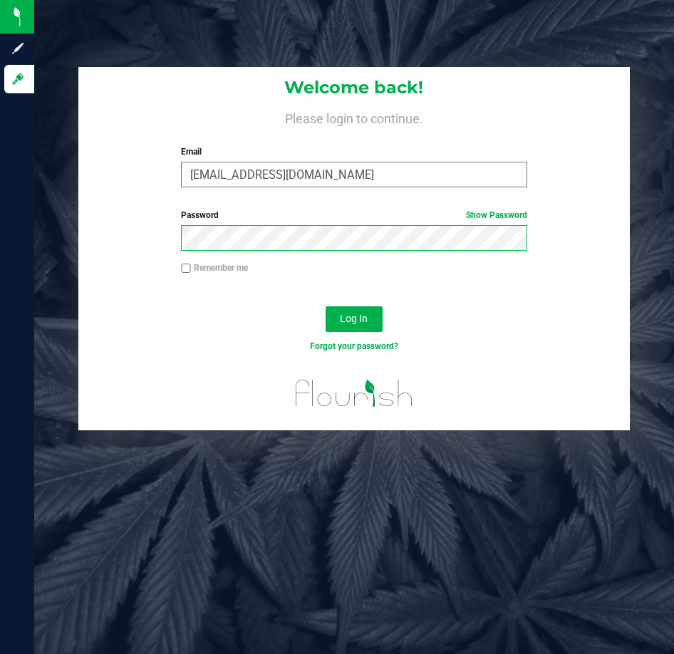
click at [326, 306] on button "Log In" at bounding box center [354, 319] width 57 height 26
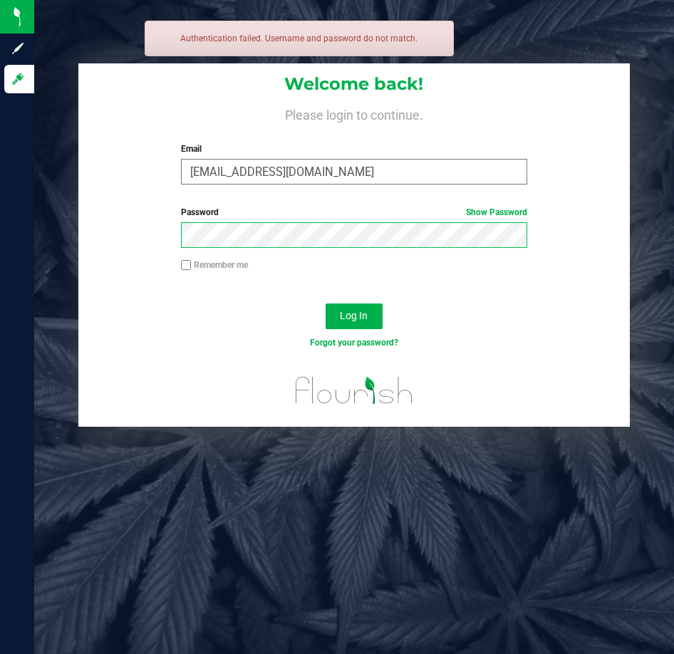
click at [326, 304] on button "Log In" at bounding box center [354, 317] width 57 height 26
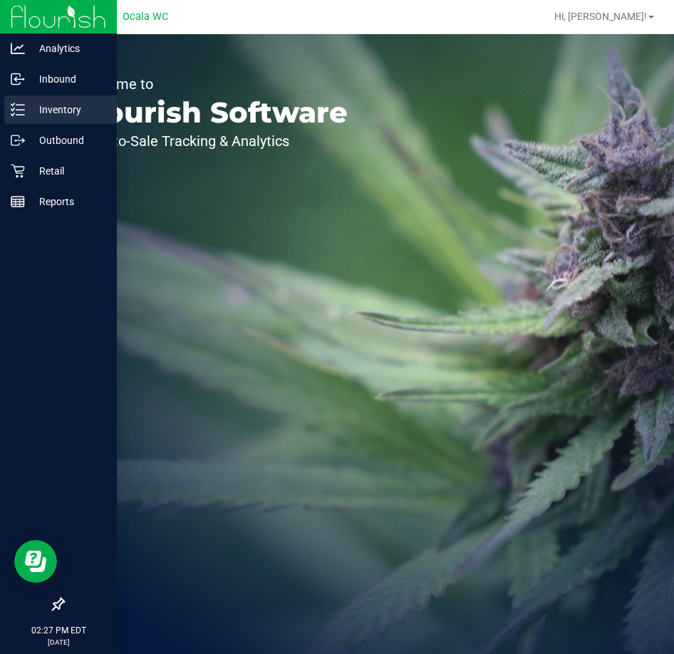
click at [25, 108] on p "Inventory" at bounding box center [68, 109] width 86 height 17
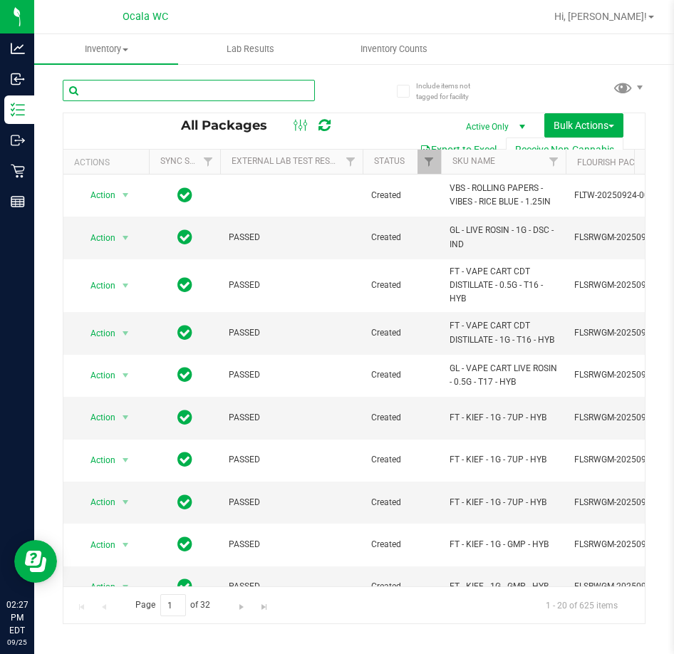
click at [138, 91] on input "text" at bounding box center [189, 90] width 252 height 21
type input "9242212763847757"
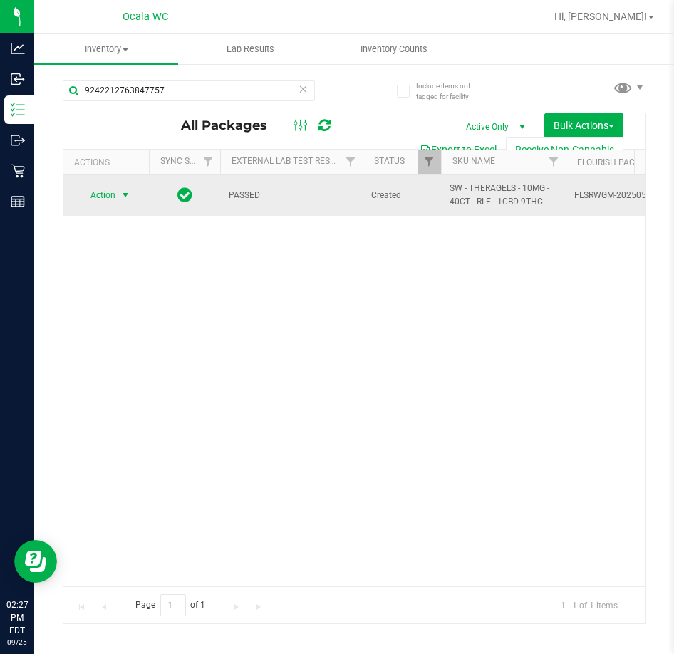
click at [91, 193] on span "Action" at bounding box center [97, 195] width 38 height 20
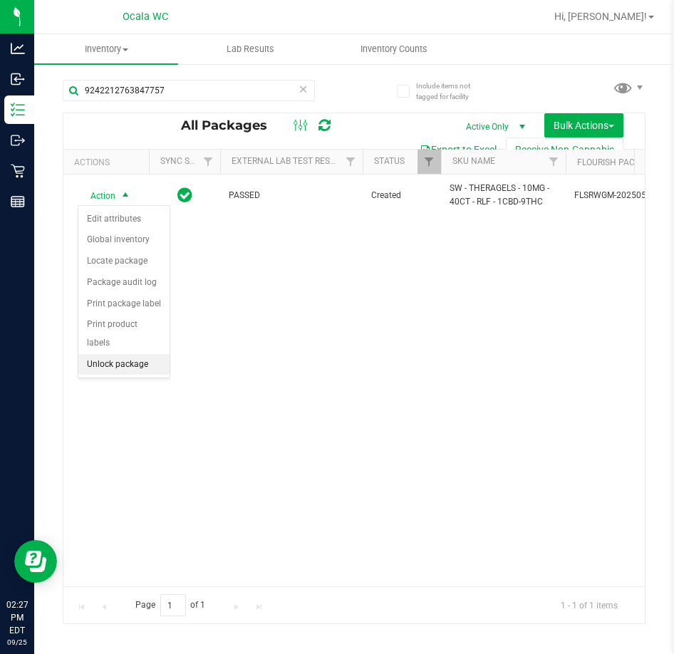
click at [126, 354] on li "Unlock package" at bounding box center [123, 364] width 91 height 21
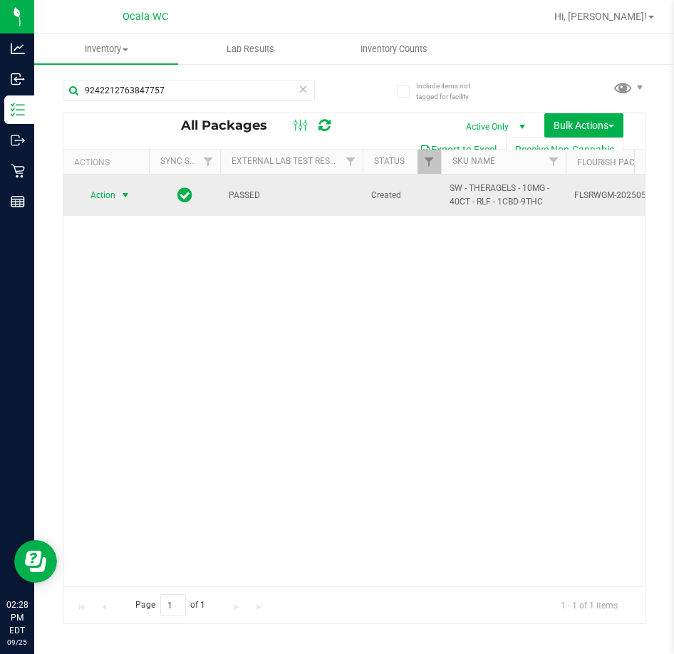
click at [105, 191] on span "Action" at bounding box center [97, 195] width 38 height 20
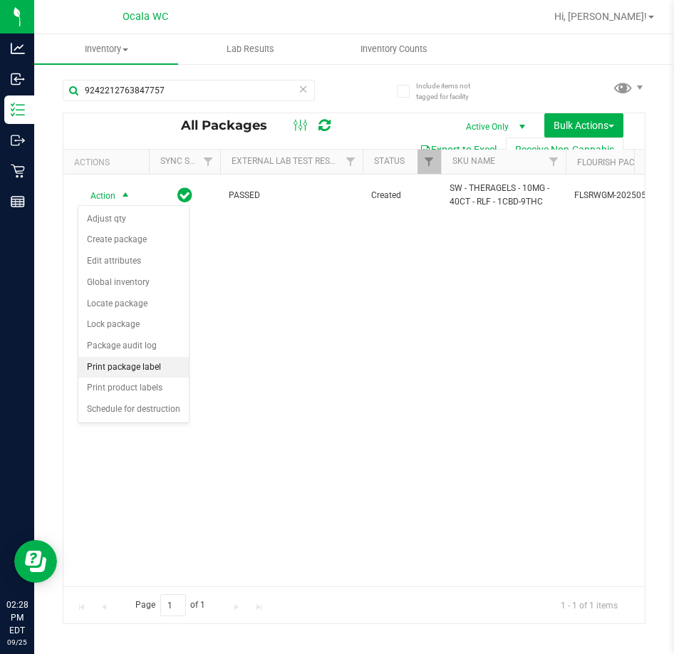
click at [167, 367] on li "Print package label" at bounding box center [133, 367] width 110 height 21
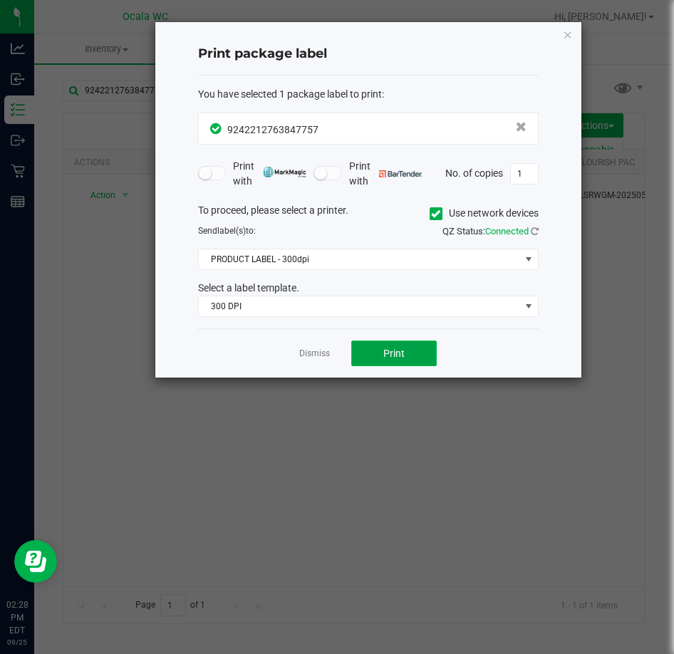
drag, startPoint x: 400, startPoint y: 359, endPoint x: 393, endPoint y: 349, distance: 11.9
click at [393, 349] on span "Print" at bounding box center [393, 353] width 21 height 11
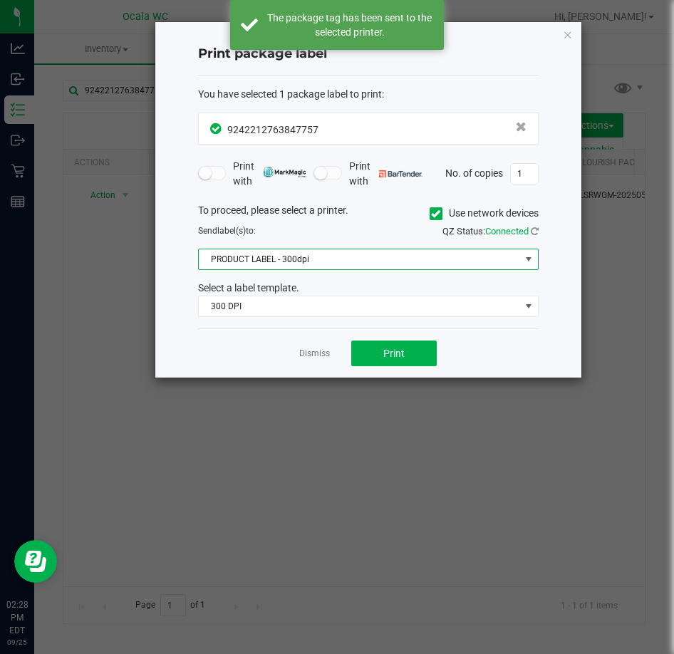
click at [379, 266] on span "PRODUCT LABEL - 300dpi" at bounding box center [359, 259] width 321 height 20
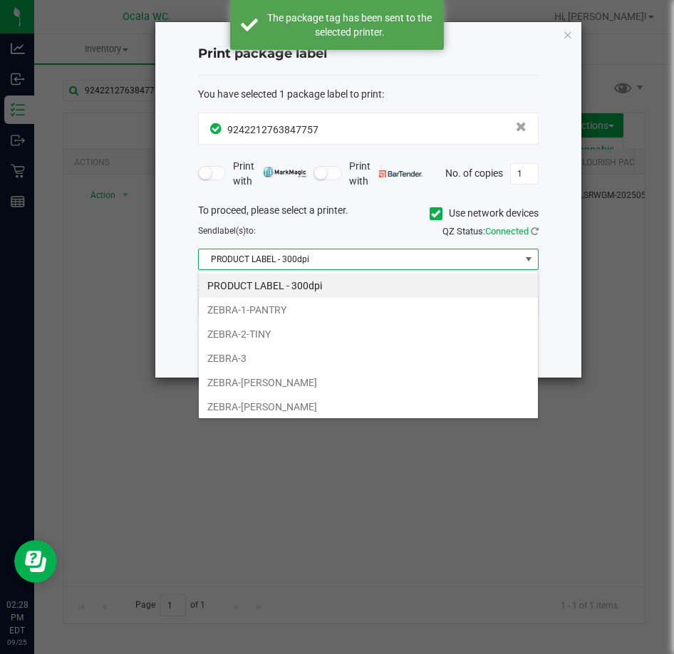
scroll to position [21, 341]
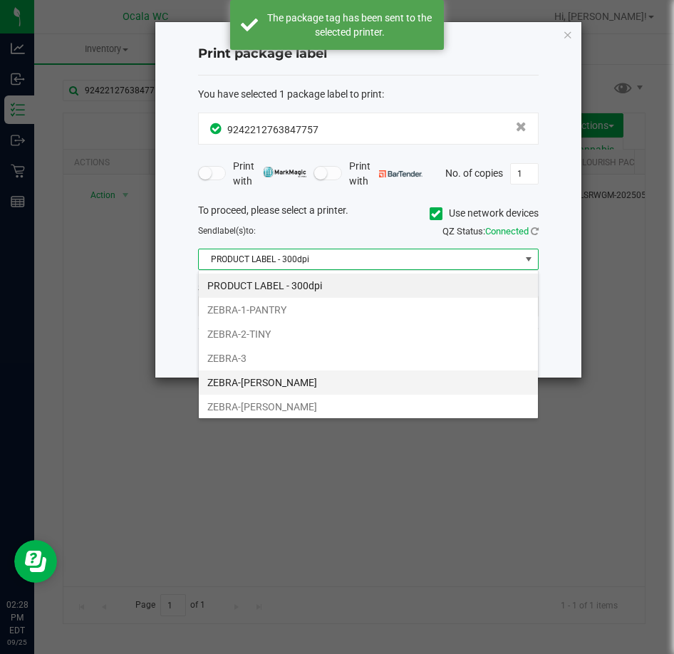
click at [309, 377] on li "ZEBRA-BRANDY-CLARK" at bounding box center [368, 383] width 339 height 24
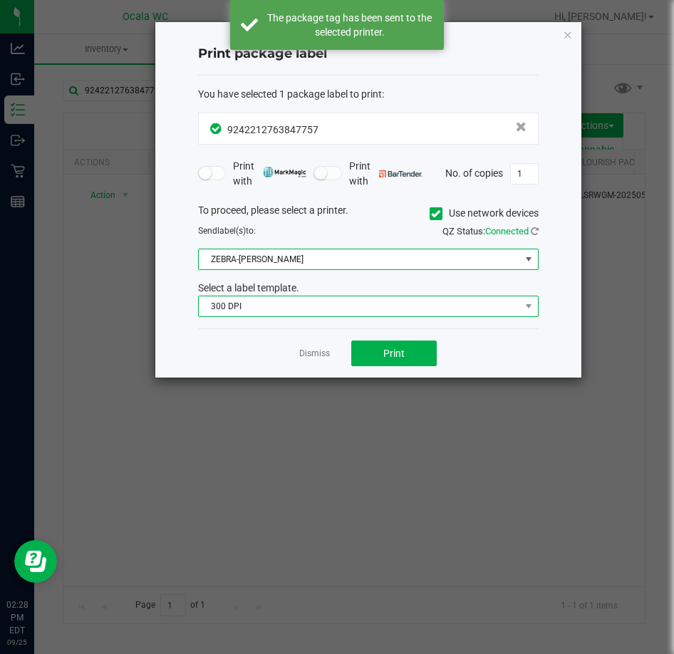
click at [343, 305] on span "300 DPI" at bounding box center [359, 306] width 321 height 20
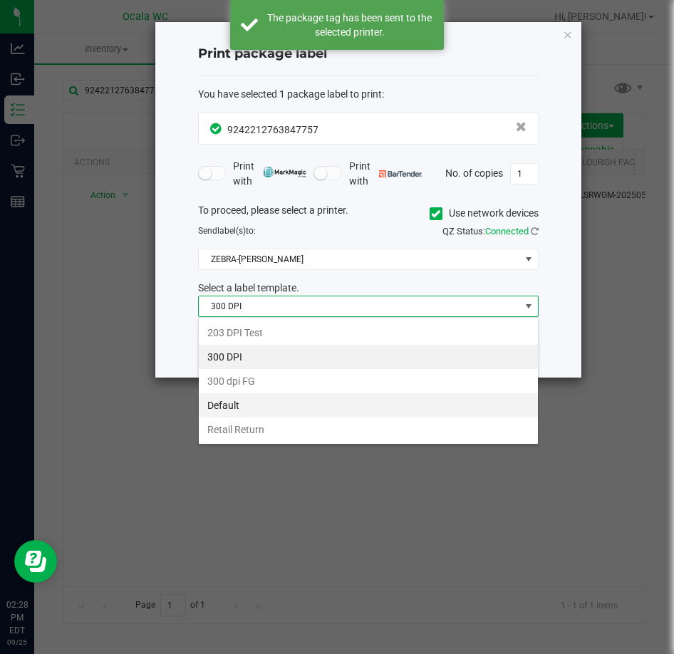
click at [345, 408] on li "Default" at bounding box center [368, 405] width 339 height 24
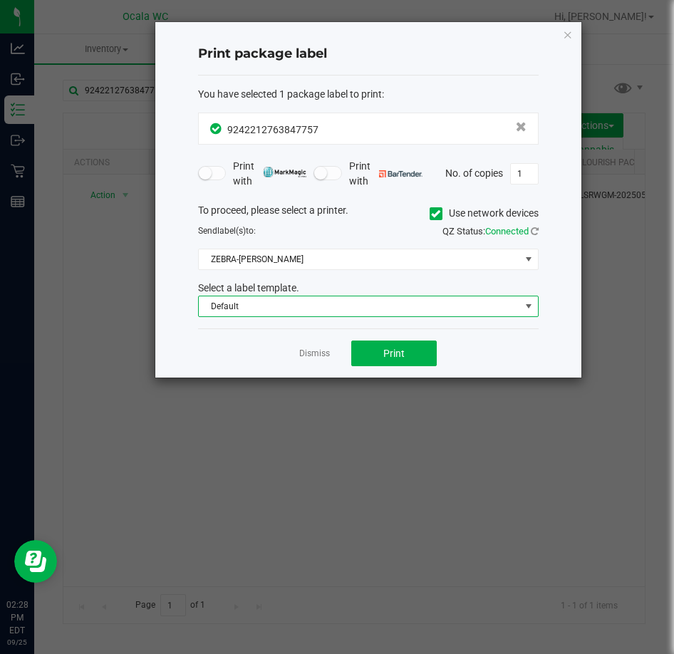
click at [354, 310] on span "Default" at bounding box center [359, 306] width 321 height 20
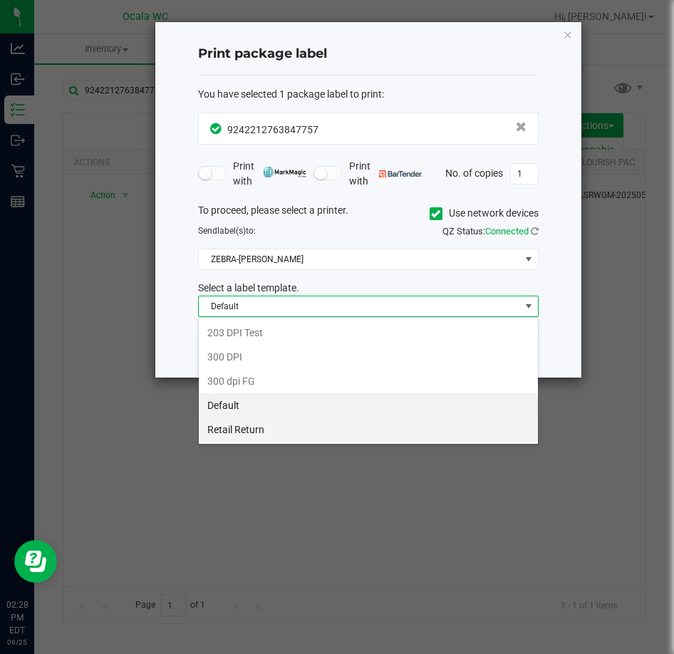
click at [326, 430] on li "Retail Return" at bounding box center [368, 430] width 339 height 24
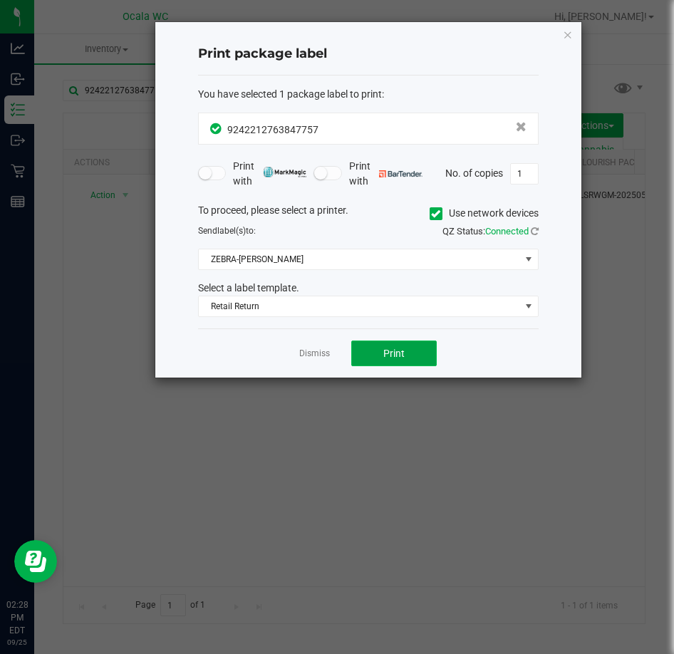
click at [422, 355] on button "Print" at bounding box center [394, 354] width 86 height 26
click at [416, 361] on button "Print" at bounding box center [394, 354] width 86 height 26
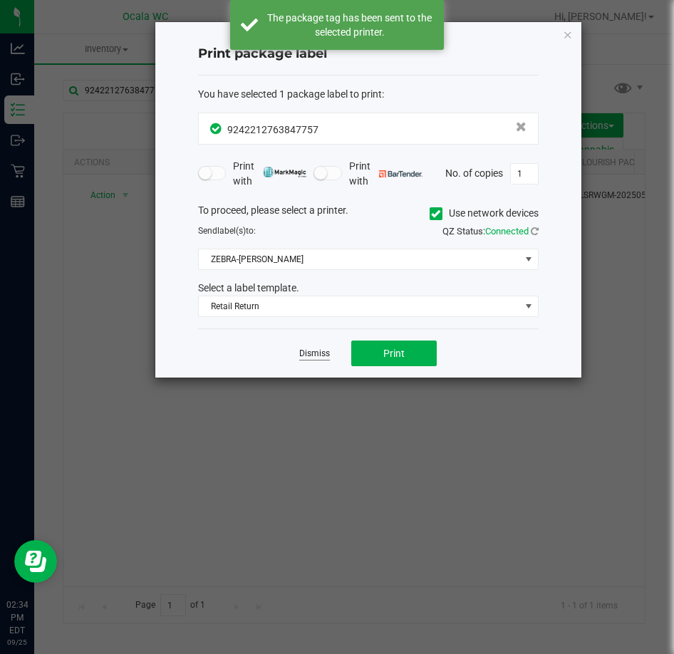
click at [313, 354] on link "Dismiss" at bounding box center [314, 354] width 31 height 12
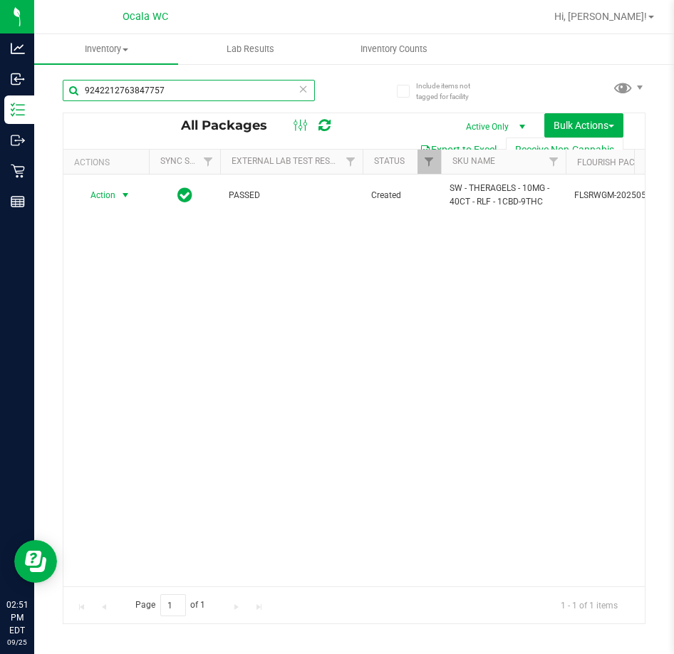
click at [189, 86] on input "9242212763847757" at bounding box center [189, 90] width 252 height 21
click at [187, 86] on input "9242212763847757" at bounding box center [189, 90] width 252 height 21
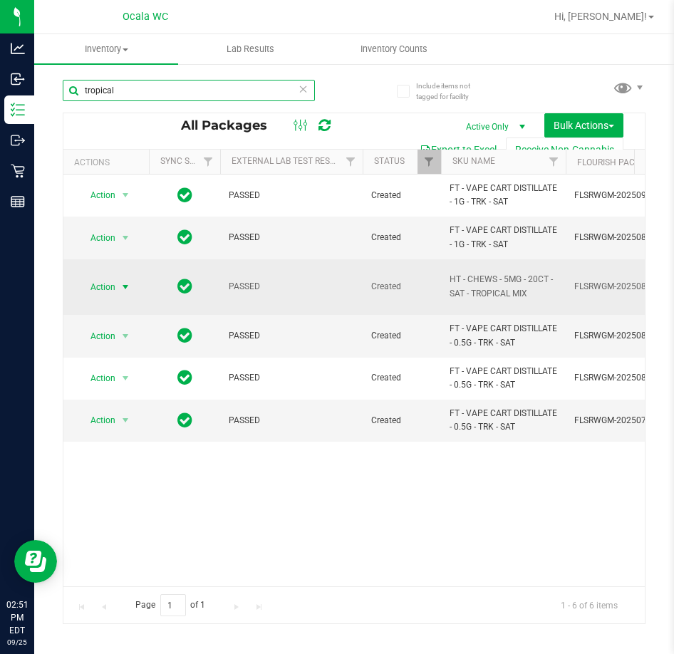
type input "tropical"
click at [113, 287] on span "Action" at bounding box center [97, 287] width 38 height 20
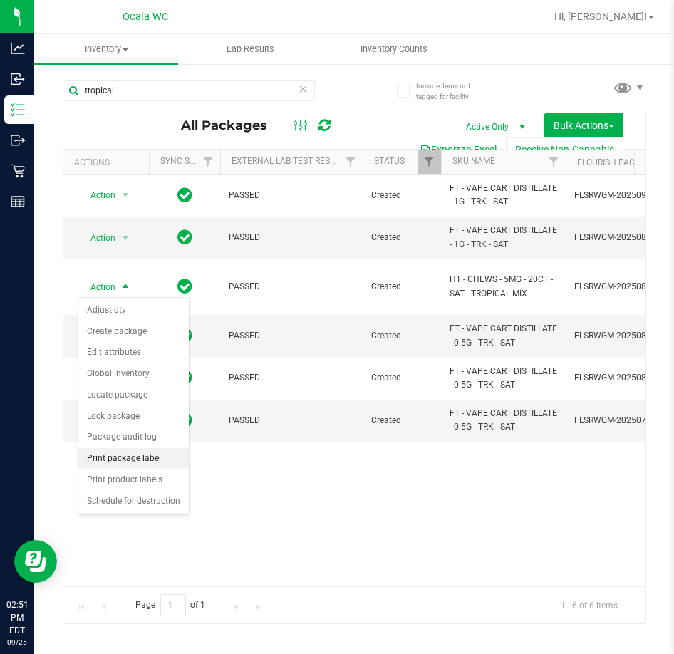
click at [147, 463] on li "Print package label" at bounding box center [133, 458] width 110 height 21
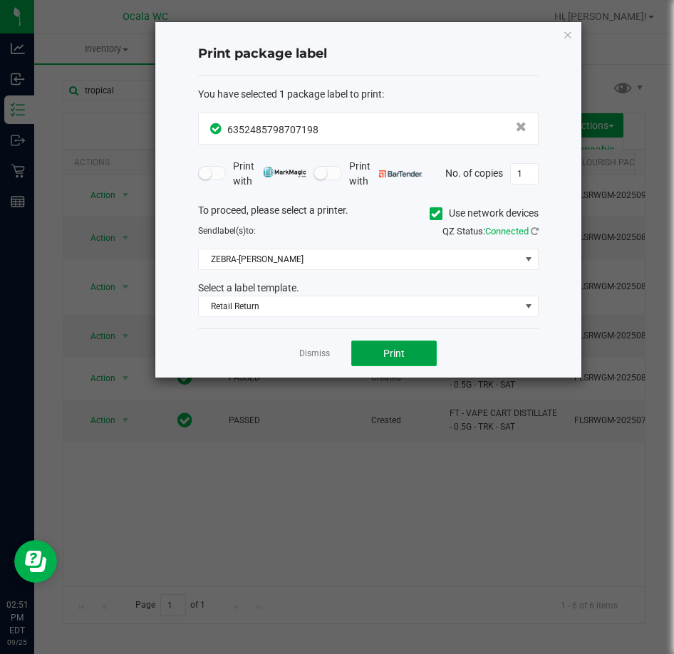
click at [390, 351] on span "Print" at bounding box center [393, 353] width 21 height 11
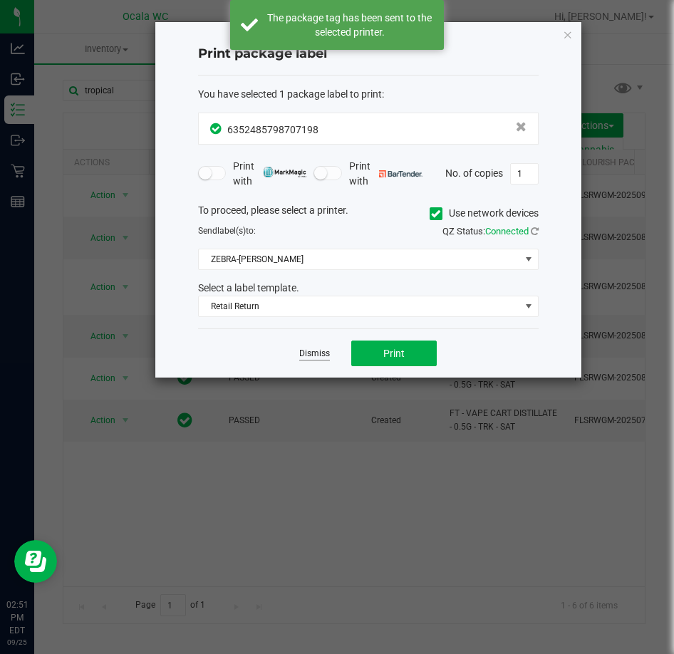
click at [324, 349] on link "Dismiss" at bounding box center [314, 354] width 31 height 12
